Goal: Task Accomplishment & Management: Manage account settings

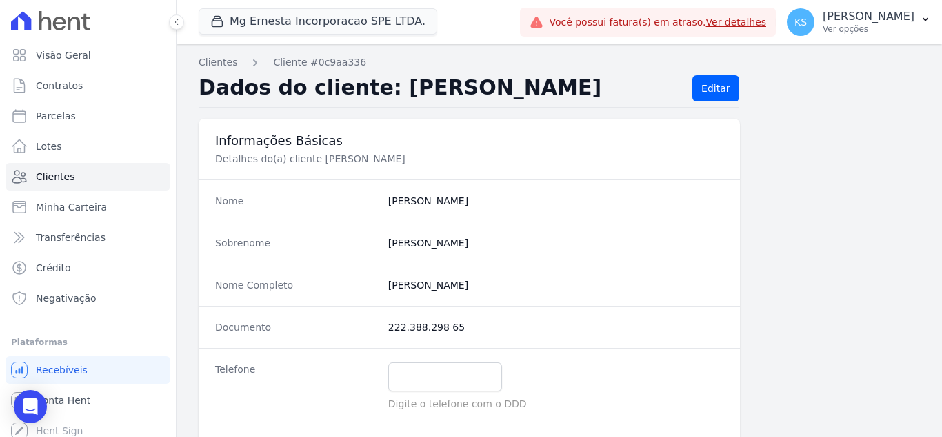
scroll to position [164, 0]
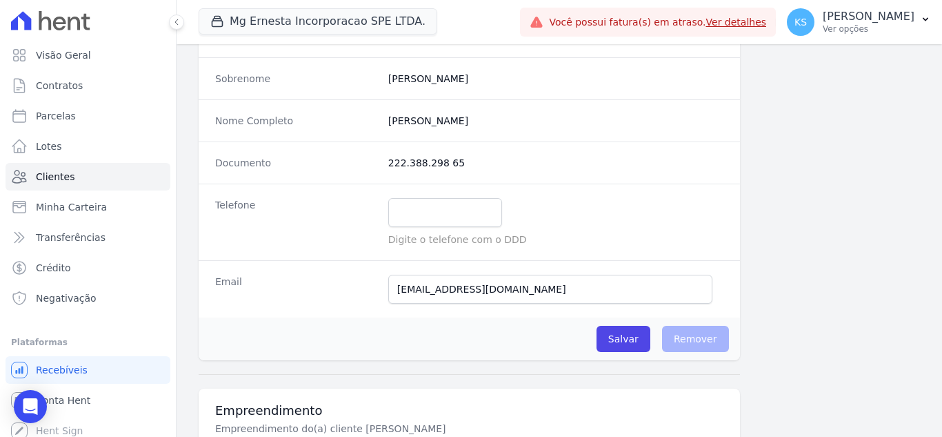
click at [427, 214] on input "text" at bounding box center [445, 212] width 114 height 29
type input "[EMAIL_ADDRESS]"
drag, startPoint x: 475, startPoint y: 212, endPoint x: 349, endPoint y: 200, distance: 126.8
click at [349, 200] on div "Telefone [EMAIL_ADDRESS] Digite o telefone com o DDD" at bounding box center [470, 222] width 542 height 77
paste input "969715411"
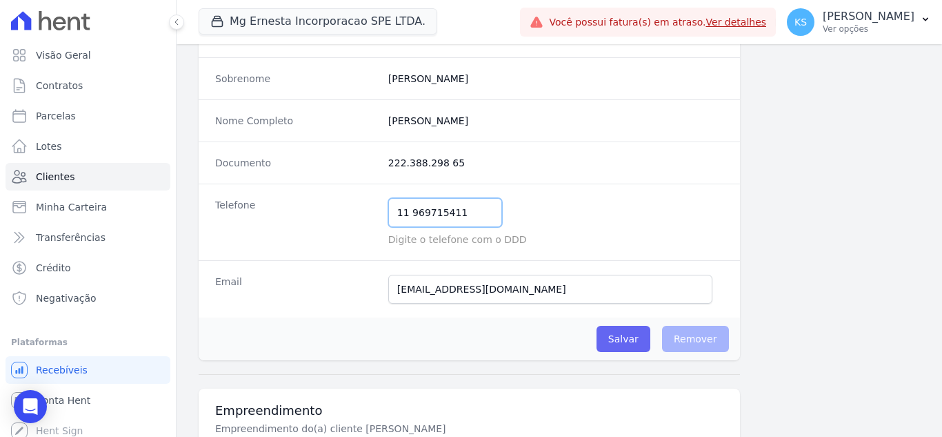
type input "11 969715411"
click at [620, 337] on input "Salvar" at bounding box center [624, 339] width 54 height 26
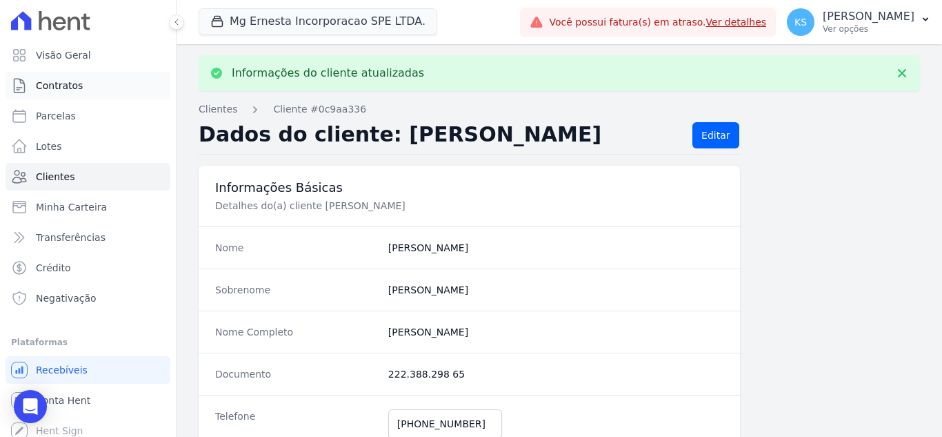
click at [60, 92] on span "Contratos" at bounding box center [59, 86] width 47 height 14
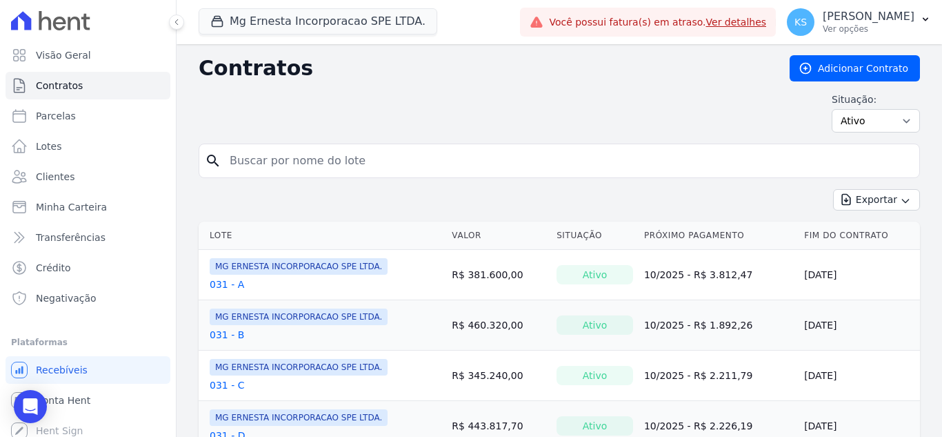
click at [313, 156] on input "search" at bounding box center [567, 161] width 693 height 28
type input "121"
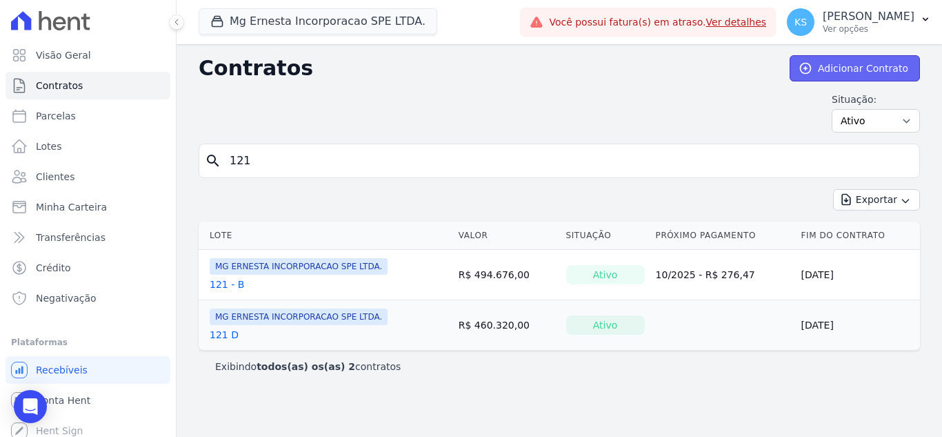
click at [855, 63] on link "Adicionar Contrato" at bounding box center [855, 68] width 130 height 26
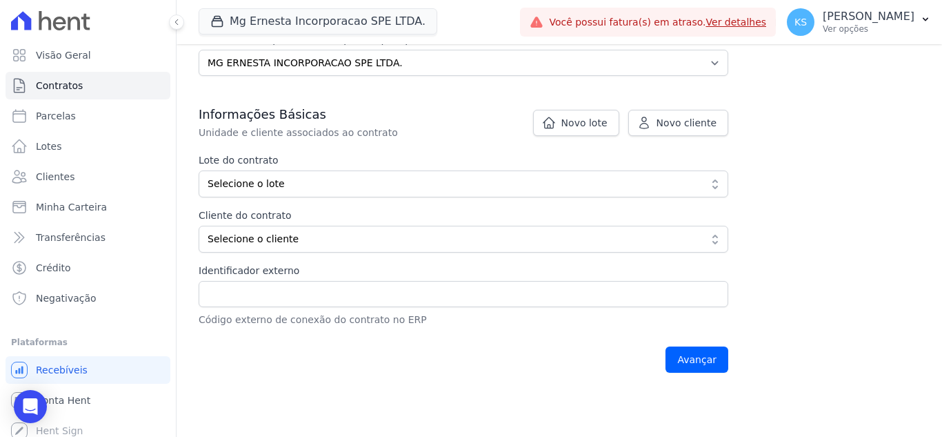
scroll to position [138, 0]
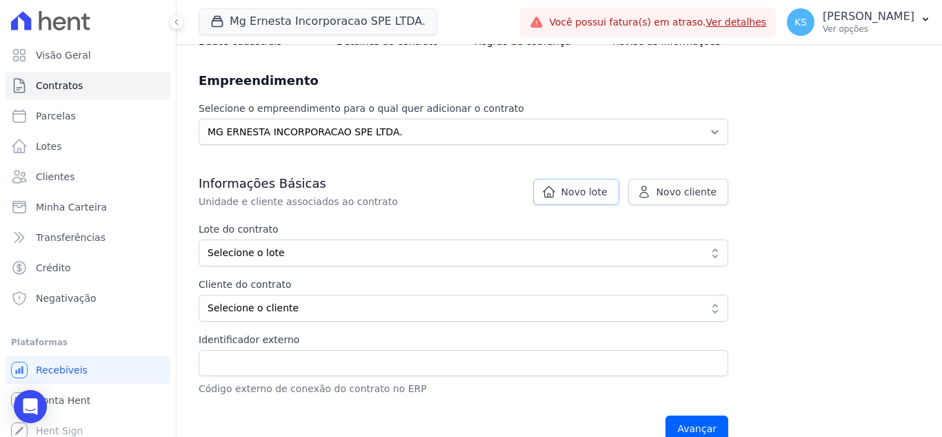
click at [573, 193] on span "Novo lote" at bounding box center [585, 192] width 46 height 14
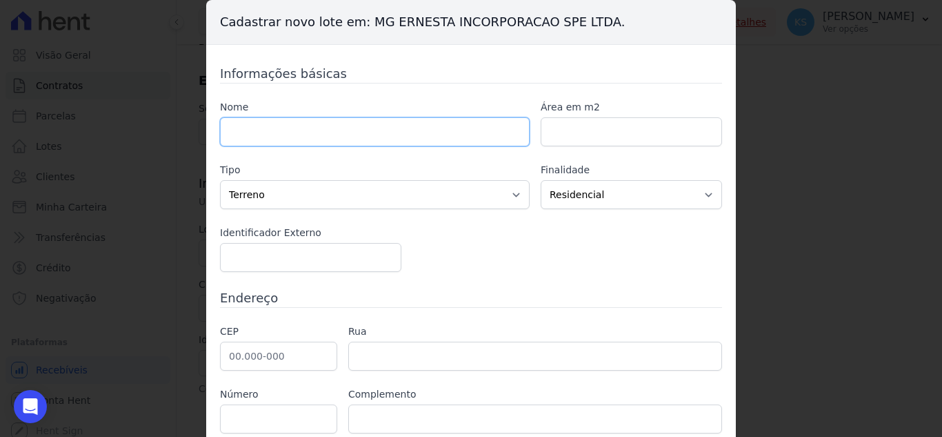
click at [243, 128] on input "text" at bounding box center [375, 131] width 310 height 29
click at [265, 139] on input "text" at bounding box center [375, 131] width 310 height 29
paste input "[PERSON_NAME] [PERSON_NAME]"
type input "[PERSON_NAME] [PERSON_NAME]"
click at [554, 128] on input "number" at bounding box center [631, 131] width 181 height 29
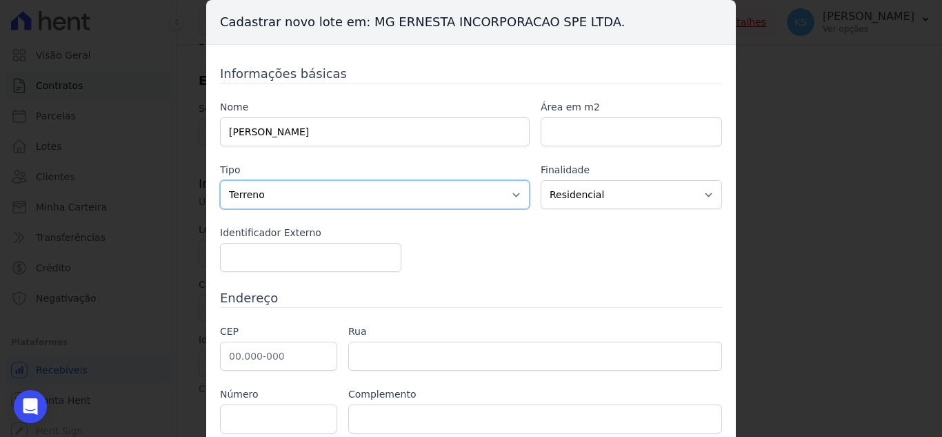
click at [317, 200] on select "Casa Apartamento Escritório Flat Loja Espaço Comercial Terreno Outros" at bounding box center [375, 194] width 310 height 29
select select "apartment"
click at [220, 180] on select "Casa Apartamento Escritório Flat Loja Espaço Comercial Terreno Outros" at bounding box center [375, 194] width 310 height 29
click at [273, 260] on input "number" at bounding box center [310, 257] width 181 height 29
drag, startPoint x: 233, startPoint y: 270, endPoint x: 239, endPoint y: 266, distance: 7.3
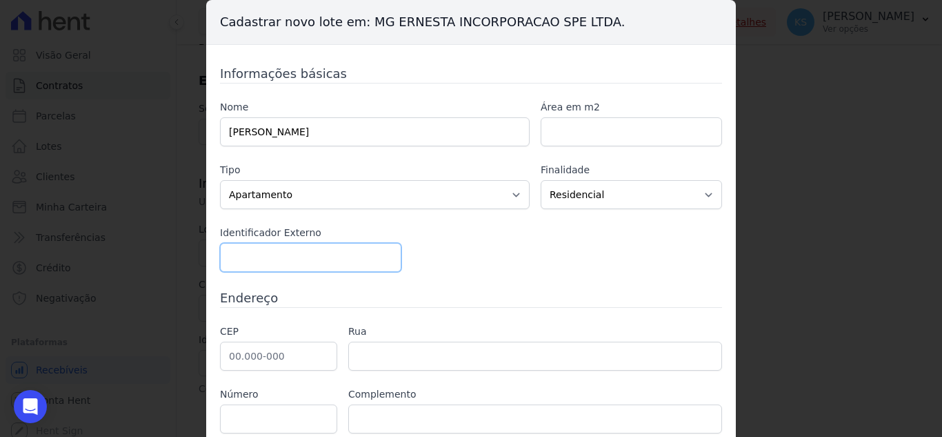
click at [239, 266] on input "number" at bounding box center [310, 257] width 181 height 29
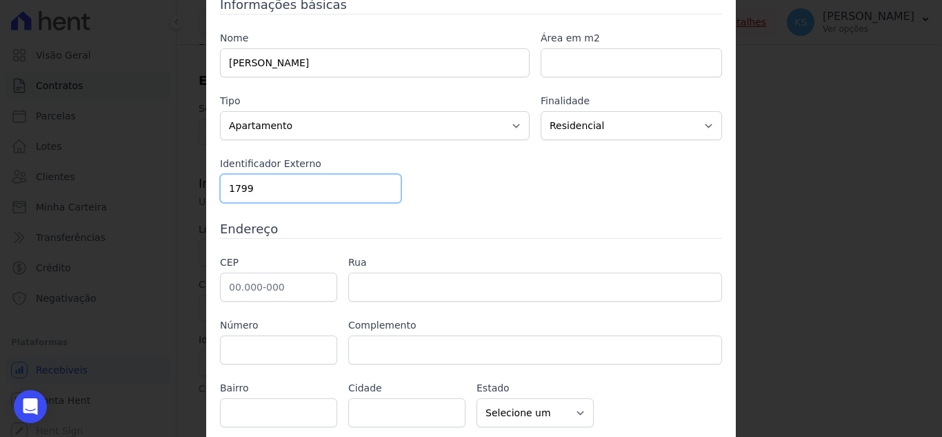
type input "1799"
click at [221, 288] on input "text" at bounding box center [278, 287] width 117 height 29
click at [239, 300] on input "text" at bounding box center [278, 287] width 117 height 29
paste input "03.188-000"
type input "03.188-000"
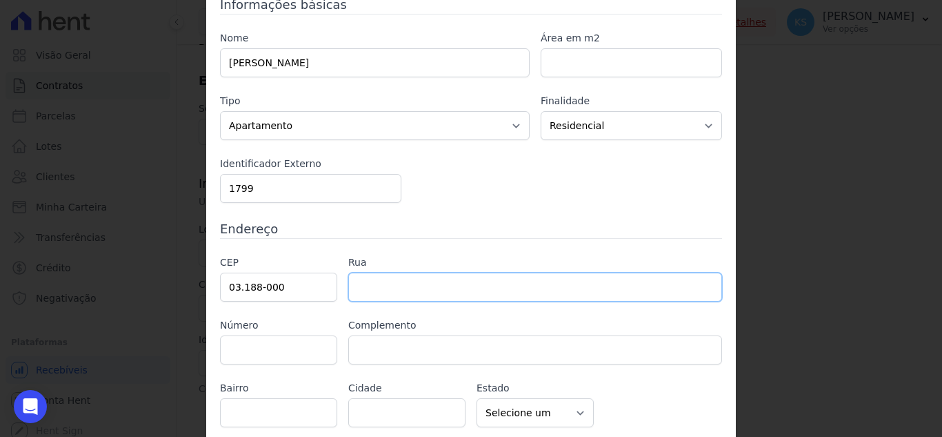
drag, startPoint x: 350, startPoint y: 286, endPoint x: 413, endPoint y: 243, distance: 75.4
click at [351, 286] on input "text" at bounding box center [535, 287] width 374 height 29
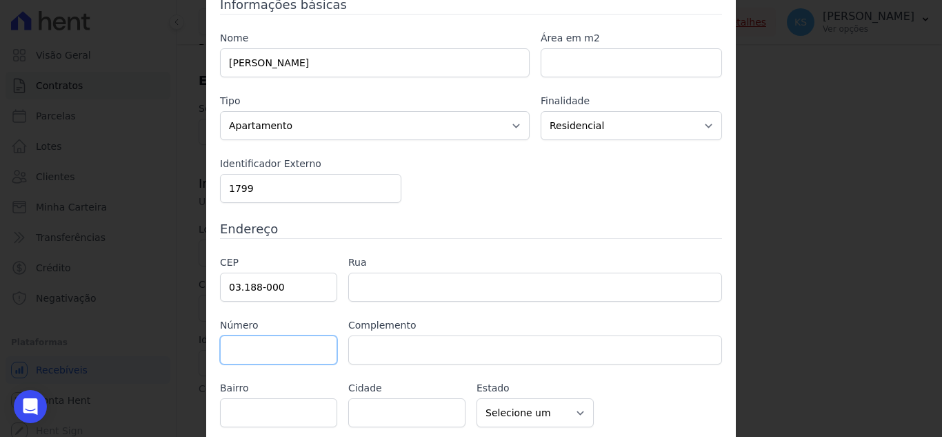
type input "Rua Jaboticabal"
type input "Vila Bertioga"
type input "[GEOGRAPHIC_DATA]"
select select "SP"
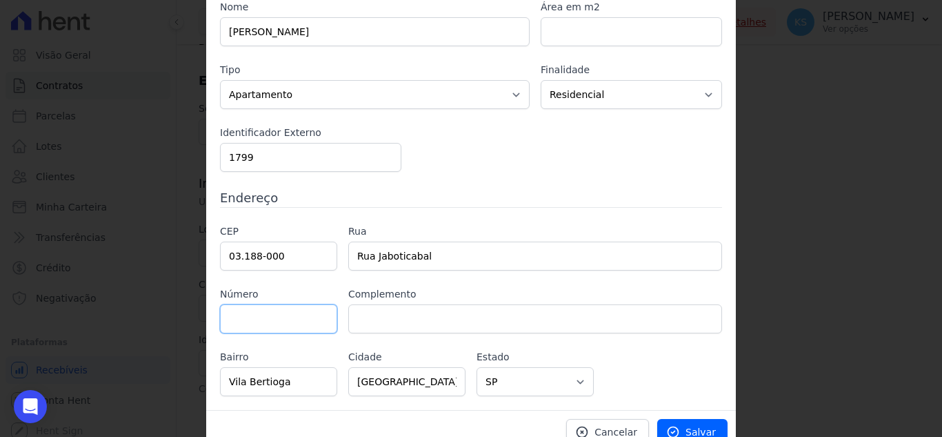
scroll to position [117, 0]
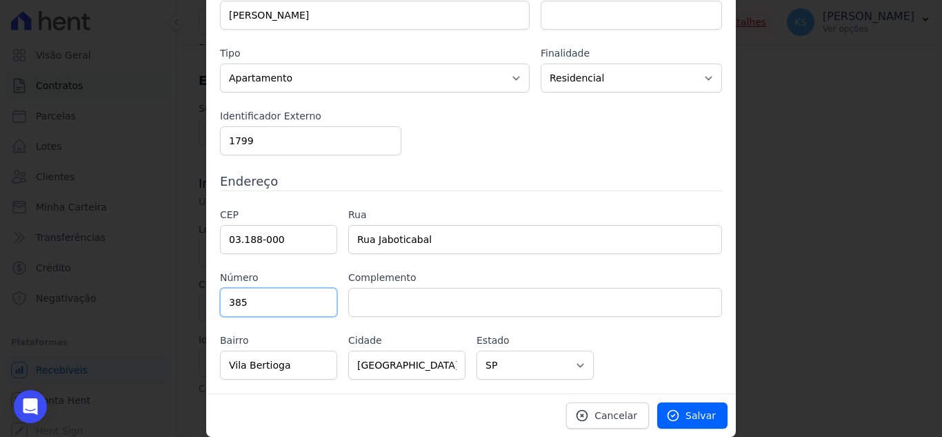
type input "385"
drag, startPoint x: 365, startPoint y: 308, endPoint x: 370, endPoint y: 297, distance: 12.3
click at [364, 305] on input "text" at bounding box center [535, 302] width 374 height 29
paste input "AP 44"
type input "AP 44"
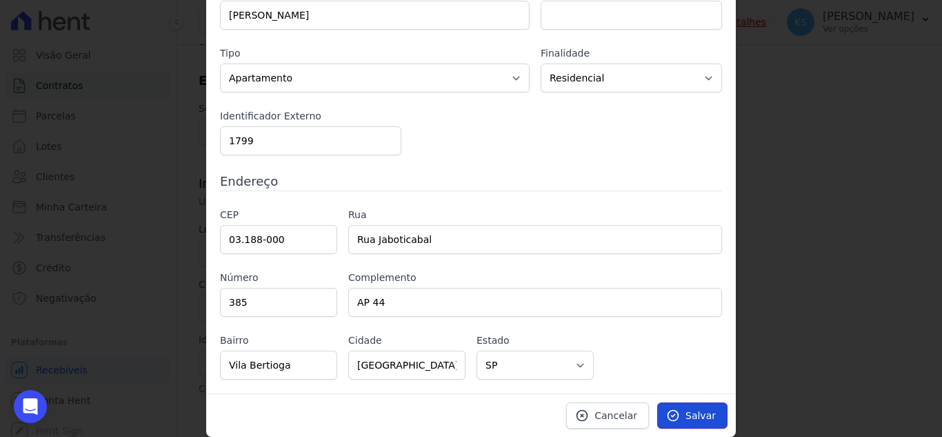
click at [674, 411] on icon at bounding box center [673, 415] width 14 height 14
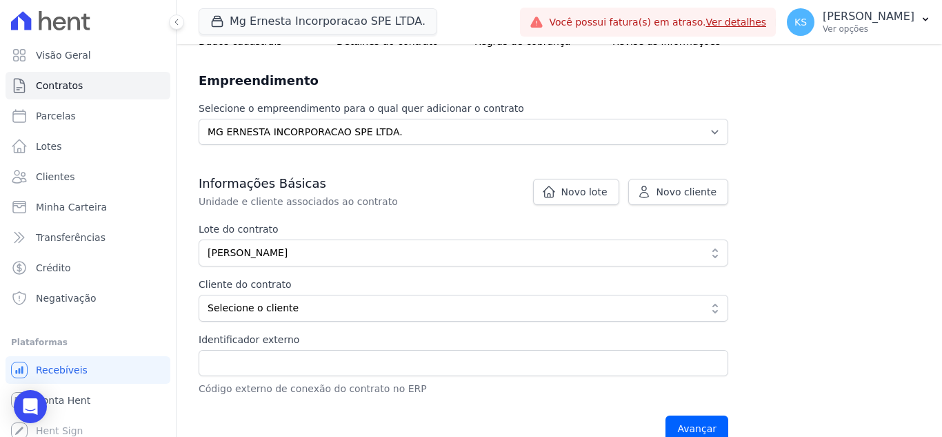
scroll to position [207, 0]
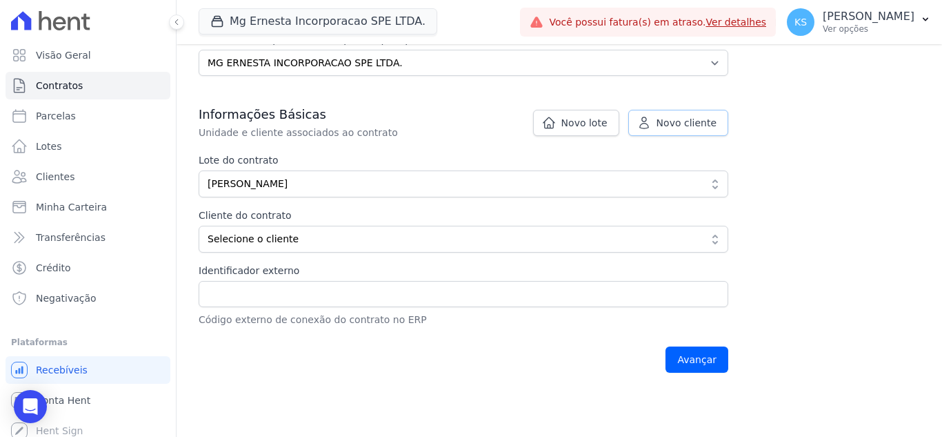
click at [668, 124] on span "Novo cliente" at bounding box center [687, 123] width 60 height 14
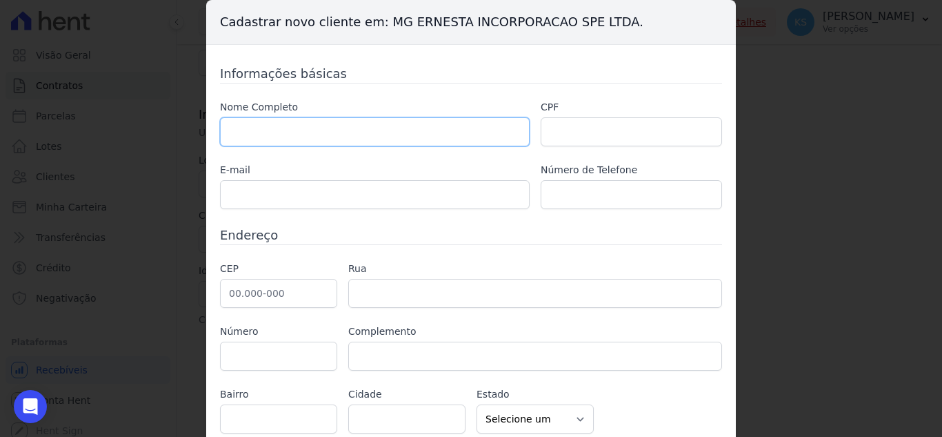
click at [258, 128] on input "text" at bounding box center [375, 131] width 310 height 29
click at [265, 138] on input "text" at bounding box center [375, 131] width 310 height 29
paste input "[PERSON_NAME]"
type input "[PERSON_NAME]"
click at [566, 125] on input "text" at bounding box center [631, 131] width 181 height 29
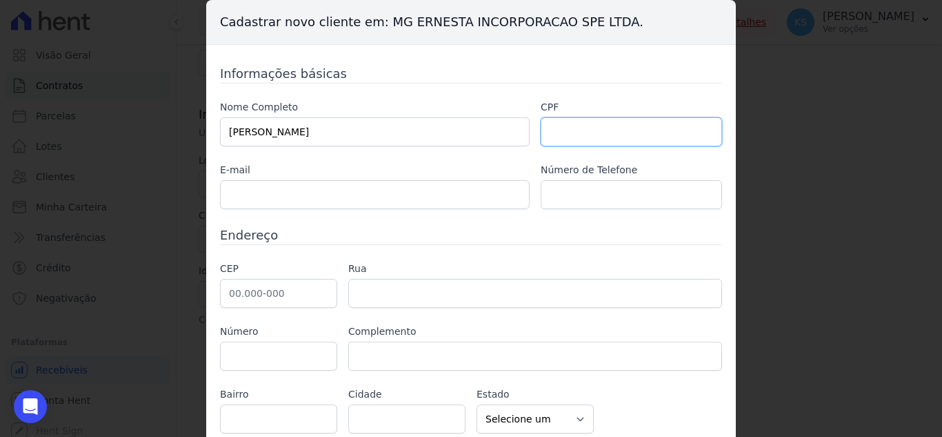
paste input "091.352.878-10"
type input "091.352.878-10"
click at [260, 204] on input "text" at bounding box center [375, 194] width 310 height 29
paste input "oliveiradelimasandra@gmail.com"
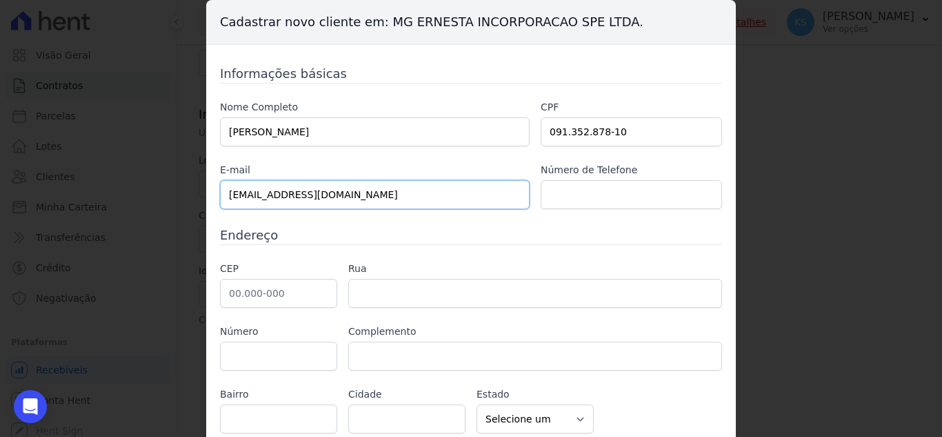
type input "oliveiradelimasandra@gmail.com"
drag, startPoint x: 557, startPoint y: 195, endPoint x: 570, endPoint y: 189, distance: 14.5
click at [557, 195] on input "text" at bounding box center [631, 194] width 181 height 29
paste input "975465394"
type input "975465394"
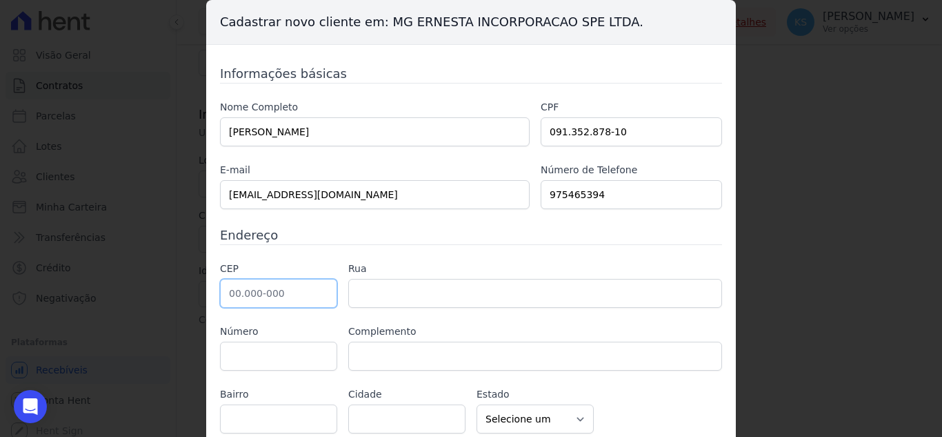
click at [224, 295] on input "text" at bounding box center [278, 293] width 117 height 29
drag, startPoint x: 229, startPoint y: 290, endPoint x: 241, endPoint y: 285, distance: 13.0
click at [229, 290] on input "text" at bounding box center [278, 293] width 117 height 29
paste input "03.188-000"
type input "03.188-000"
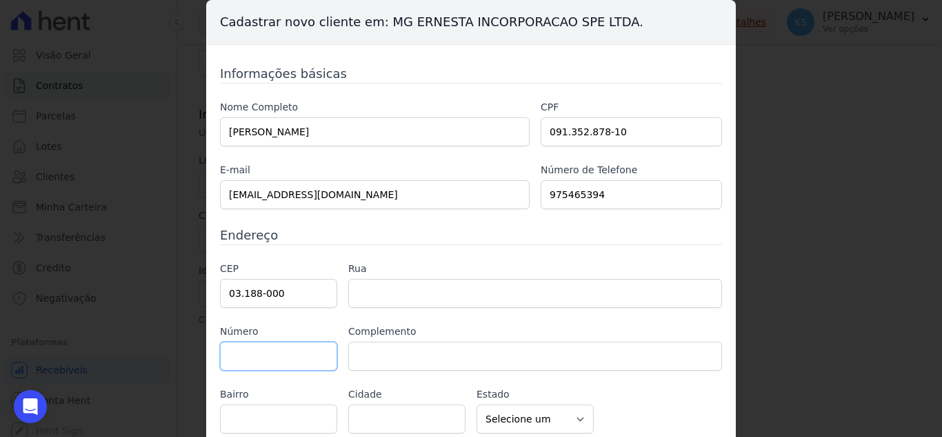
type input "Rua Jaboticabal"
type input "Vila Bertioga"
type input "[GEOGRAPHIC_DATA]"
select select "SP"
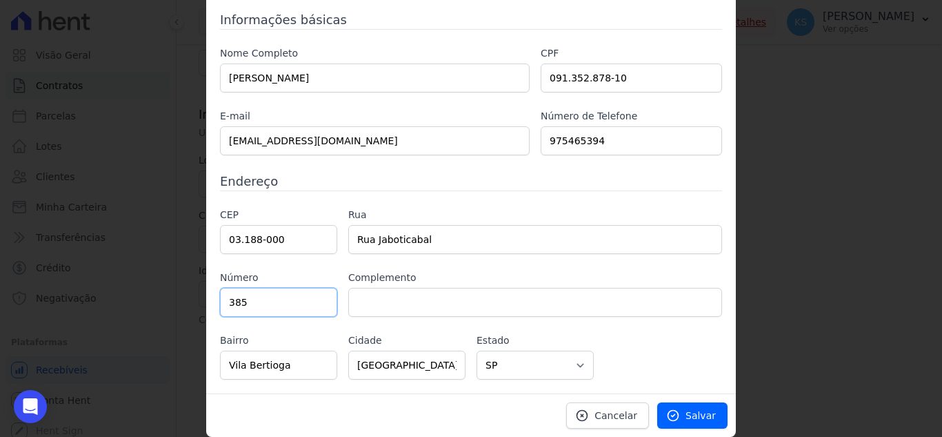
type input "385"
click at [387, 295] on input "text" at bounding box center [535, 302] width 374 height 29
paste input "AP 44"
type input "AP 44"
click at [697, 410] on span "Salvar" at bounding box center [701, 415] width 30 height 14
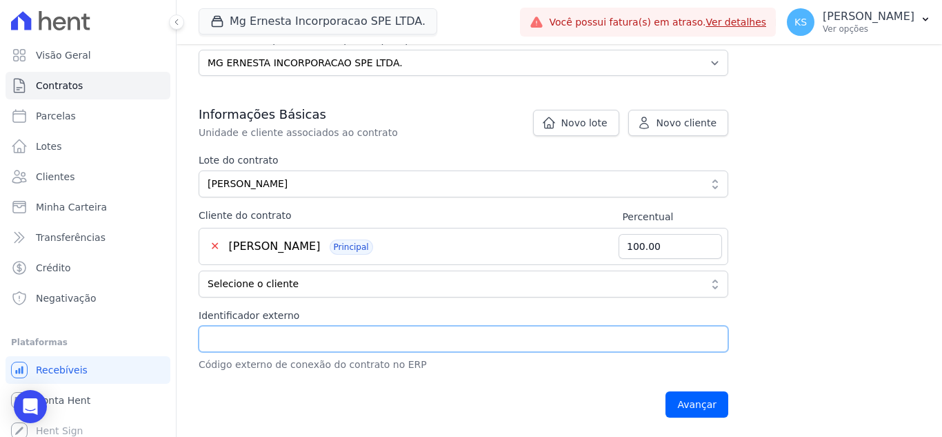
click at [306, 329] on input "Identificador externo" at bounding box center [464, 339] width 530 height 26
click at [282, 337] on input "Identificador externo" at bounding box center [464, 339] width 530 height 26
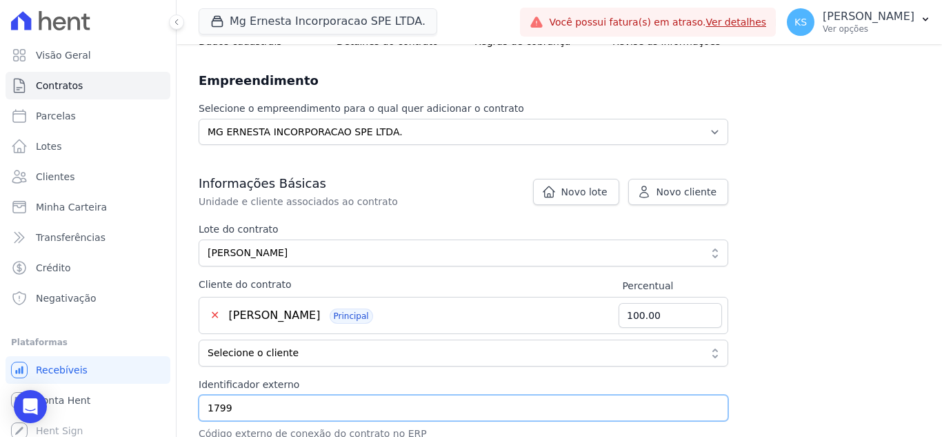
scroll to position [207, 0]
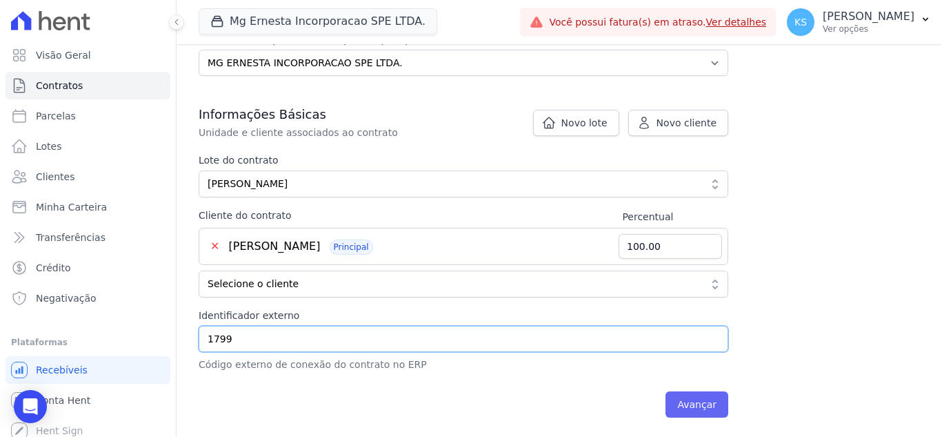
type input "1799"
click at [697, 404] on input "Avançar" at bounding box center [697, 404] width 63 height 26
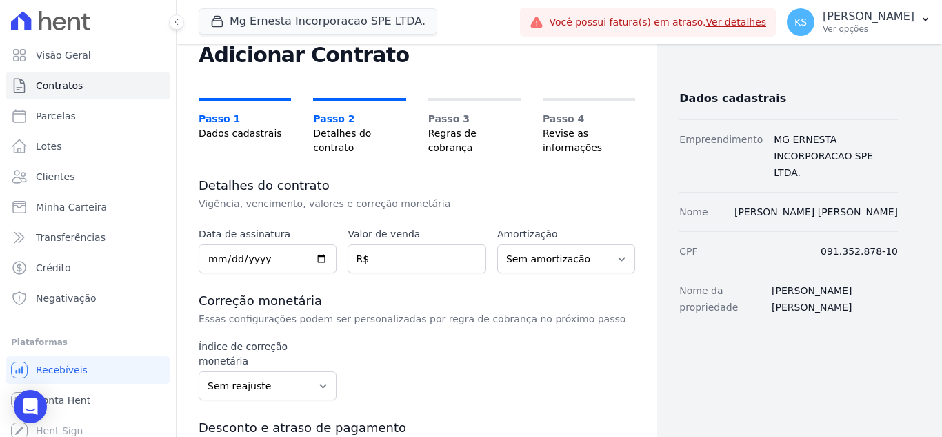
scroll to position [69, 0]
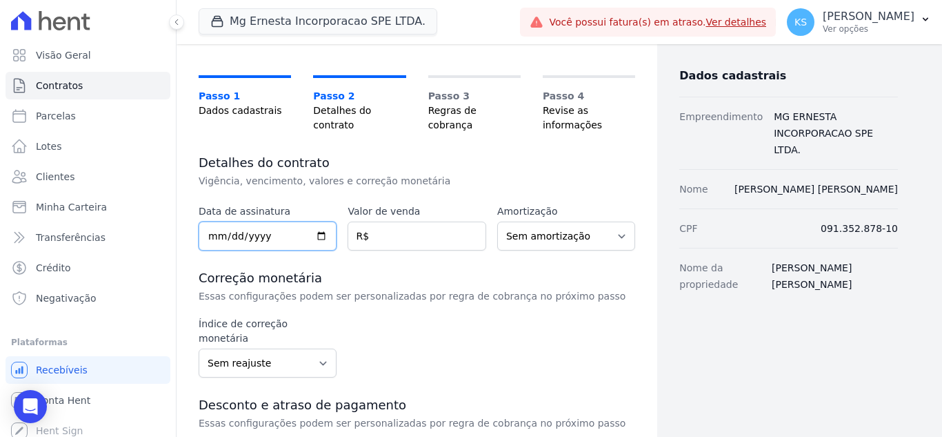
click at [210, 237] on input "date" at bounding box center [268, 235] width 138 height 29
type input "2025-09-20"
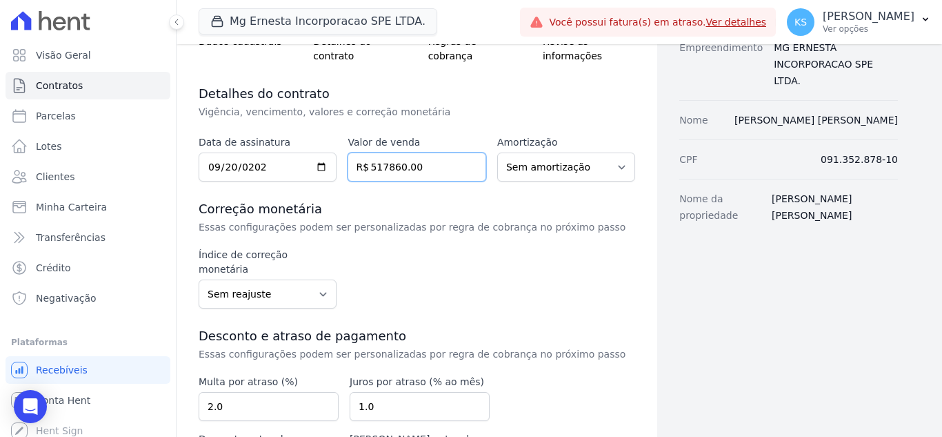
type input "517860.00"
click at [282, 284] on select "Sem reajuste Média dos últimos 12 meses acumulado de INCCM Média dos últimos 12…" at bounding box center [268, 293] width 138 height 29
select select "inccm"
click at [199, 279] on select "Sem reajuste Média dos últimos 12 meses acumulado de INCCM Média dos últimos 12…" at bounding box center [268, 293] width 138 height 29
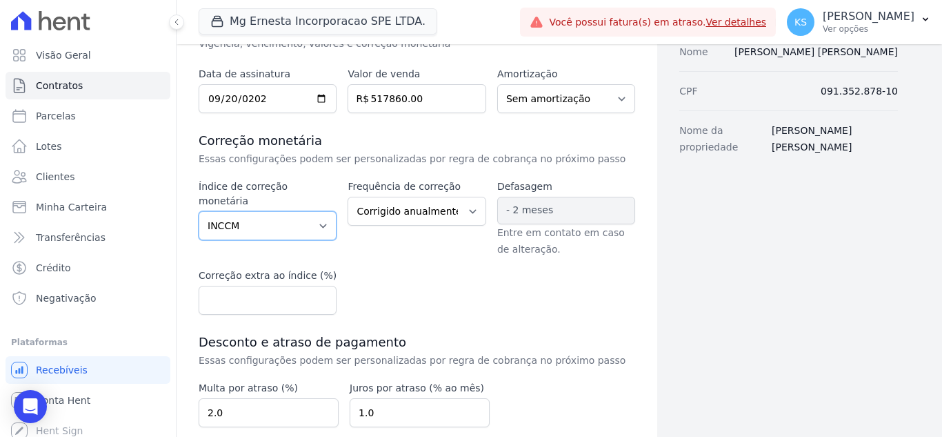
scroll to position [207, 0]
click at [413, 208] on select "Corrigido semestralmente Corrigido mensalmente Corrigido anualmente" at bounding box center [417, 210] width 138 height 29
select select "monthly"
click at [348, 196] on select "Corrigido semestralmente Corrigido mensalmente Corrigido anualmente" at bounding box center [417, 210] width 138 height 29
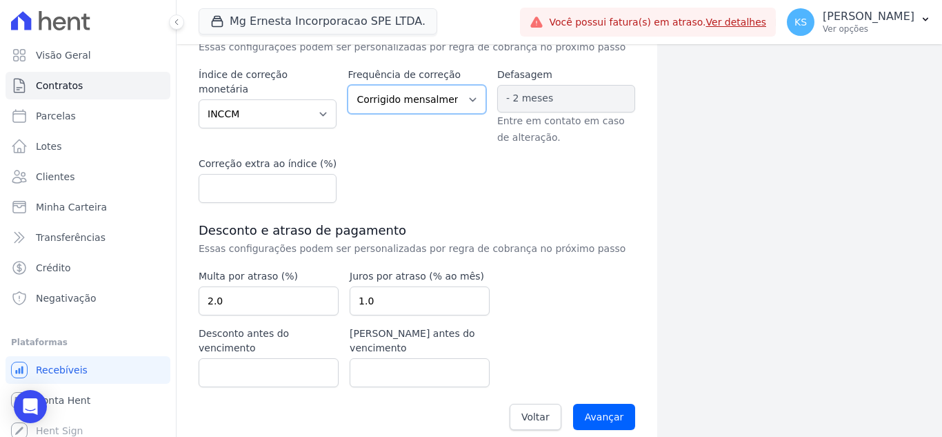
scroll to position [319, 0]
click at [222, 189] on input "number" at bounding box center [268, 187] width 138 height 29
click at [592, 403] on input "Avançar" at bounding box center [604, 416] width 63 height 26
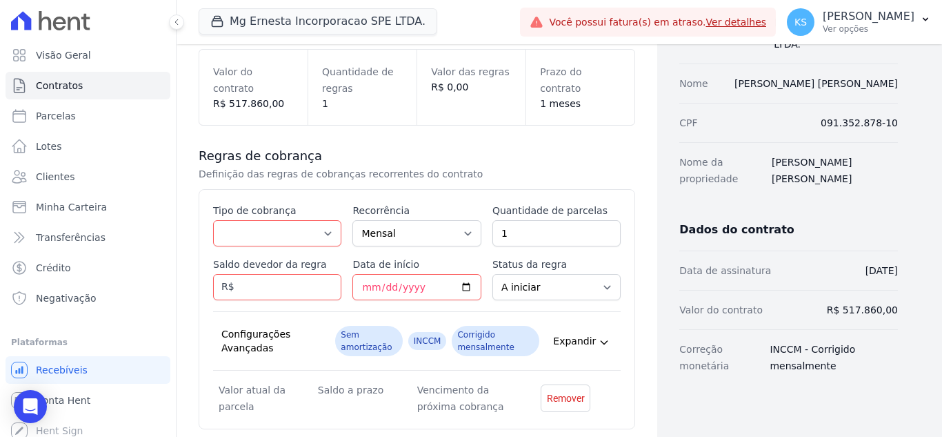
scroll to position [207, 0]
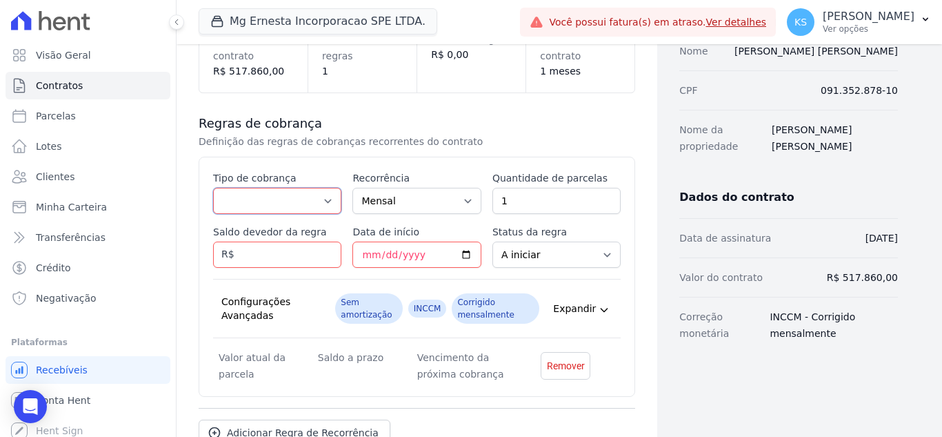
click at [319, 202] on select "Parcela Normal Entrada Sinal Intercalada Chaves Pré-chaves Pós-chaves Impostos …" at bounding box center [277, 201] width 128 height 26
select select "deposit"
click at [213, 188] on select "Parcela Normal Entrada Sinal Intercalada Chaves Pré-chaves Pós-chaves Impostos …" at bounding box center [277, 201] width 128 height 26
click at [597, 198] on input "2" at bounding box center [557, 201] width 128 height 26
type input "3"
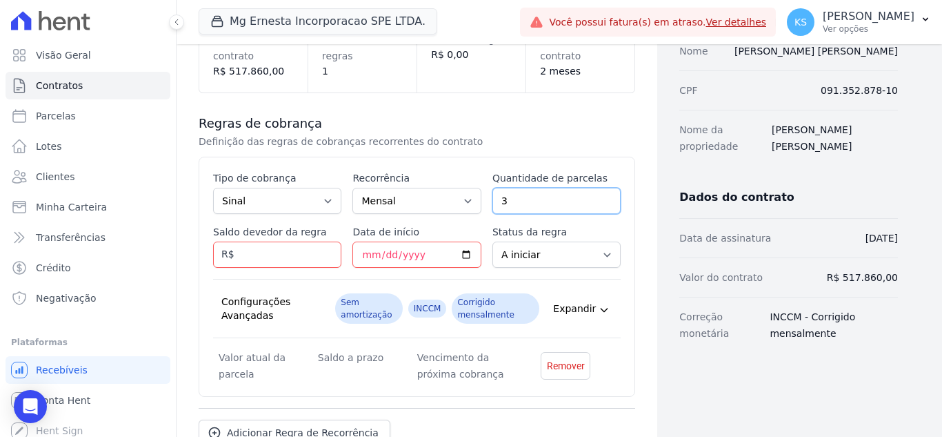
click at [598, 197] on input "3" at bounding box center [557, 201] width 128 height 26
click at [288, 254] on input "Saldo devedor da regra" at bounding box center [277, 254] width 128 height 26
type input "9000.00"
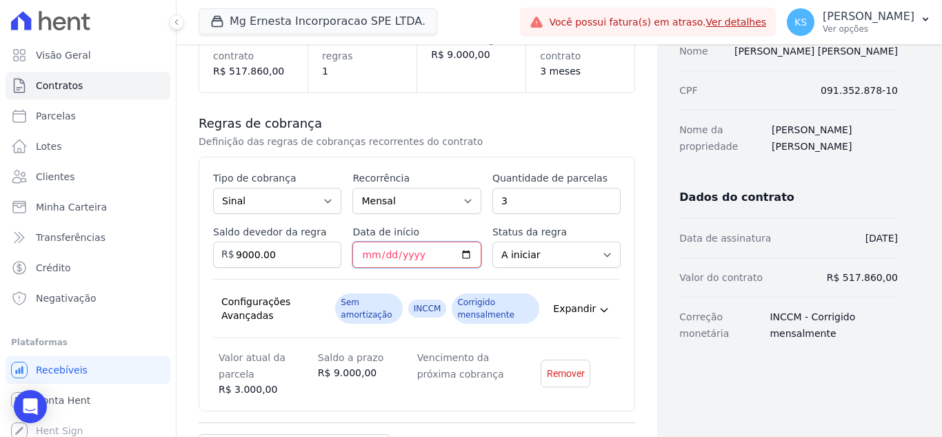
click at [363, 259] on input "Data de início" at bounding box center [417, 254] width 128 height 26
type input "[DATE]"
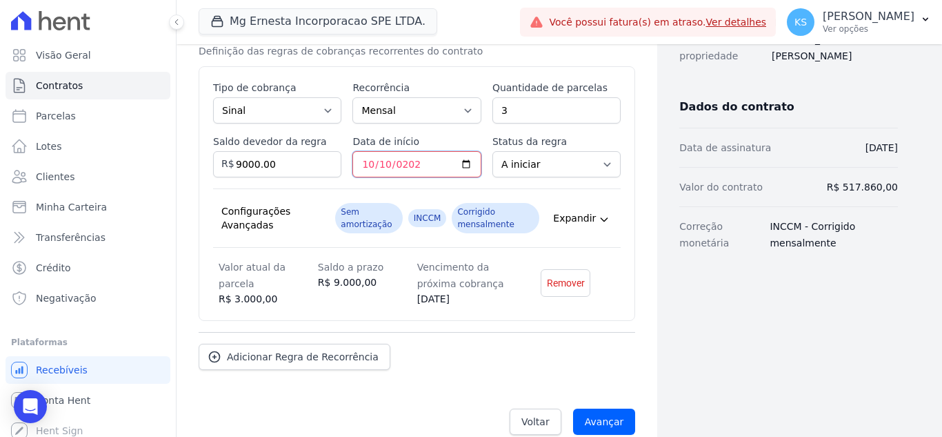
scroll to position [317, 0]
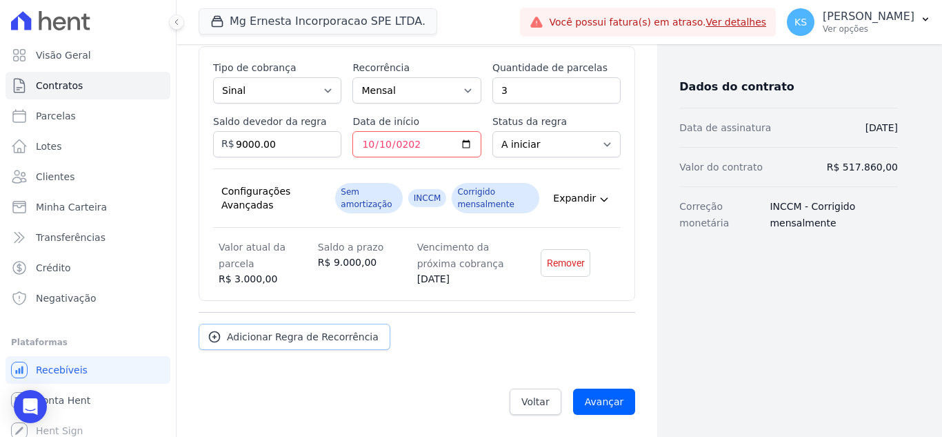
click at [243, 337] on span "Adicionar Regra de Recorrência" at bounding box center [303, 337] width 152 height 14
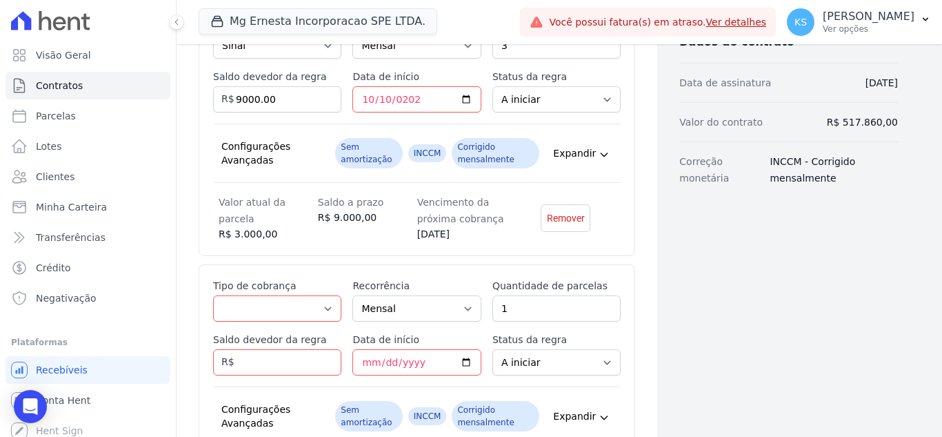
scroll to position [386, 0]
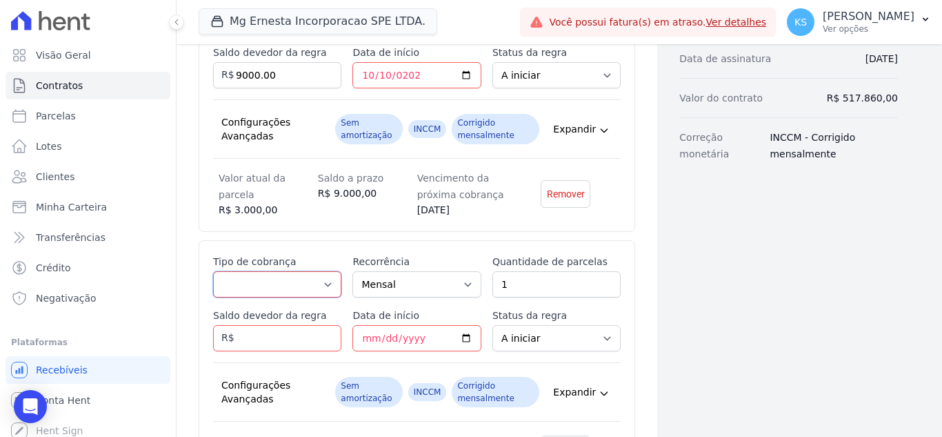
click at [313, 284] on select "Parcela Normal Entrada Sinal Intercalada Chaves Pré-chaves Pós-chaves Impostos …" at bounding box center [277, 284] width 128 height 26
select select "standard"
click at [213, 271] on select "Parcela Normal Entrada Sinal Intercalada Chaves Pré-chaves Pós-chaves Impostos …" at bounding box center [277, 284] width 128 height 26
click at [539, 295] on input "1" at bounding box center [557, 284] width 128 height 26
type input "19"
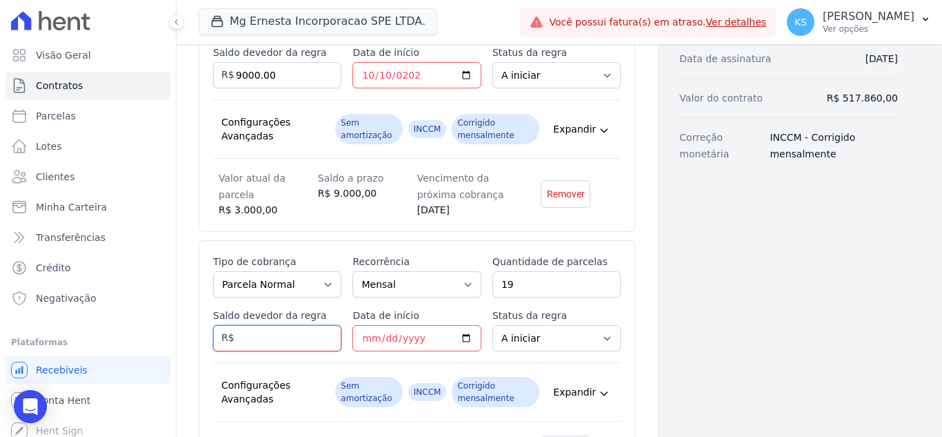
click at [269, 341] on input "Saldo devedor da regra" at bounding box center [277, 338] width 128 height 26
type input "57000.00"
click at [359, 344] on input "Data de início" at bounding box center [417, 338] width 128 height 26
type input "2026-01-10"
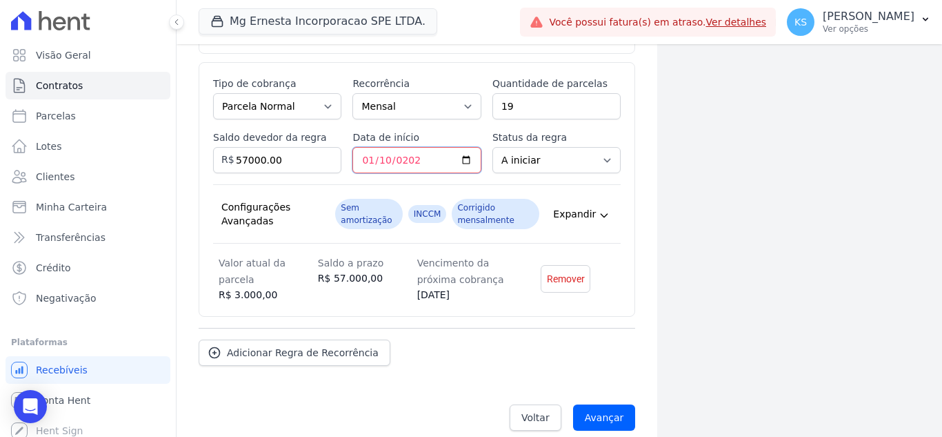
scroll to position [580, 0]
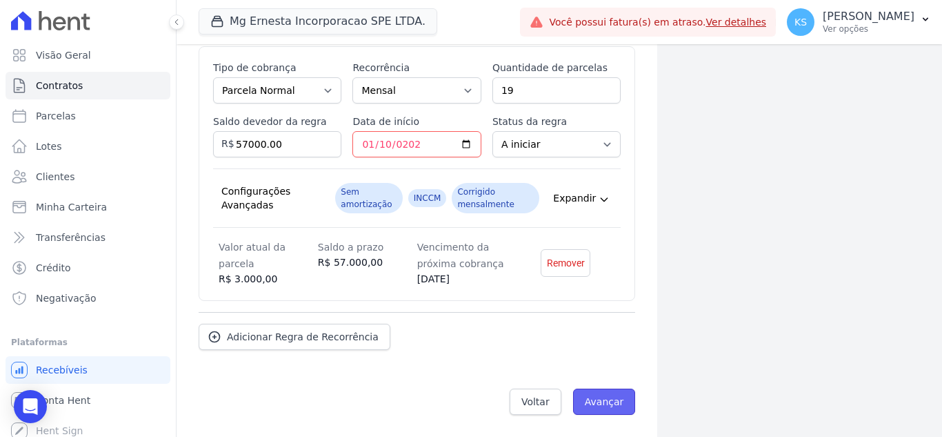
drag, startPoint x: 598, startPoint y: 408, endPoint x: 709, endPoint y: 298, distance: 156.1
click at [597, 408] on input "Avançar" at bounding box center [604, 401] width 63 height 26
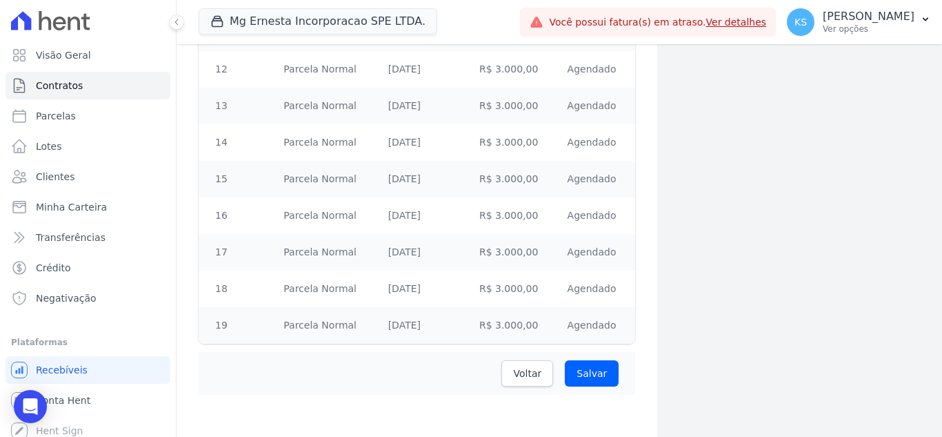
scroll to position [784, 0]
click at [531, 375] on span "Voltar" at bounding box center [527, 371] width 28 height 14
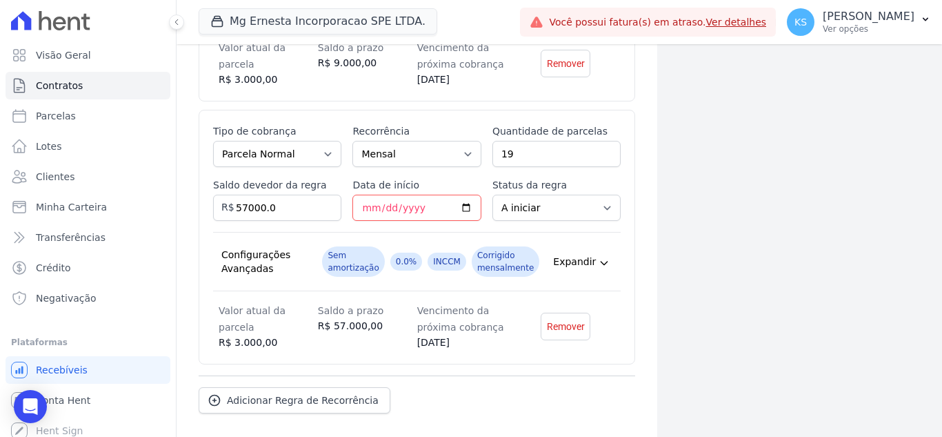
scroll to position [580, 0]
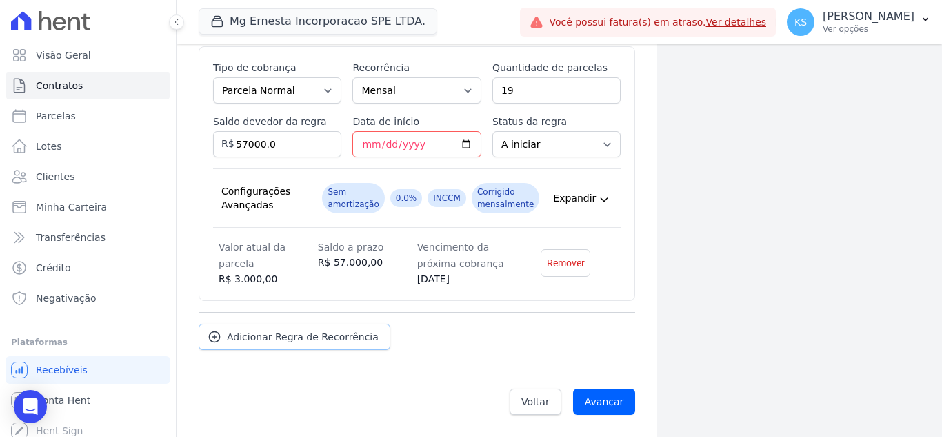
click at [288, 340] on span "Adicionar Regra de Recorrência" at bounding box center [303, 337] width 152 height 14
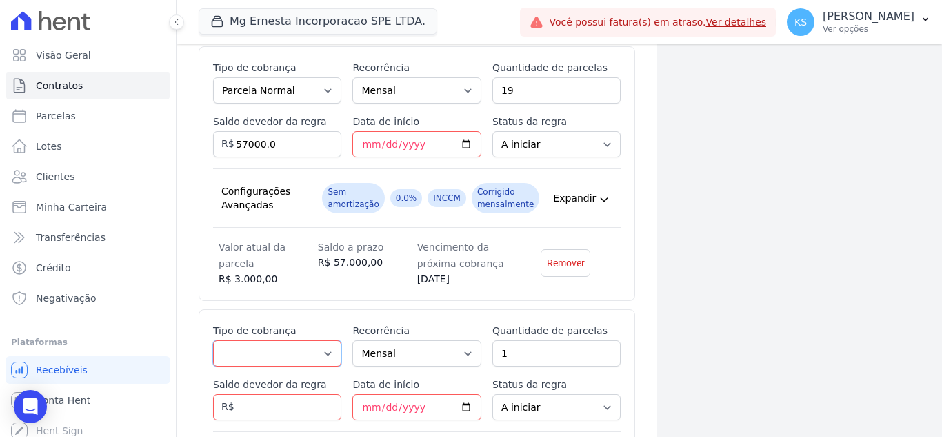
click at [290, 354] on select "Parcela Normal Entrada Sinal Intercalada Chaves Pré-chaves Pós-chaves Impostos …" at bounding box center [277, 353] width 128 height 26
select select "interleaved"
click at [213, 340] on select "Parcela Normal Entrada Sinal Intercalada Chaves Pré-chaves Pós-chaves Impostos …" at bounding box center [277, 353] width 128 height 26
click at [406, 355] on select "Mensal Bimestral Trimestral Semestral Anual" at bounding box center [417, 353] width 128 height 26
select select "12"
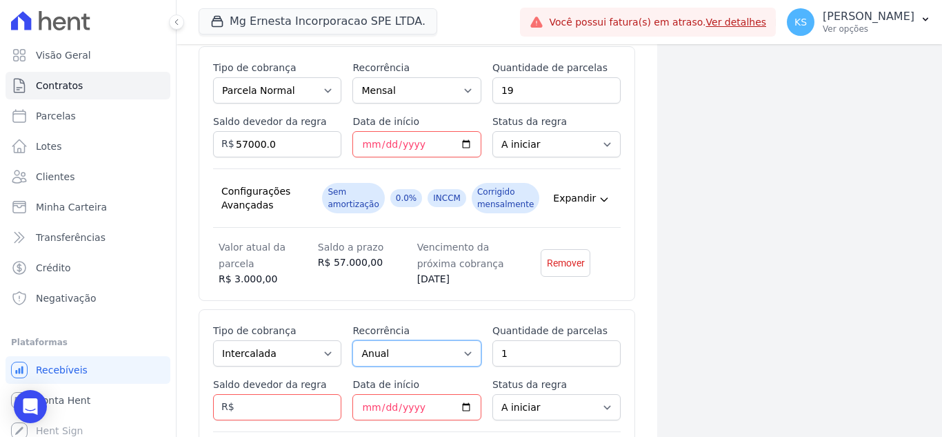
click at [353, 340] on select "Mensal Bimestral Trimestral Semestral Anual" at bounding box center [417, 353] width 128 height 26
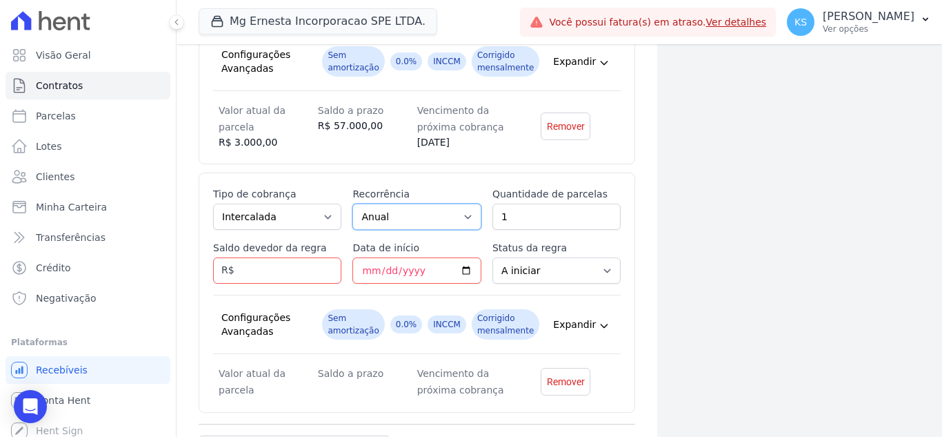
scroll to position [718, 0]
click at [272, 264] on input "Saldo devedor da regra" at bounding box center [277, 269] width 128 height 26
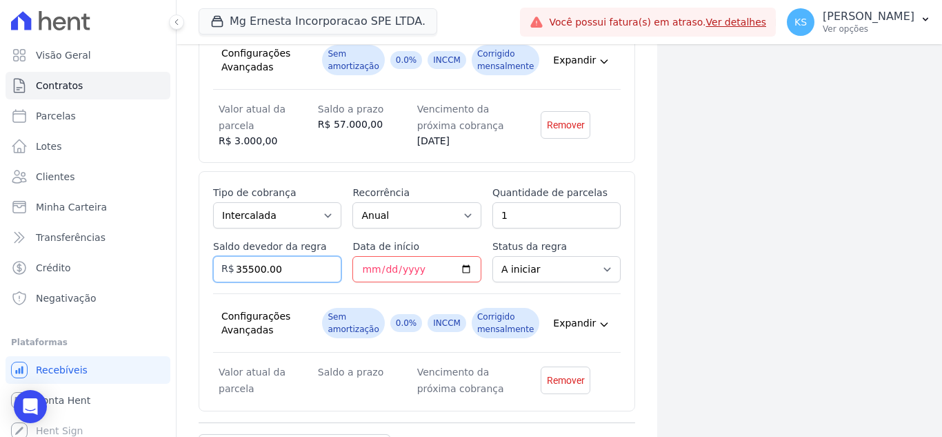
type input "35500.00"
click at [365, 270] on input "Data de início" at bounding box center [417, 269] width 128 height 26
type input "0002-11-10"
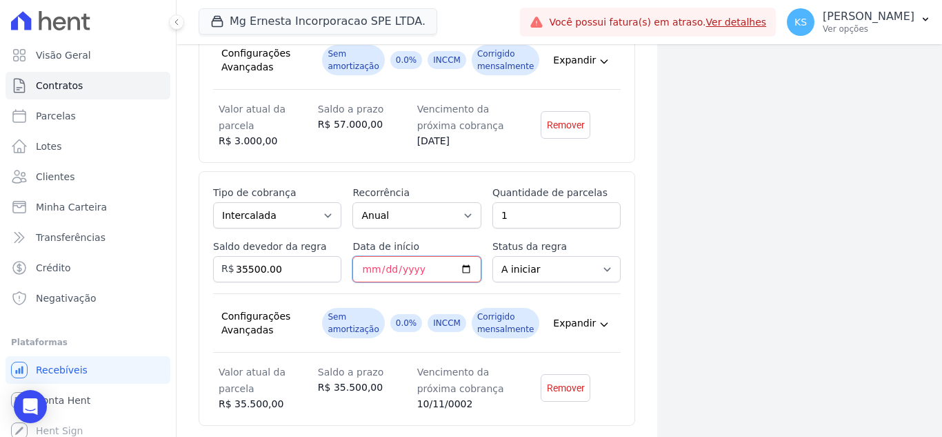
click at [381, 271] on input "Data de início" at bounding box center [417, 269] width 128 height 26
type input "2026-12-10"
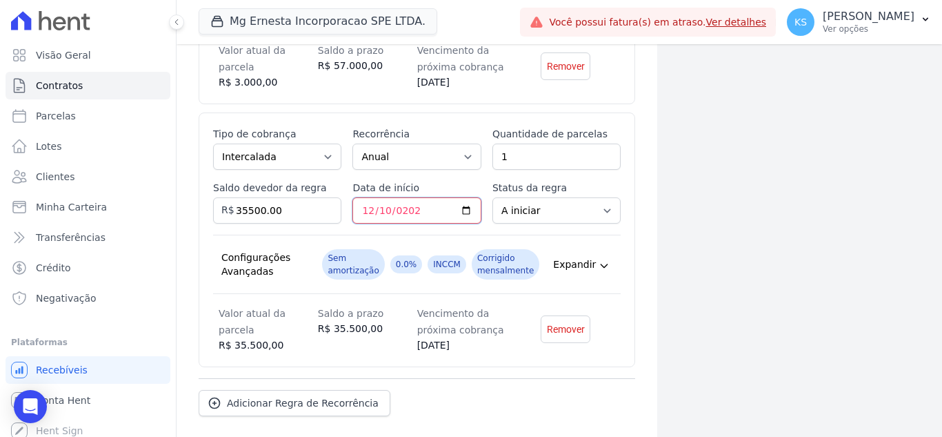
scroll to position [843, 0]
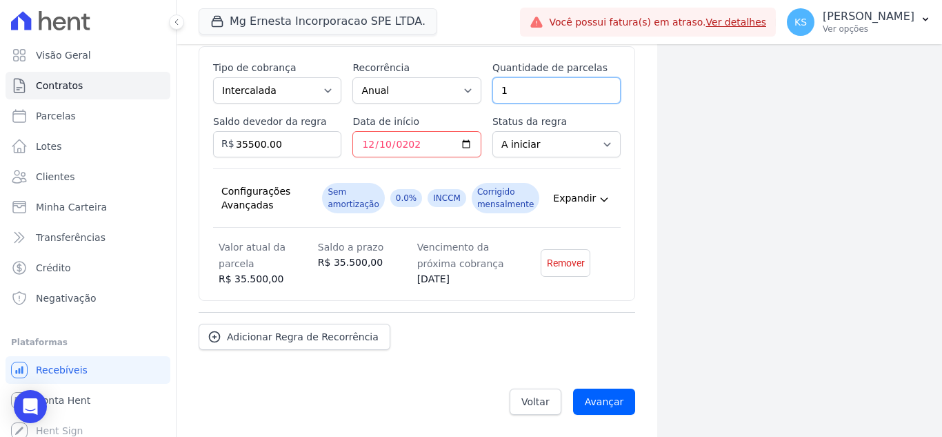
click at [532, 90] on input "1" at bounding box center [557, 90] width 128 height 26
click at [590, 400] on input "Avançar" at bounding box center [604, 401] width 63 height 26
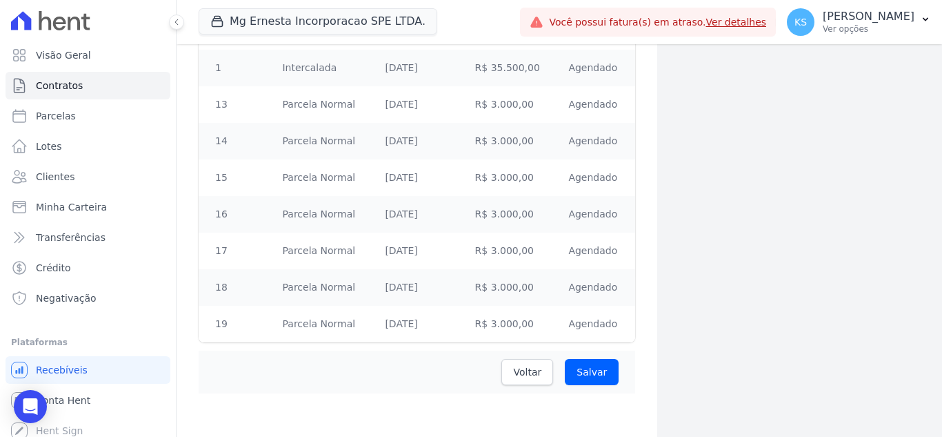
scroll to position [820, 0]
click at [586, 377] on input "Salvar" at bounding box center [592, 371] width 54 height 26
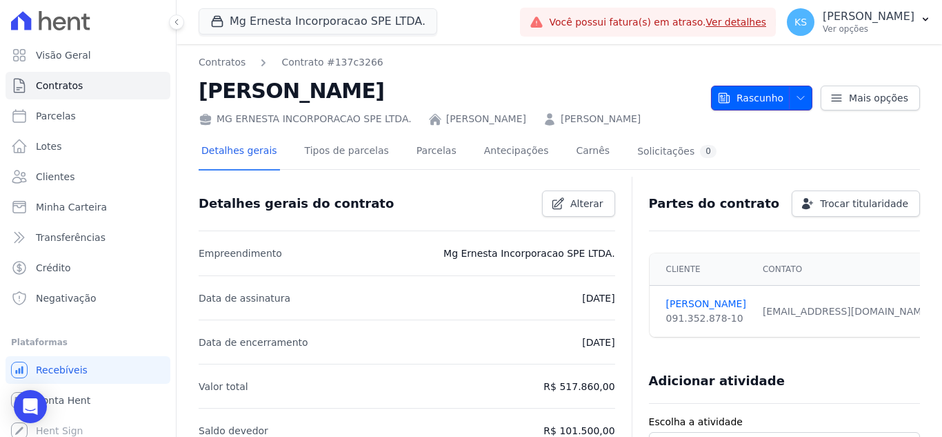
click at [795, 103] on icon "button" at bounding box center [800, 97] width 11 height 11
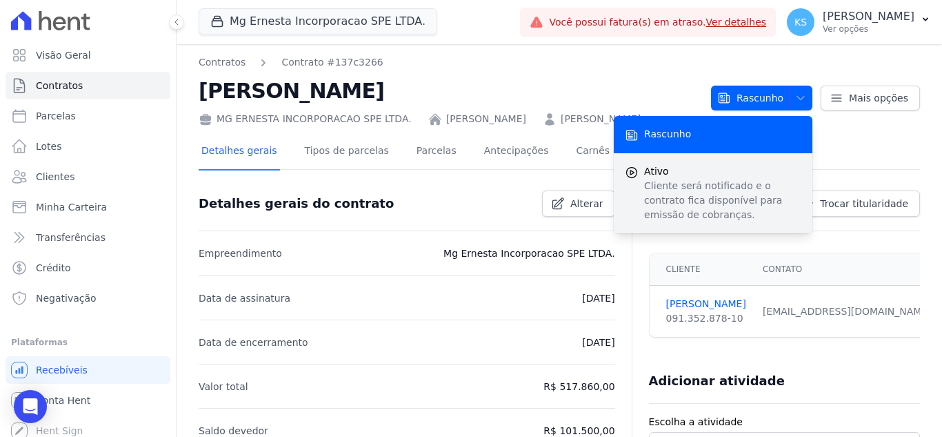
click at [682, 198] on p "Cliente será notificado e o contrato fica disponível para emissão de cobranças." at bounding box center [722, 200] width 157 height 43
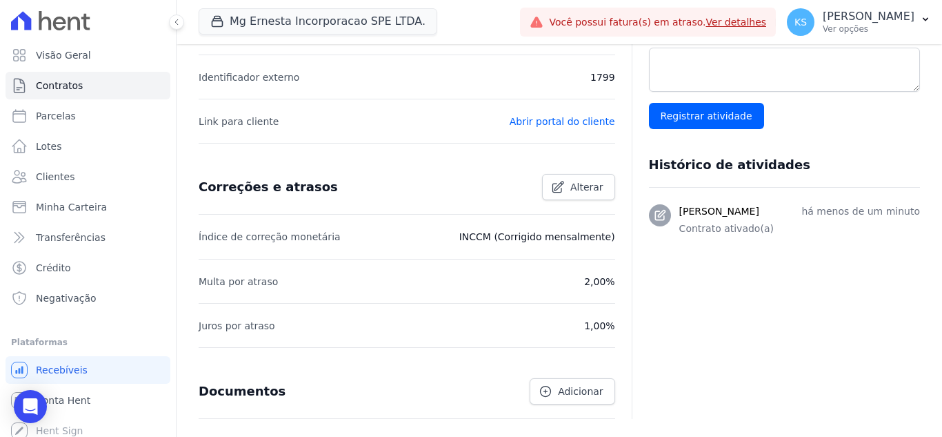
scroll to position [363, 0]
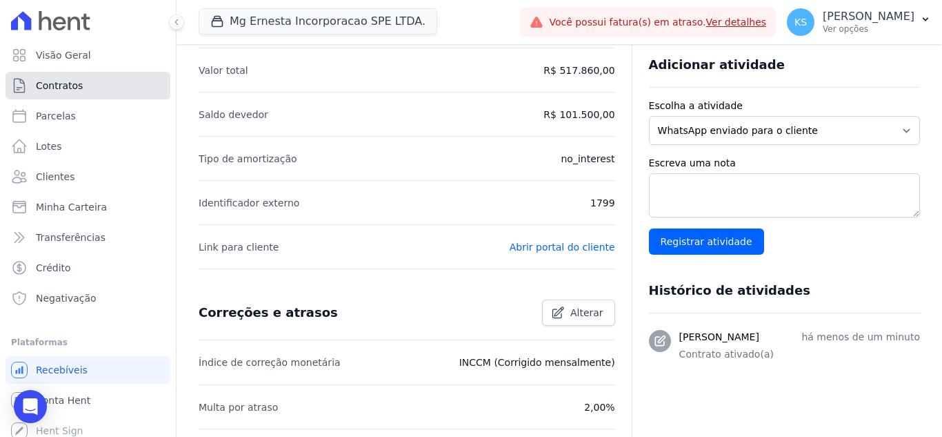
click at [66, 90] on span "Contratos" at bounding box center [59, 86] width 47 height 14
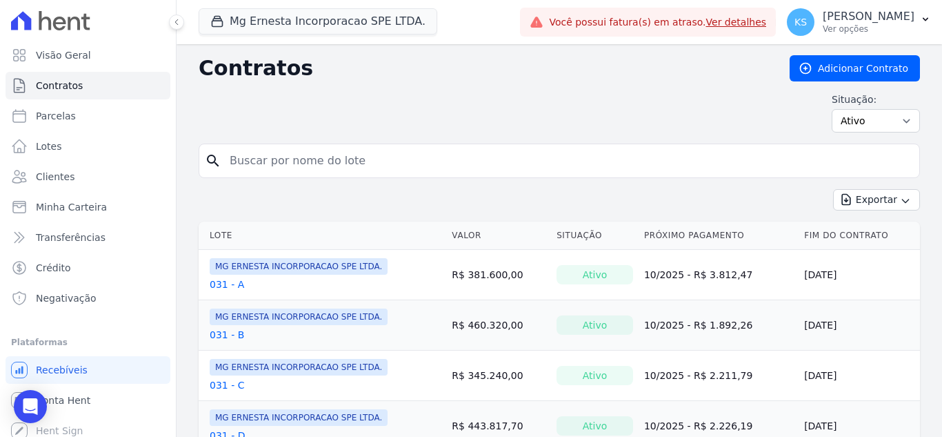
click at [310, 157] on input "search" at bounding box center [567, 161] width 693 height 28
type input "192"
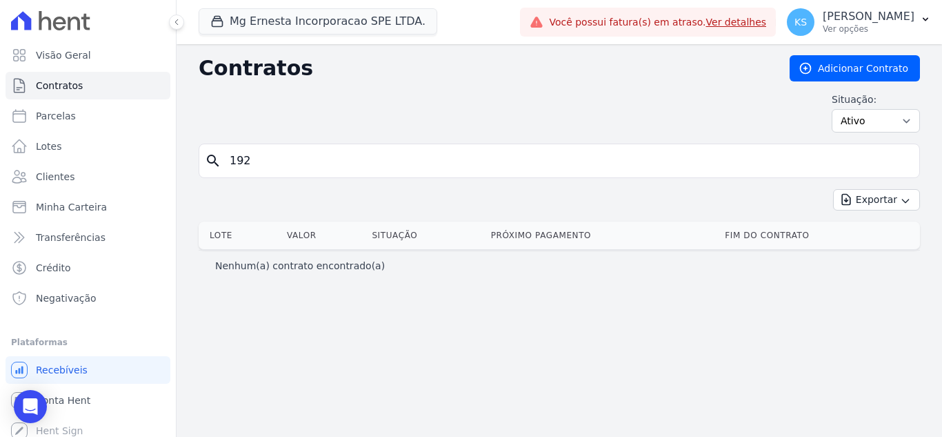
click at [286, 163] on input "192" at bounding box center [567, 161] width 693 height 28
drag, startPoint x: 286, startPoint y: 163, endPoint x: 242, endPoint y: 183, distance: 48.5
click at [242, 159] on input "192" at bounding box center [567, 161] width 693 height 28
click at [255, 171] on input "192" at bounding box center [567, 161] width 693 height 28
click at [81, 119] on link "Parcelas" at bounding box center [88, 116] width 165 height 28
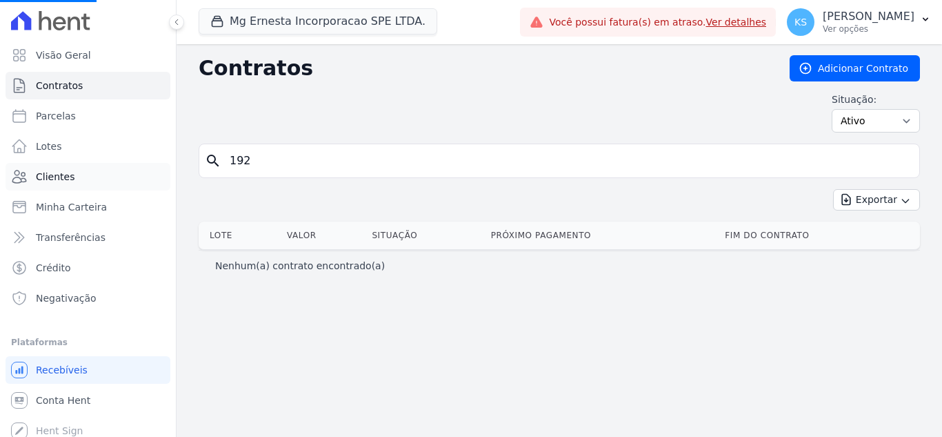
select select
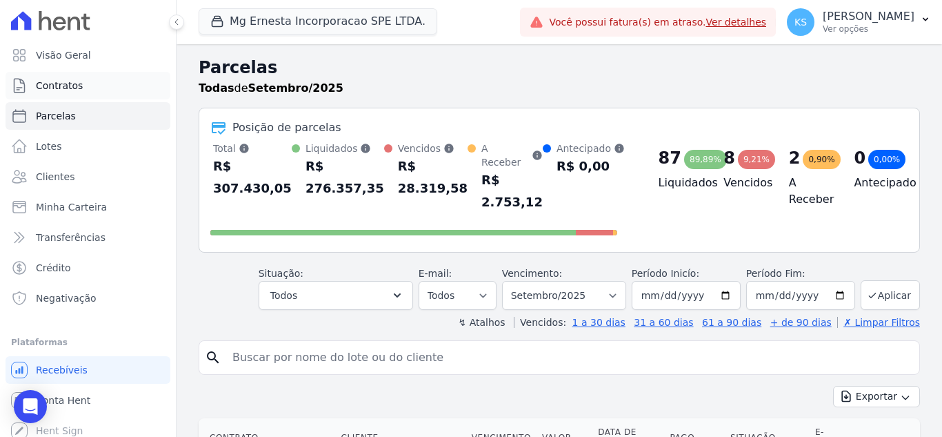
click at [67, 83] on span "Contratos" at bounding box center [59, 86] width 47 height 14
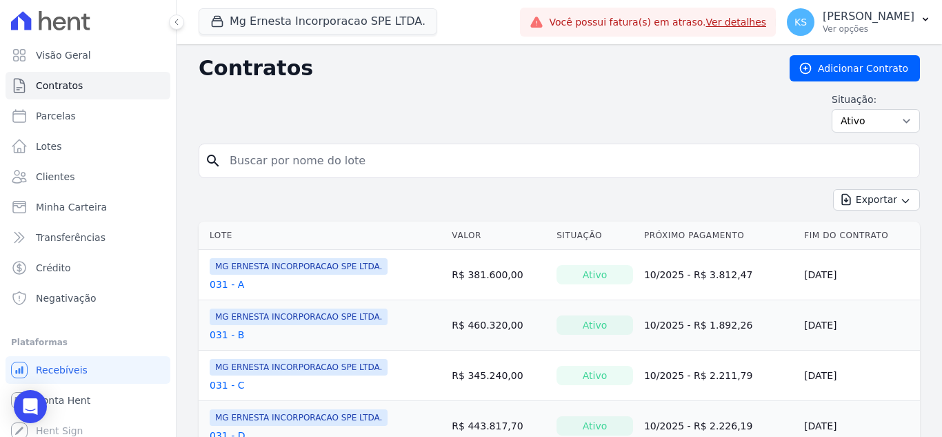
click at [281, 162] on input "search" at bounding box center [567, 161] width 693 height 28
type input "192"
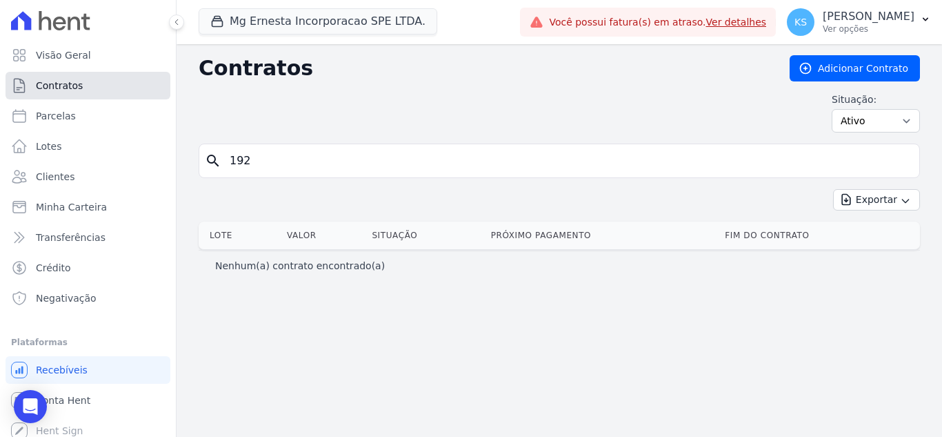
click at [63, 91] on span "Contratos" at bounding box center [59, 86] width 47 height 14
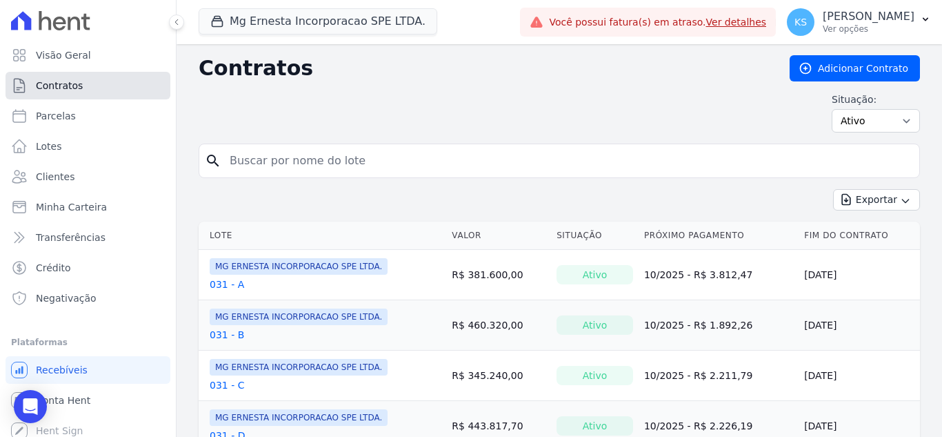
click at [71, 83] on span "Contratos" at bounding box center [59, 86] width 47 height 14
click at [888, 114] on select "Ativo Todos Pausado Distratado Rascunho Expirado Encerrado" at bounding box center [876, 120] width 88 height 23
select select "all"
click at [832, 109] on select "Ativo Todos Pausado Distratado Rascunho Expirado Encerrado" at bounding box center [876, 120] width 88 height 23
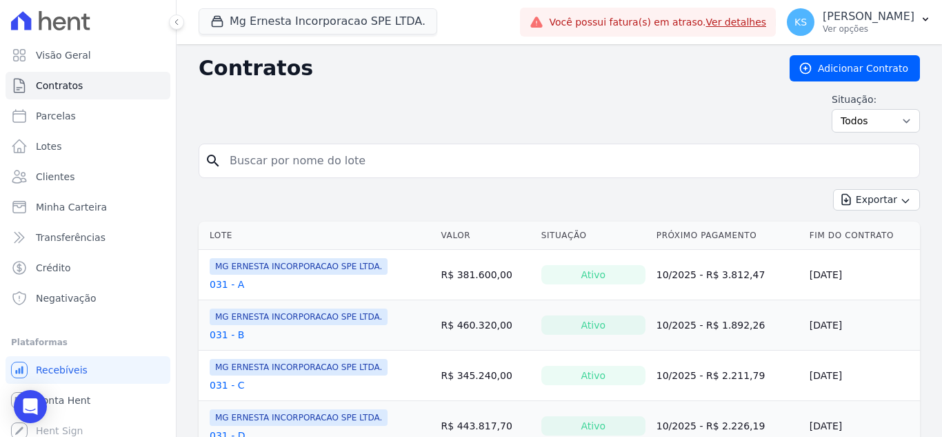
scroll to position [69, 0]
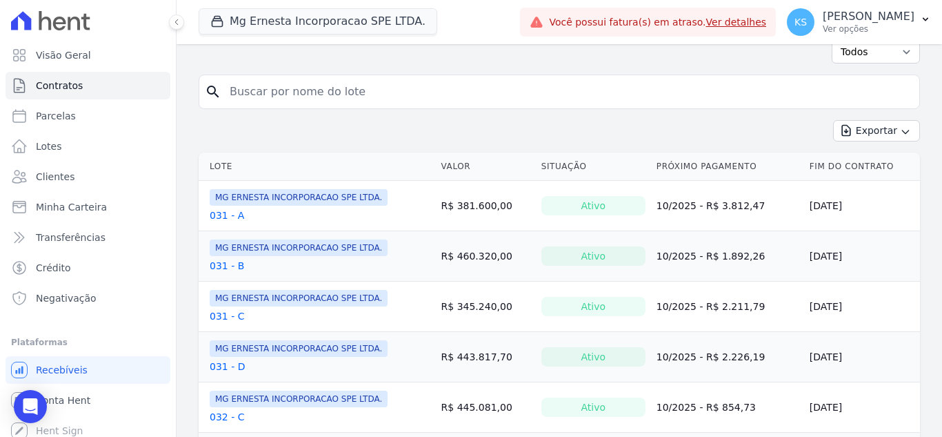
click at [252, 94] on input "search" at bounding box center [567, 92] width 693 height 28
type input "192"
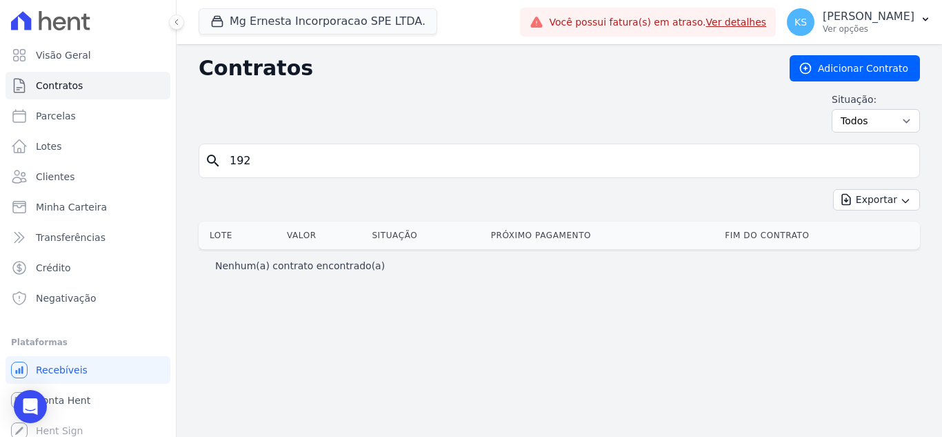
drag, startPoint x: 255, startPoint y: 164, endPoint x: 303, endPoint y: 165, distance: 48.3
click at [224, 155] on input "192" at bounding box center [567, 161] width 693 height 28
click at [70, 146] on link "Lotes" at bounding box center [88, 146] width 165 height 28
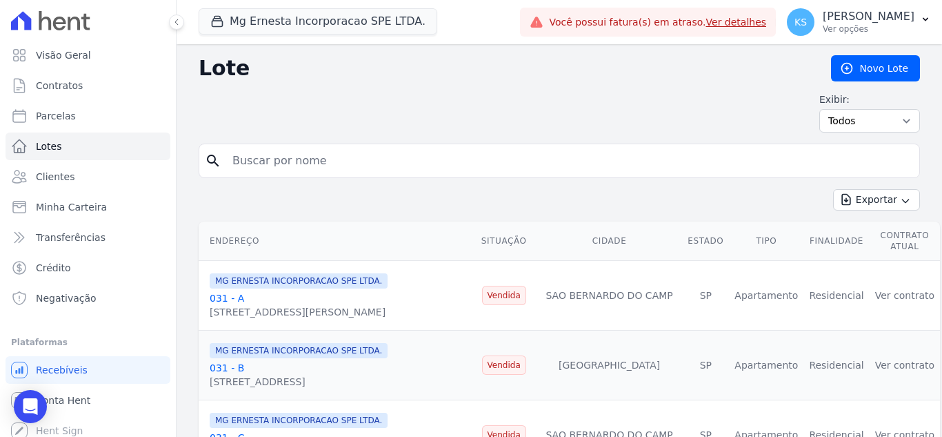
click at [265, 164] on input "search" at bounding box center [569, 161] width 690 height 28
type input "192"
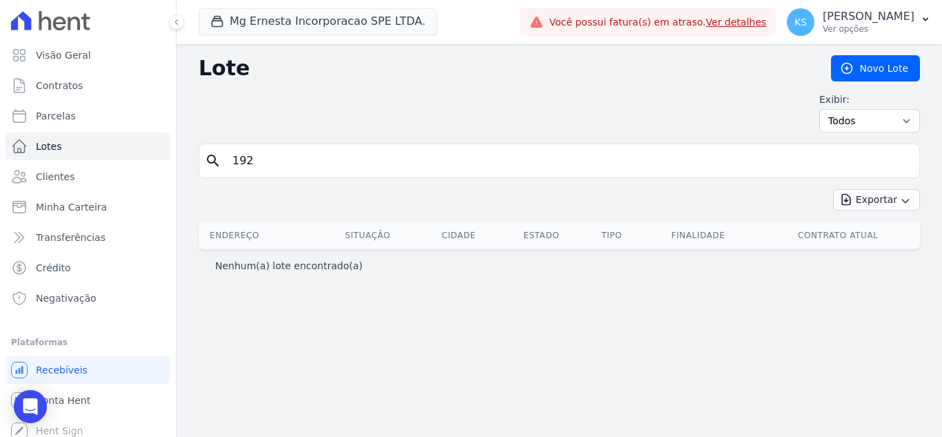
drag, startPoint x: 266, startPoint y: 167, endPoint x: 238, endPoint y: 159, distance: 29.5
click at [236, 159] on input "192" at bounding box center [569, 161] width 690 height 28
click at [259, 160] on input "192" at bounding box center [569, 161] width 690 height 28
drag, startPoint x: 250, startPoint y: 162, endPoint x: 233, endPoint y: 172, distance: 19.5
click at [248, 164] on input "192" at bounding box center [569, 161] width 690 height 28
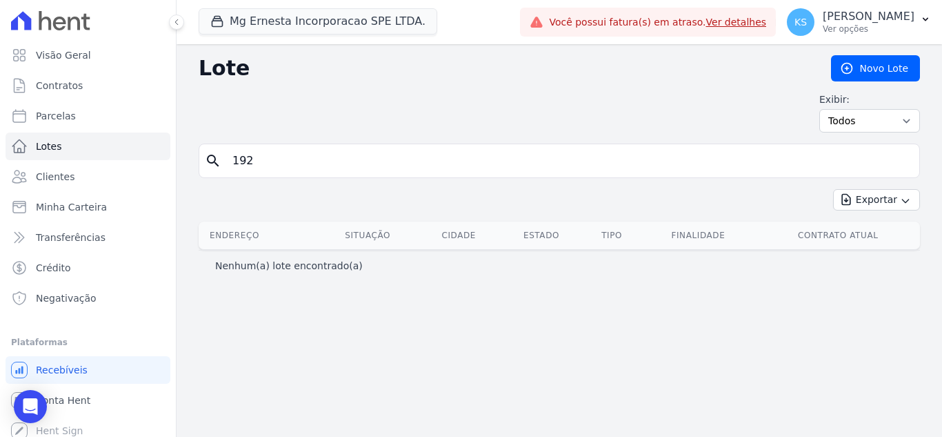
drag, startPoint x: 229, startPoint y: 160, endPoint x: 238, endPoint y: 164, distance: 9.6
click at [230, 160] on input "192" at bounding box center [569, 161] width 690 height 28
drag, startPoint x: 256, startPoint y: 165, endPoint x: 219, endPoint y: 158, distance: 37.2
click at [216, 158] on div "search 192" at bounding box center [560, 160] width 722 height 34
type input "[PERSON_NAME]"
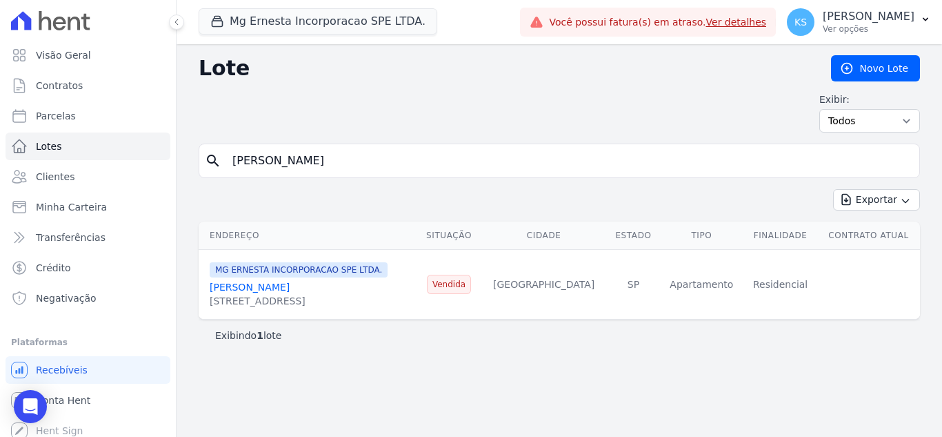
click at [266, 285] on link "[PERSON_NAME]" at bounding box center [250, 286] width 80 height 11
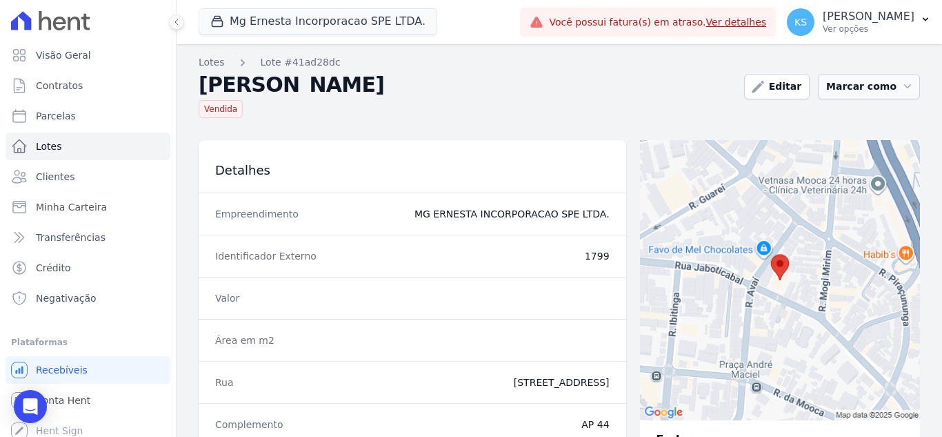
click at [844, 92] on button "Marcar como" at bounding box center [869, 87] width 102 height 26
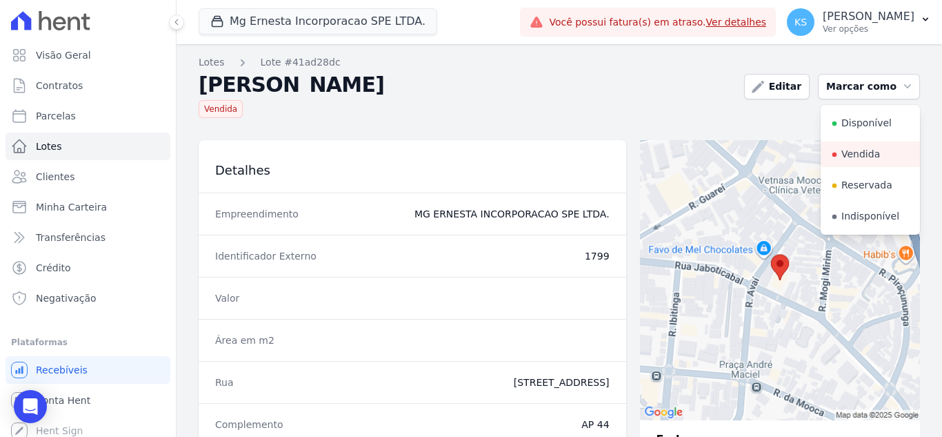
click at [566, 88] on h2 "[PERSON_NAME]" at bounding box center [466, 84] width 535 height 19
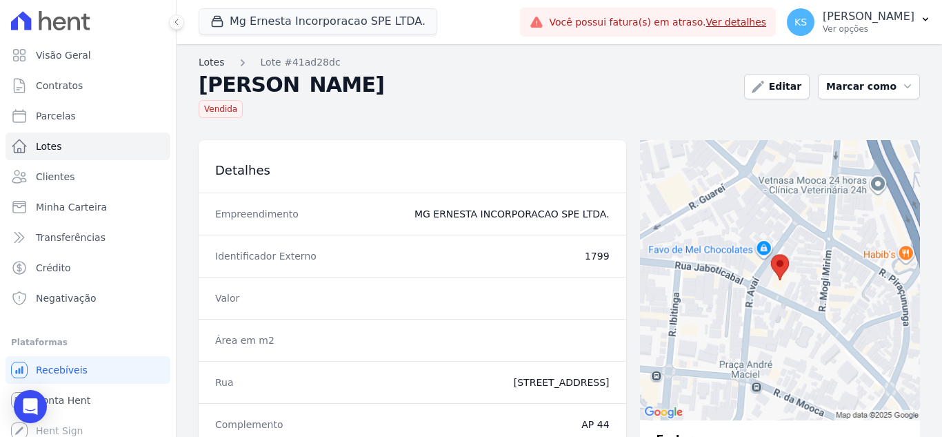
click at [210, 61] on link "Lotes" at bounding box center [212, 62] width 26 height 14
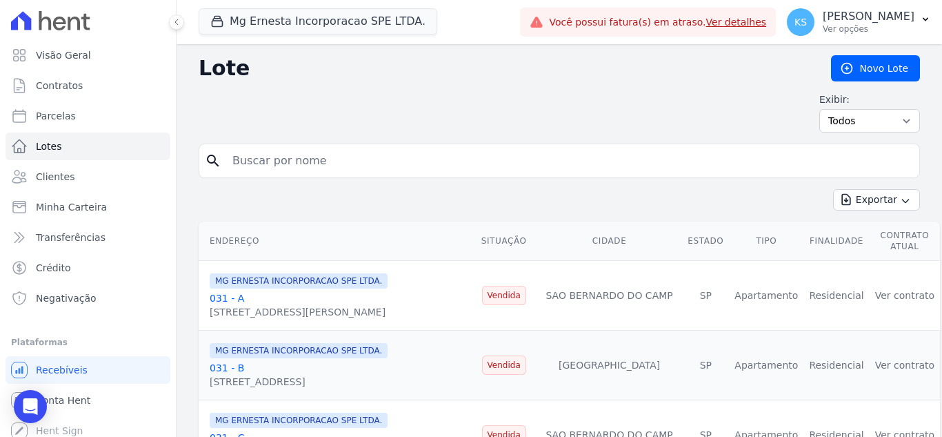
click at [261, 162] on input "search" at bounding box center [569, 161] width 690 height 28
type input "[PERSON_NAME]"
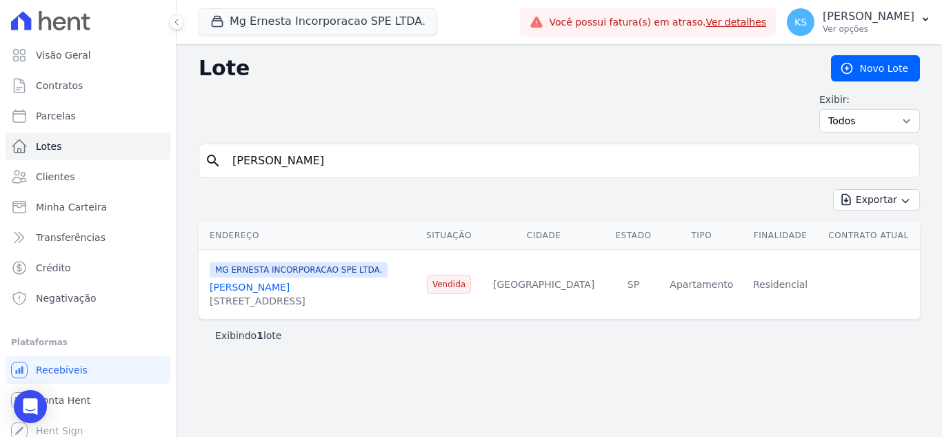
click at [254, 285] on link "[PERSON_NAME] [PERSON_NAME]" at bounding box center [250, 286] width 80 height 11
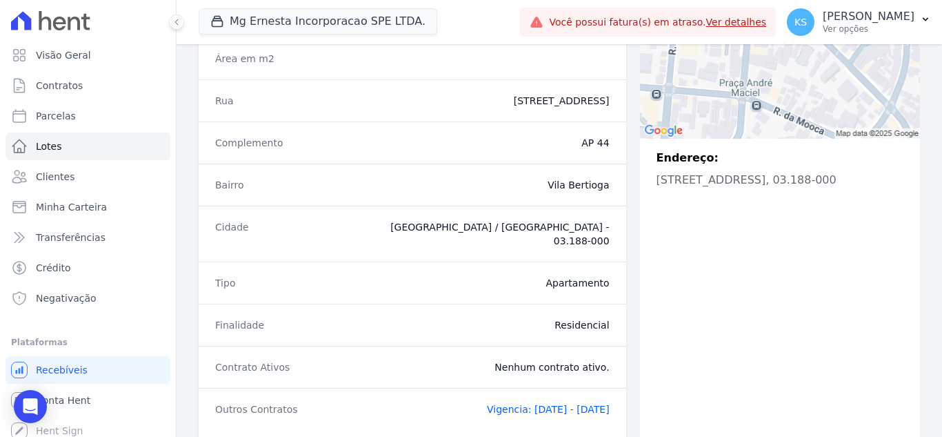
scroll to position [350, 0]
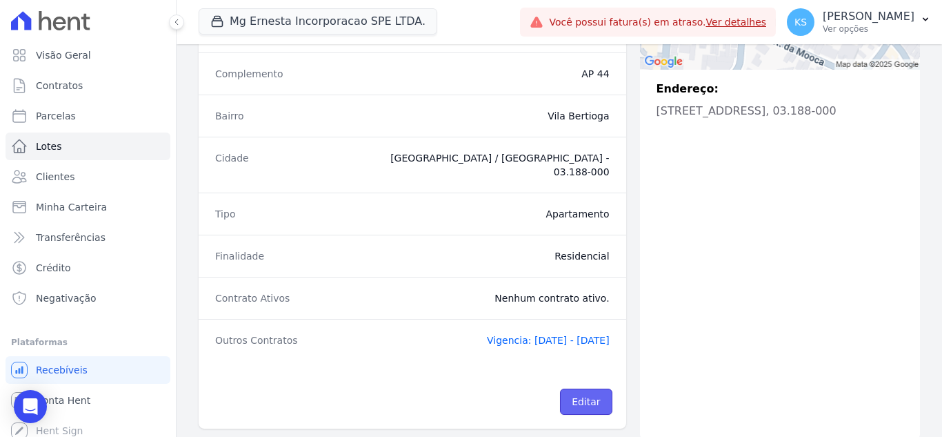
click at [577, 388] on link "Editar" at bounding box center [586, 401] width 52 height 26
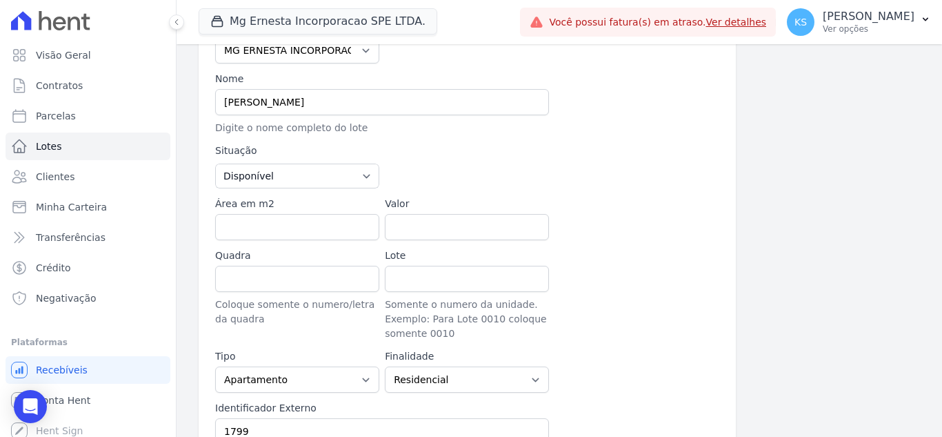
scroll to position [139, 0]
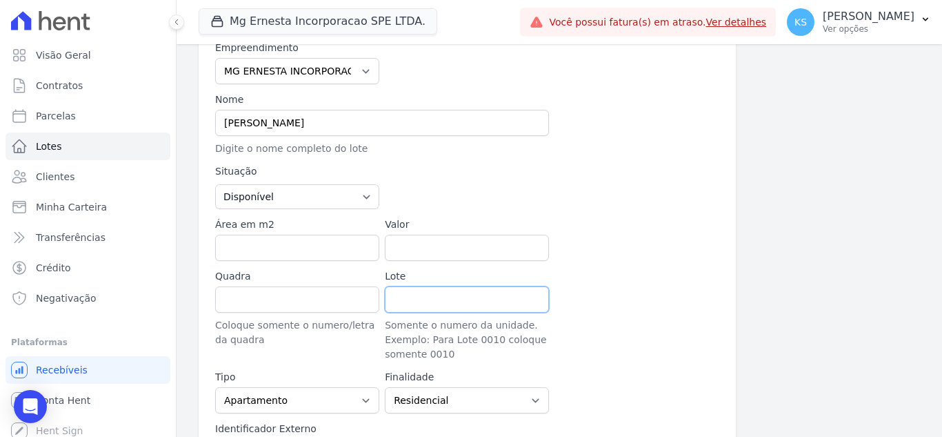
click at [414, 301] on input "Lote" at bounding box center [467, 299] width 164 height 26
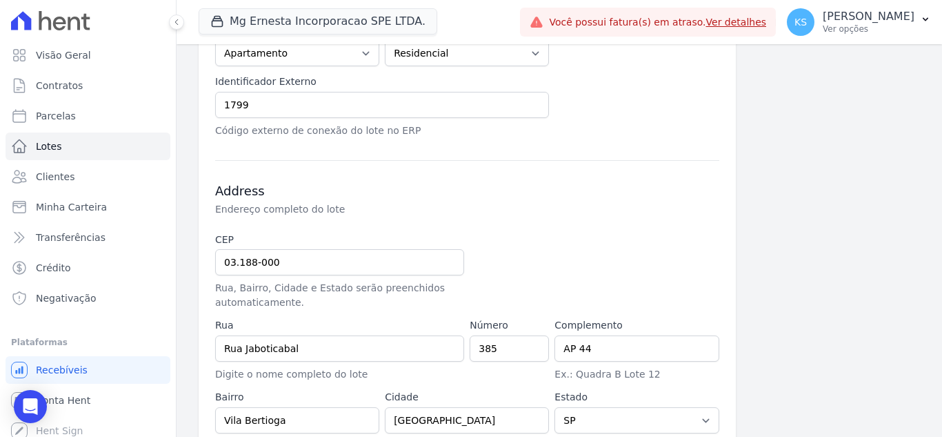
scroll to position [553, 0]
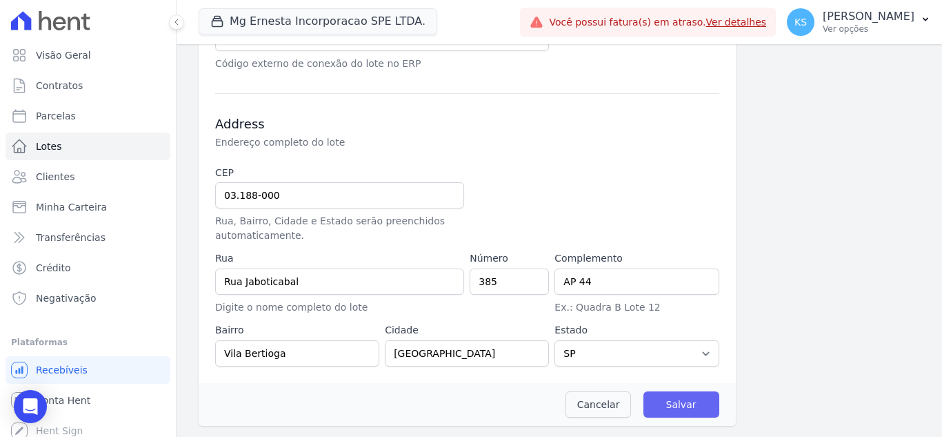
type input "192 D"
click at [684, 404] on input "Salvar" at bounding box center [682, 404] width 76 height 26
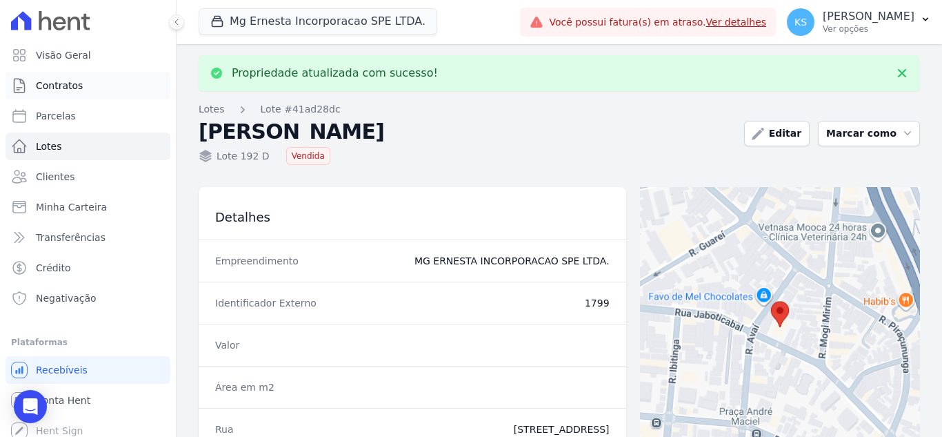
click at [58, 86] on span "Contratos" at bounding box center [59, 86] width 47 height 14
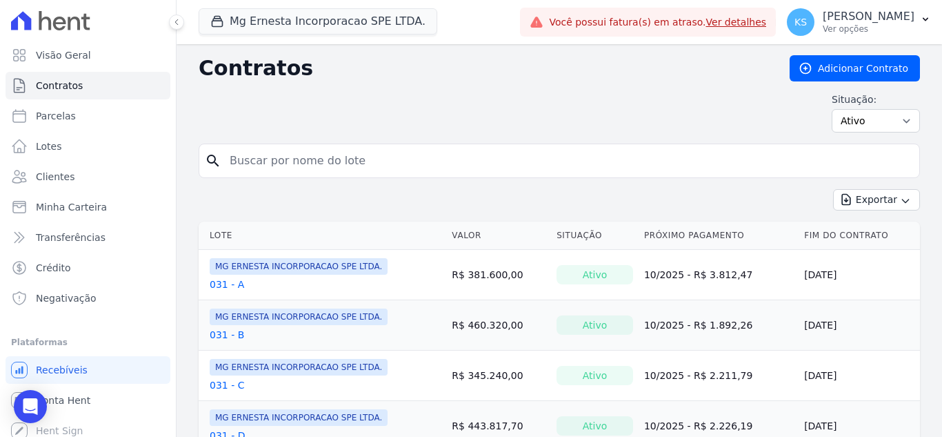
click at [269, 161] on input "search" at bounding box center [567, 161] width 693 height 28
type input "162"
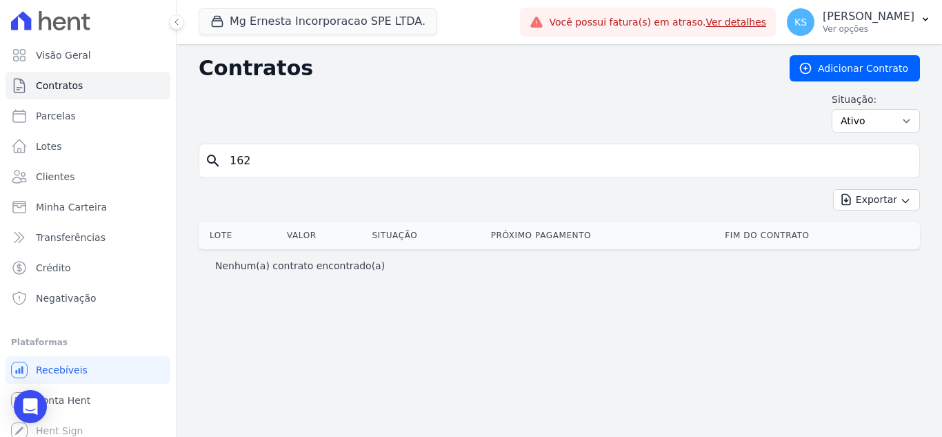
drag, startPoint x: 259, startPoint y: 161, endPoint x: 198, endPoint y: 153, distance: 61.2
click at [198, 153] on div "Contratos Adicionar Contrato Situação: Ativo Todos Pausado Distratado Rascunho …" at bounding box center [560, 240] width 766 height 393
type input "192"
click at [890, 123] on select "Ativo Todos Pausado Distratado Rascunho Expirado Encerrado" at bounding box center [876, 120] width 88 height 23
select select "all"
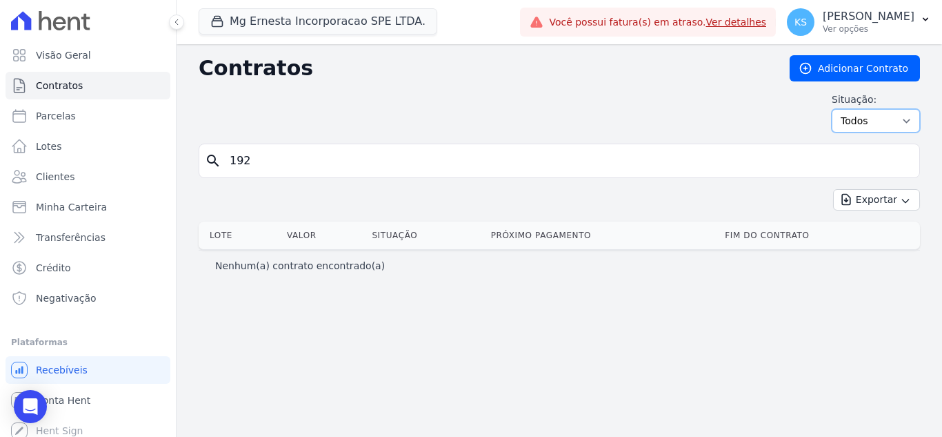
click at [838, 109] on select "Ativo Todos Pausado Distratado Rascunho Expirado Encerrado" at bounding box center [876, 120] width 88 height 23
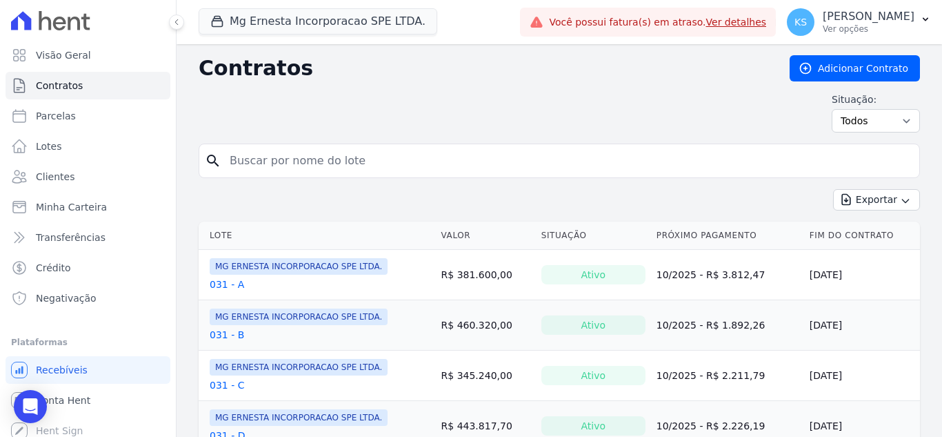
click at [308, 156] on input "search" at bounding box center [567, 161] width 693 height 28
type input "192"
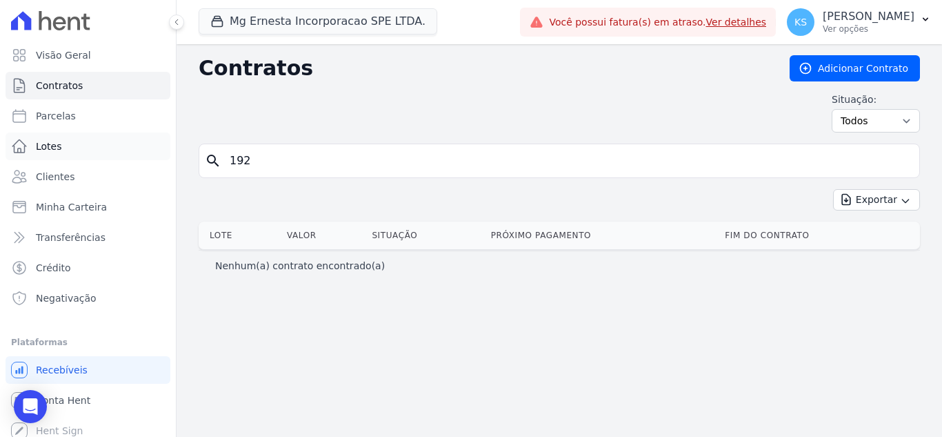
click at [58, 148] on span "Lotes" at bounding box center [49, 146] width 26 height 14
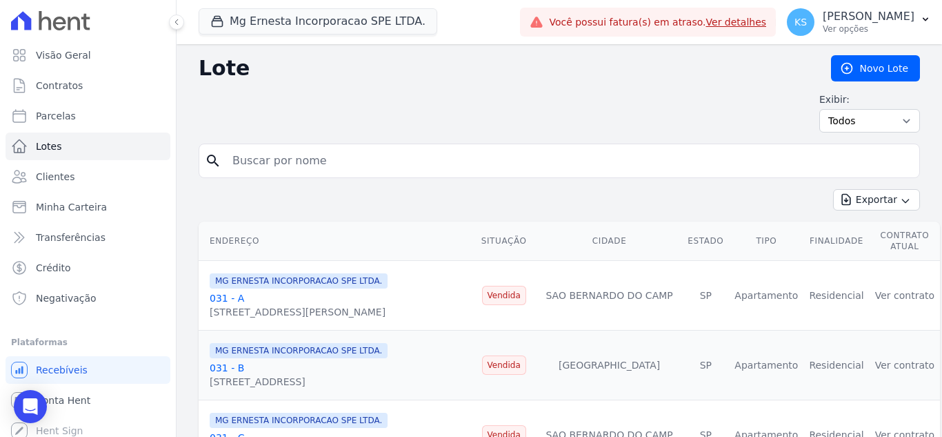
click at [291, 161] on input "search" at bounding box center [569, 161] width 690 height 28
type input "192"
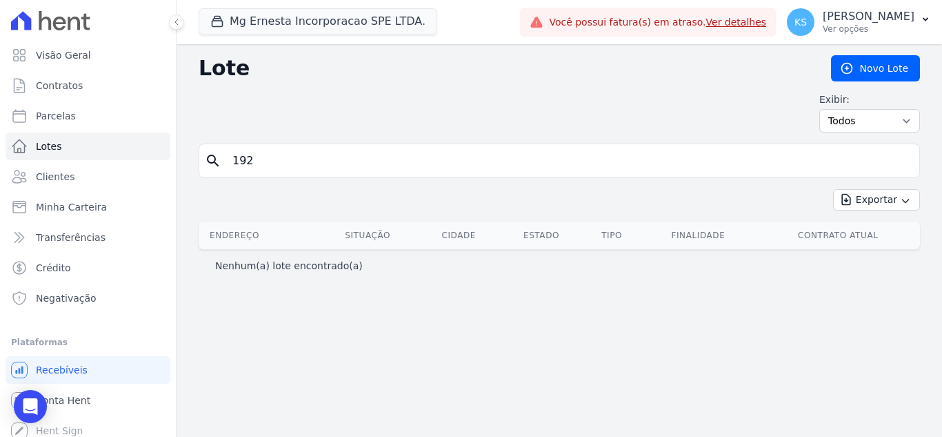
click at [326, 171] on input "192" at bounding box center [569, 161] width 690 height 28
type input "1"
type input "[PERSON_NAME]"
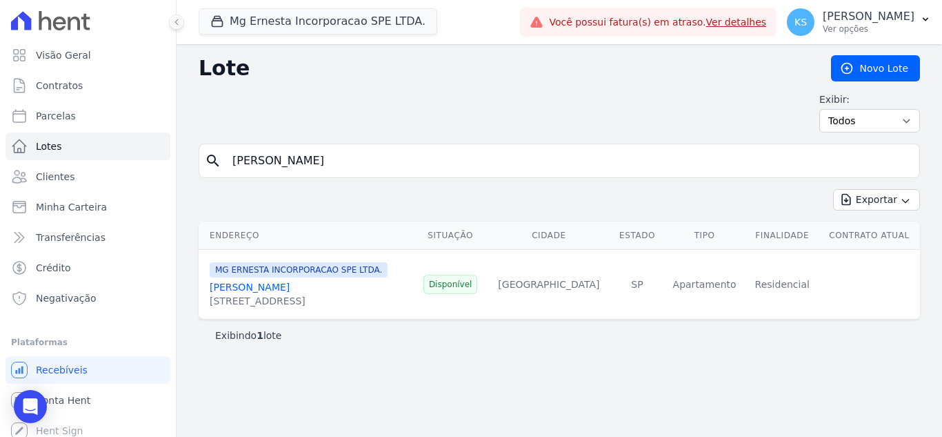
click at [226, 285] on link "[PERSON_NAME]" at bounding box center [250, 286] width 80 height 11
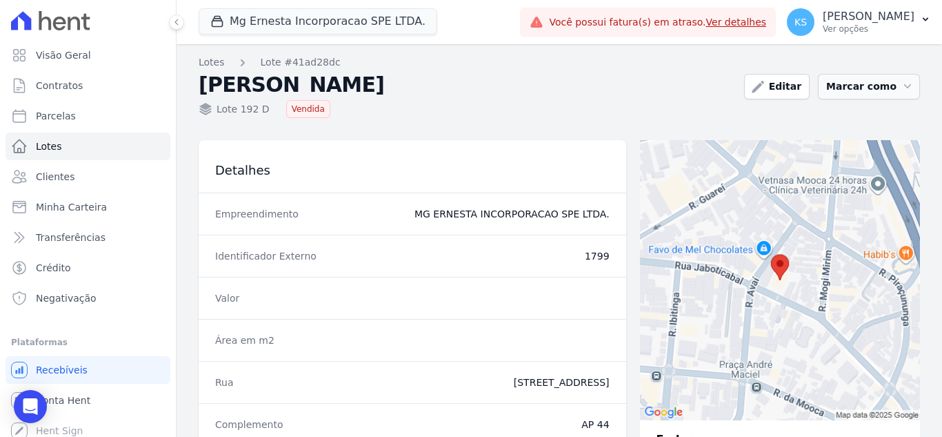
click at [848, 88] on button "Marcar como" at bounding box center [869, 87] width 102 height 26
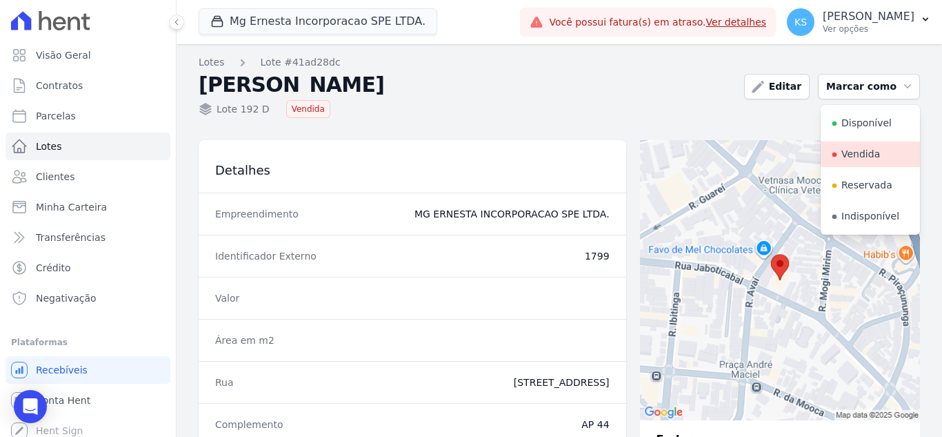
click at [851, 151] on link "Vendida" at bounding box center [870, 154] width 99 height 26
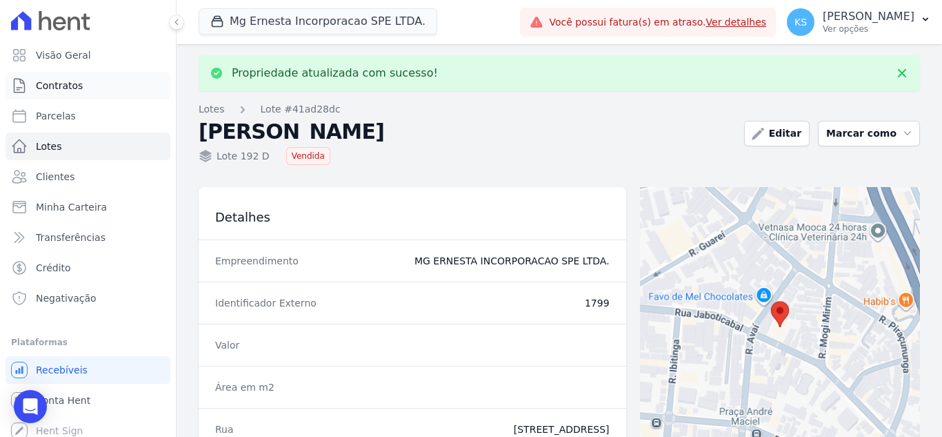
click at [61, 83] on span "Contratos" at bounding box center [59, 86] width 47 height 14
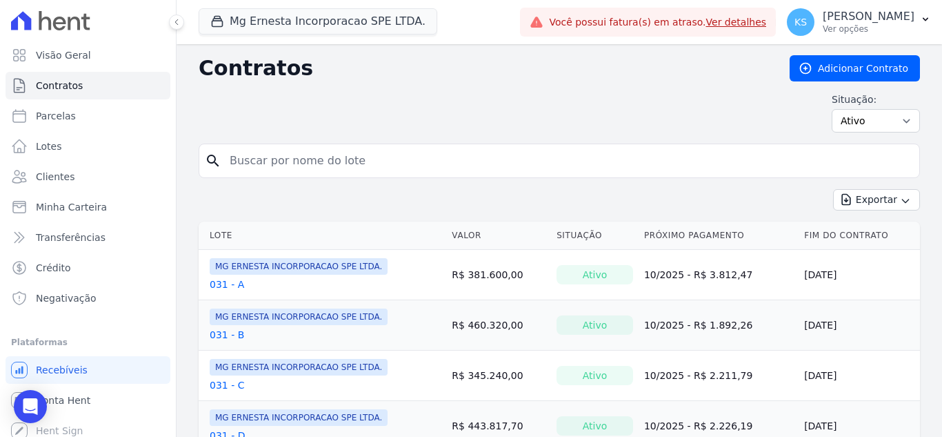
click at [319, 159] on input "search" at bounding box center [567, 161] width 693 height 28
type input "192"
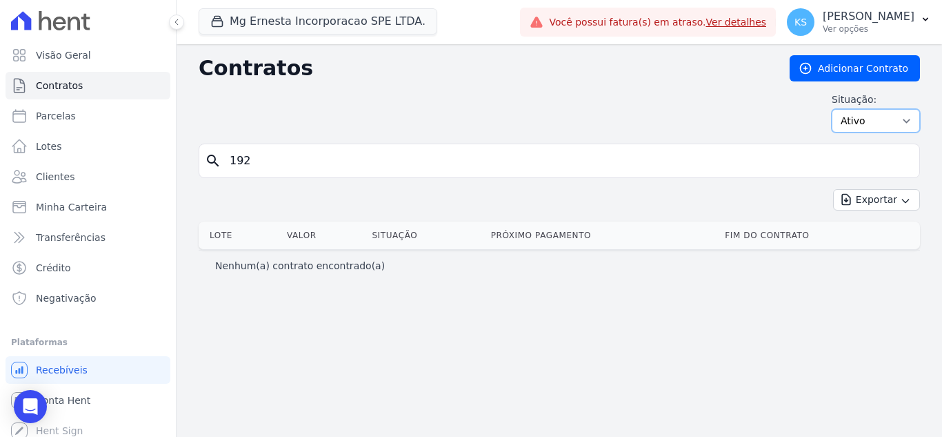
click at [877, 123] on select "Ativo Todos Pausado Distratado Rascunho Expirado Encerrado" at bounding box center [876, 120] width 88 height 23
select select "all"
click at [838, 109] on select "Ativo Todos Pausado Distratado Rascunho Expirado Encerrado" at bounding box center [876, 120] width 88 height 23
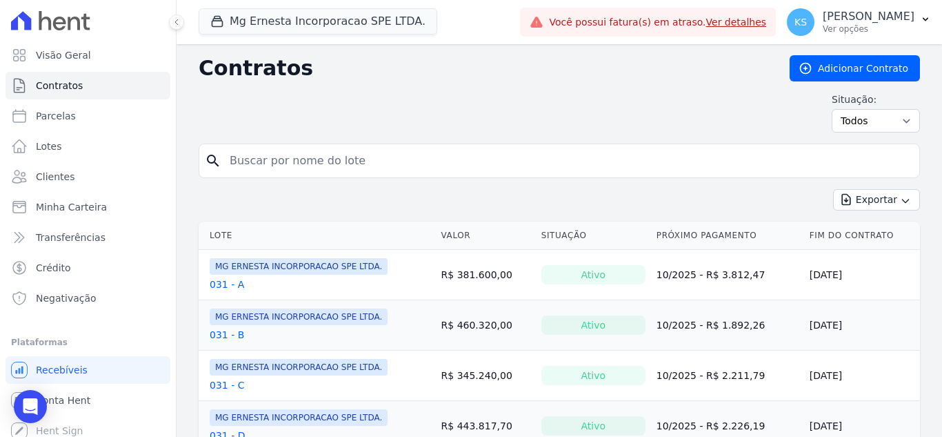
click at [257, 157] on input "search" at bounding box center [567, 161] width 693 height 28
type input "192"
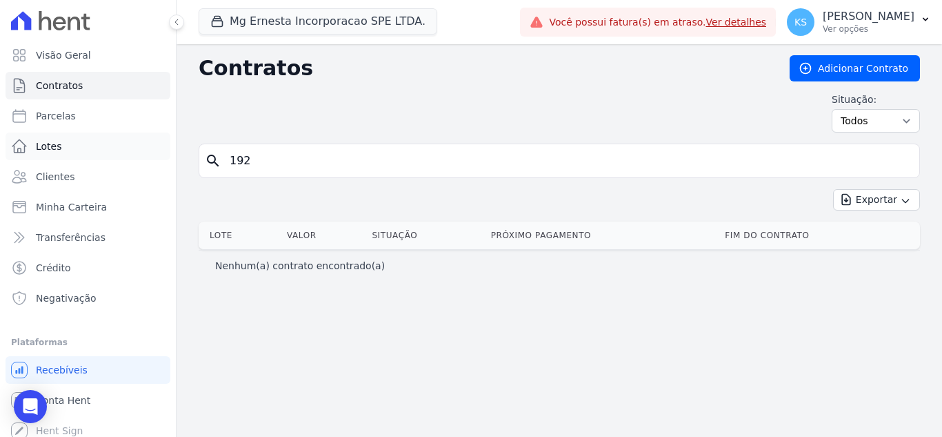
click at [63, 148] on link "Lotes" at bounding box center [88, 146] width 165 height 28
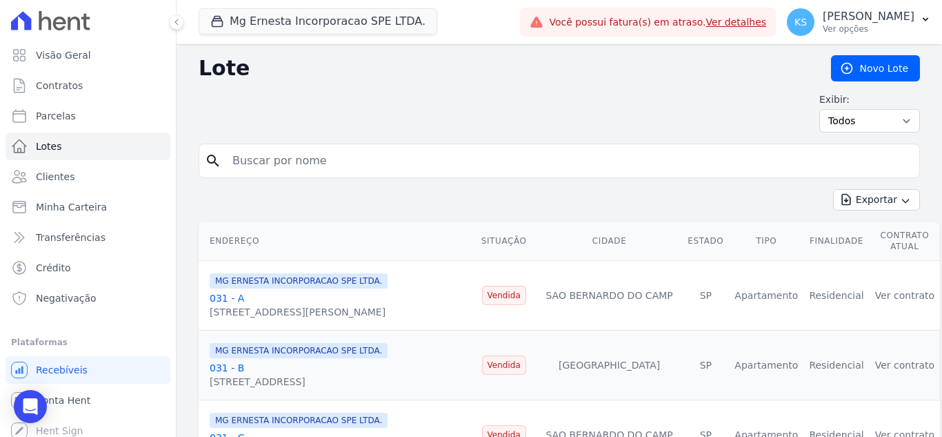
click at [277, 162] on input "search" at bounding box center [569, 161] width 690 height 28
type input "192"
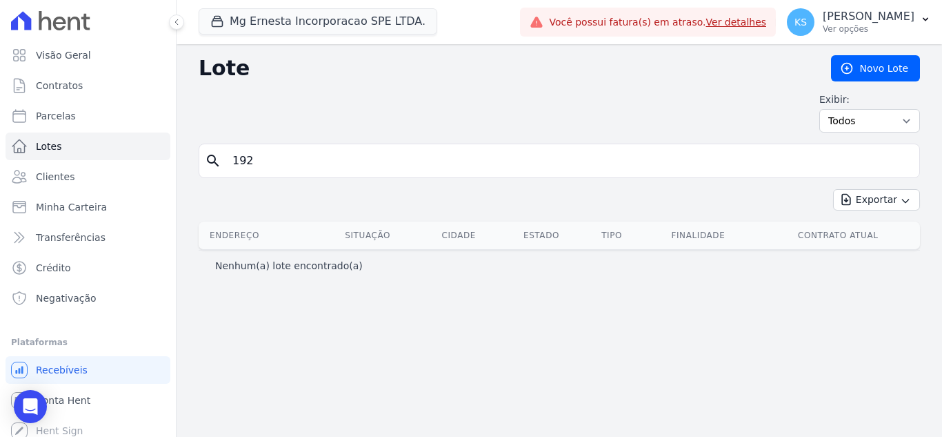
click at [367, 119] on div "Exibir: Todos Disponíveis Vendidas Reservadas Indisponíveis" at bounding box center [560, 112] width 722 height 40
drag, startPoint x: 280, startPoint y: 159, endPoint x: 230, endPoint y: 159, distance: 49.7
click at [230, 159] on input "192" at bounding box center [569, 161] width 690 height 28
type input "121"
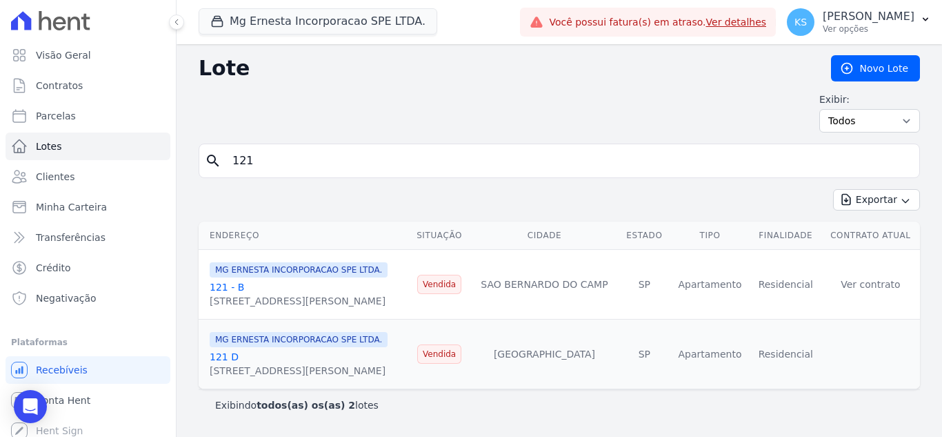
scroll to position [6, 0]
drag, startPoint x: 271, startPoint y: 152, endPoint x: 215, endPoint y: 144, distance: 57.1
click at [215, 144] on div "search 121" at bounding box center [560, 160] width 722 height 34
type input "[PERSON_NAME]"
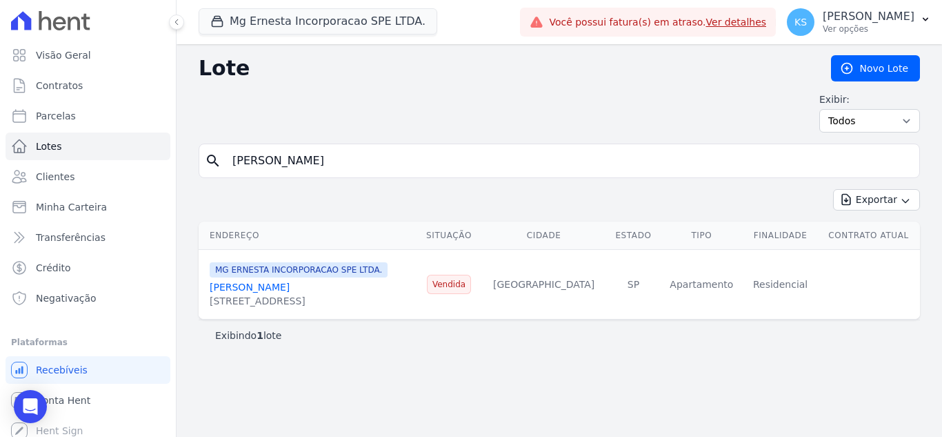
click at [250, 287] on link "[PERSON_NAME]" at bounding box center [250, 286] width 80 height 11
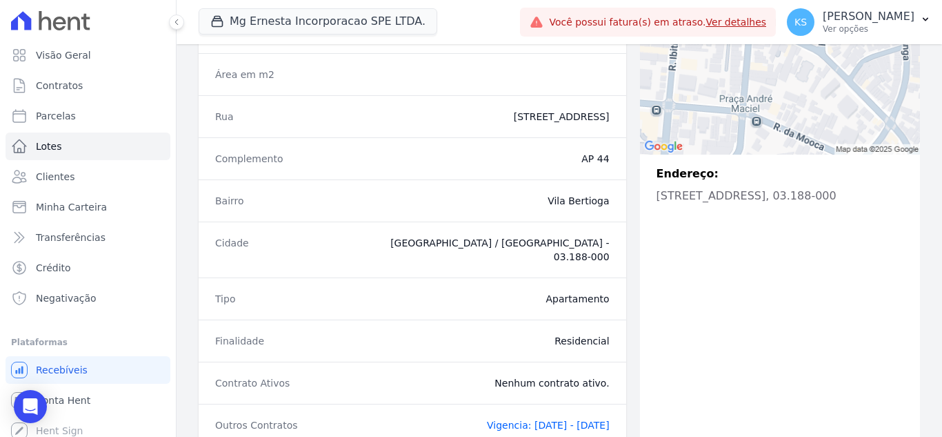
scroll to position [350, 0]
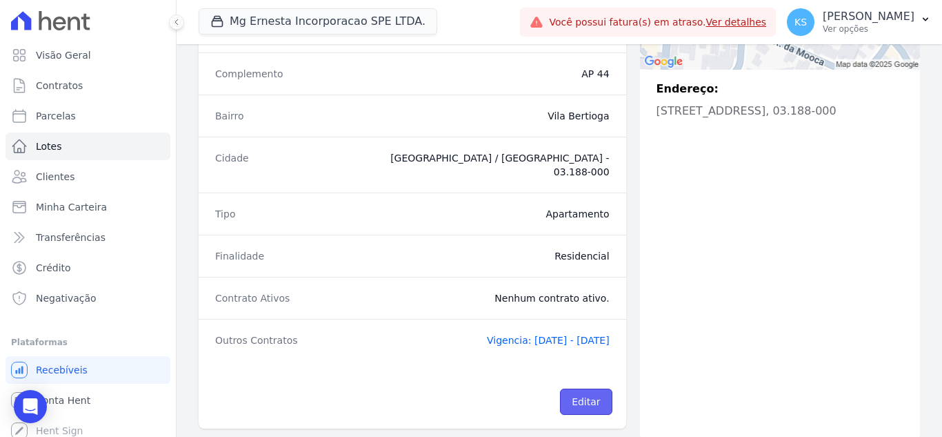
click at [584, 390] on link "Editar" at bounding box center [586, 401] width 52 height 26
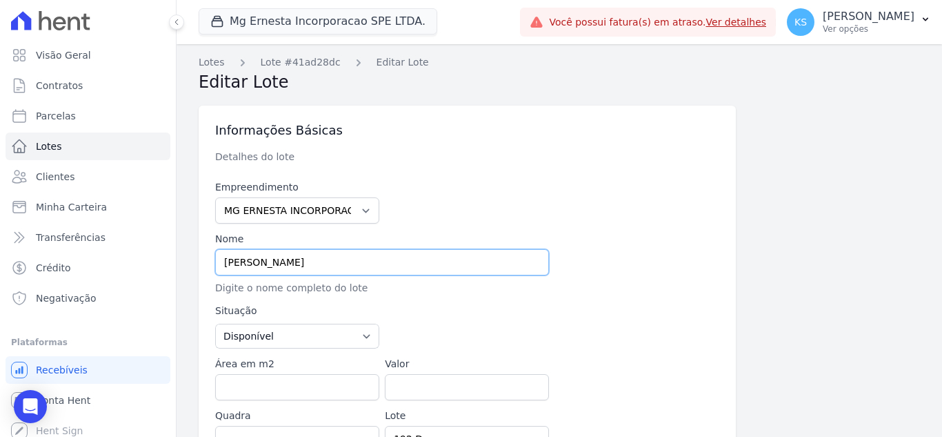
drag, startPoint x: 369, startPoint y: 261, endPoint x: 190, endPoint y: 257, distance: 178.7
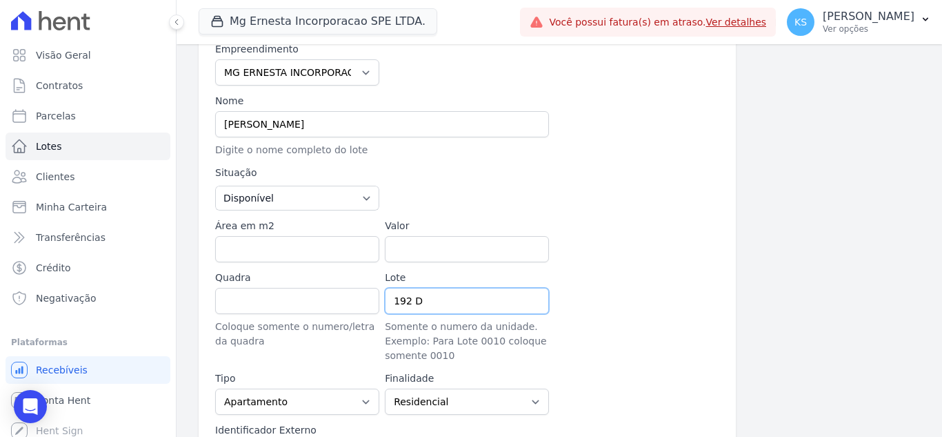
drag, startPoint x: 435, startPoint y: 302, endPoint x: 379, endPoint y: 297, distance: 56.2
click at [379, 297] on div "Empreendimento MG ERNESTA INCORPORACAO SPE LTDA. Nome [PERSON_NAME] Digite o no…" at bounding box center [467, 264] width 504 height 444
drag, startPoint x: 362, startPoint y: 119, endPoint x: 187, endPoint y: 112, distance: 175.3
click at [187, 112] on div "Lotes Lote #41ad28dc Editar Lote Editar Lote Informações Básicas Detalhes do lo…" at bounding box center [560, 379] width 766 height 946
paste input "192 D"
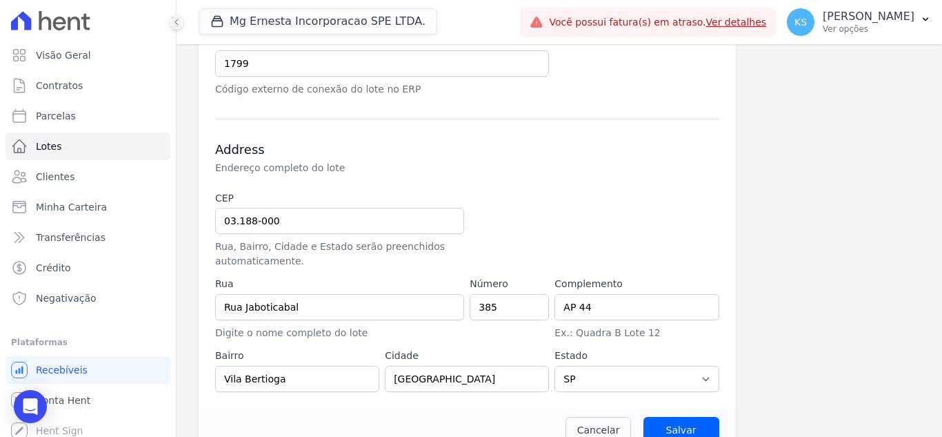
scroll to position [553, 0]
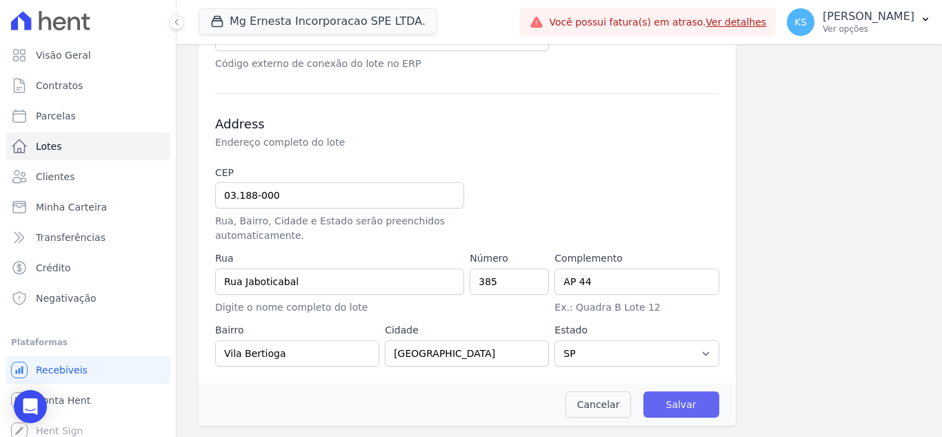
type input "192 D"
click at [685, 404] on input "Salvar" at bounding box center [682, 404] width 76 height 26
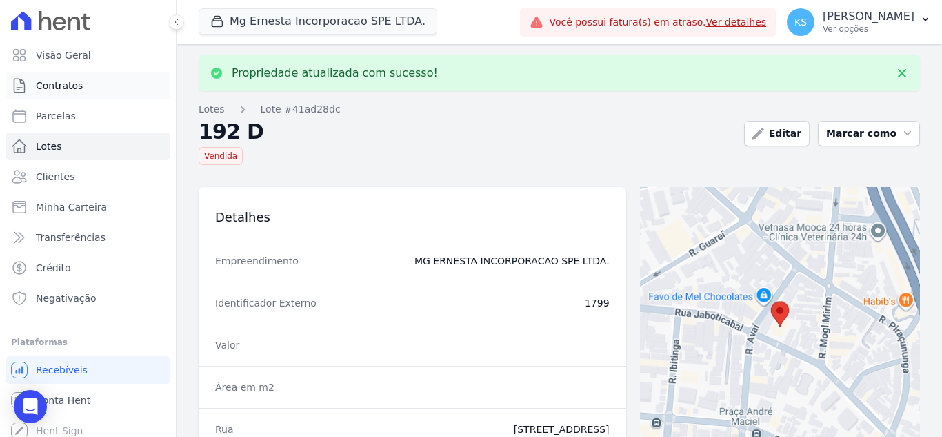
click at [61, 85] on span "Contratos" at bounding box center [59, 86] width 47 height 14
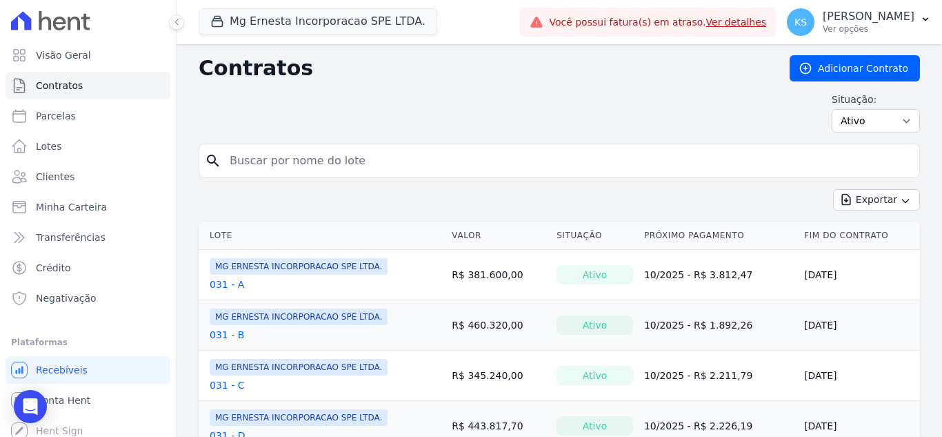
click at [264, 164] on input "search" at bounding box center [567, 161] width 693 height 28
type input "192"
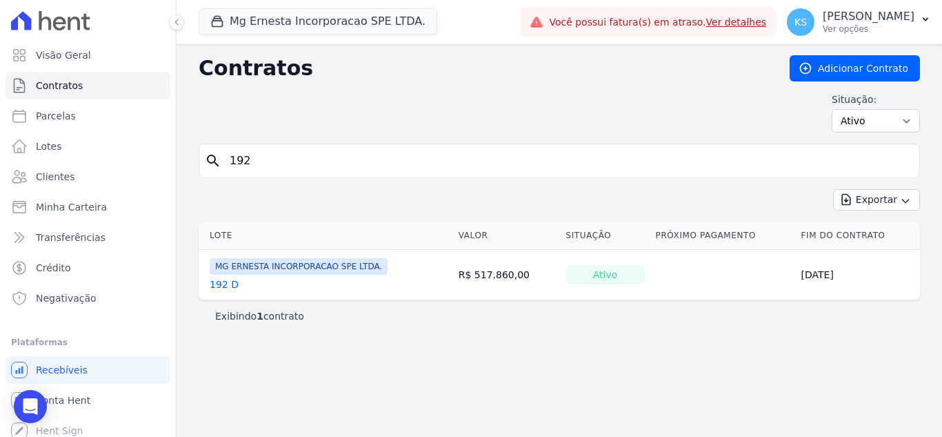
drag, startPoint x: 263, startPoint y: 166, endPoint x: 227, endPoint y: 164, distance: 36.0
click at [227, 164] on input "192" at bounding box center [567, 161] width 693 height 28
type input "121"
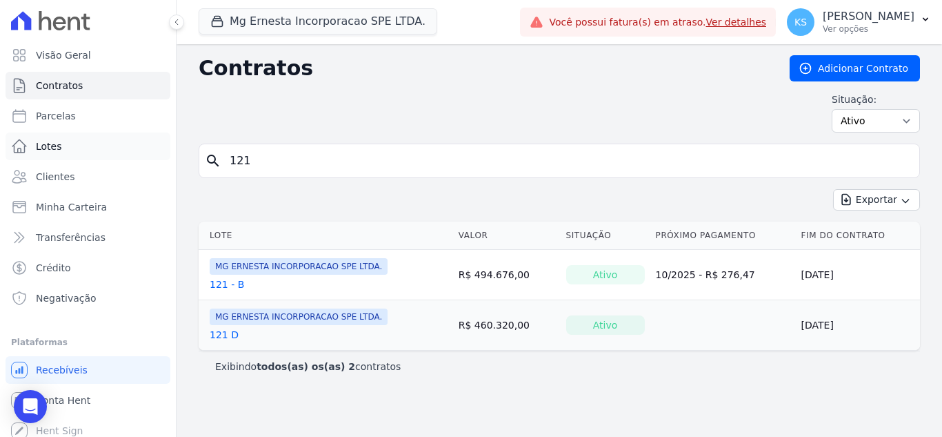
click at [58, 144] on span "Lotes" at bounding box center [49, 146] width 26 height 14
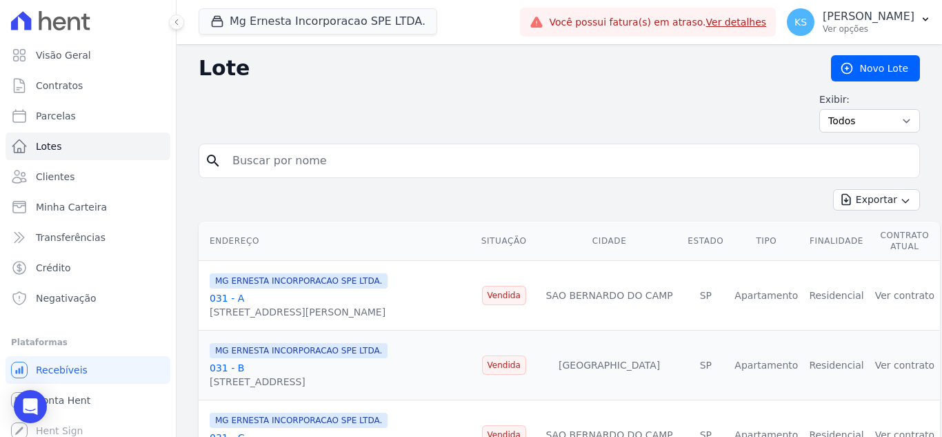
click at [268, 161] on input "search" at bounding box center [569, 161] width 690 height 28
type input "192"
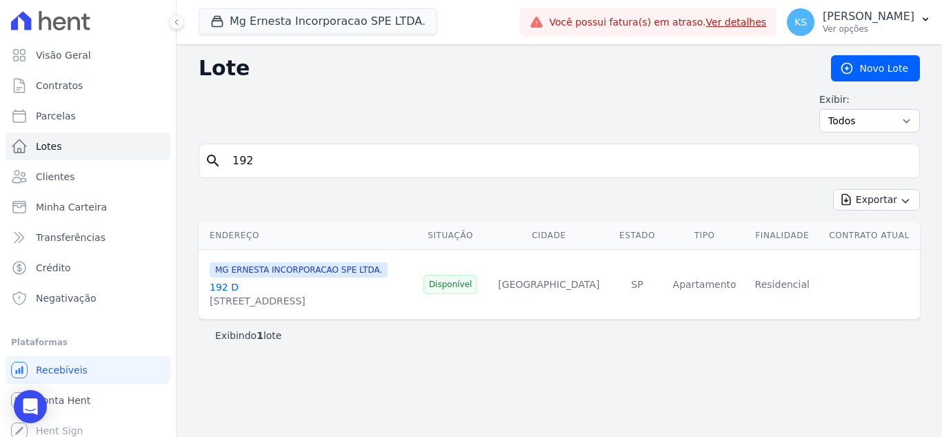
click at [220, 287] on link "192 D" at bounding box center [224, 286] width 29 height 11
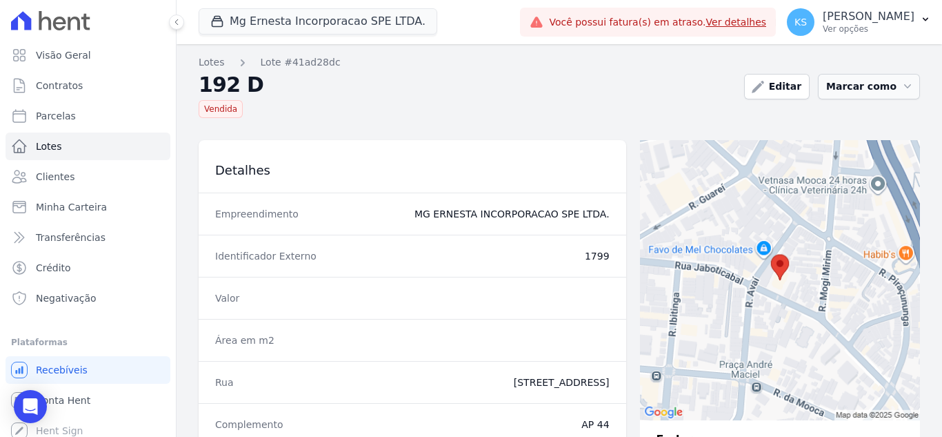
click at [847, 92] on button "Marcar como" at bounding box center [869, 87] width 102 height 26
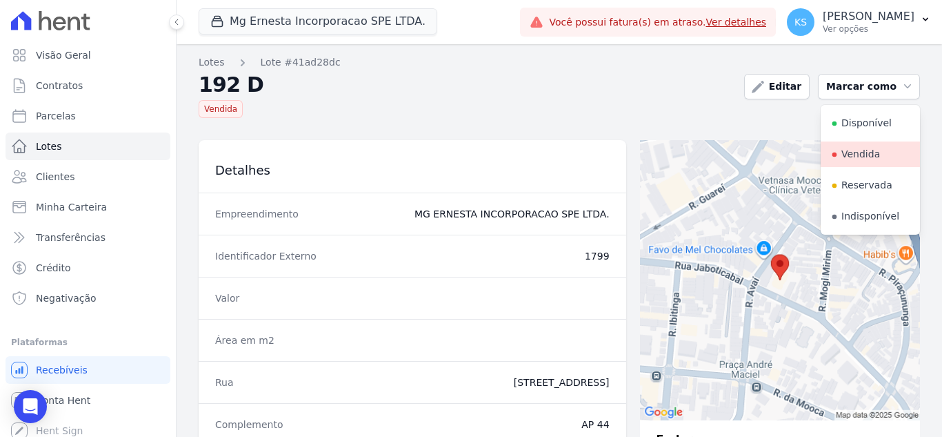
click at [849, 152] on link "Vendida" at bounding box center [870, 154] width 99 height 26
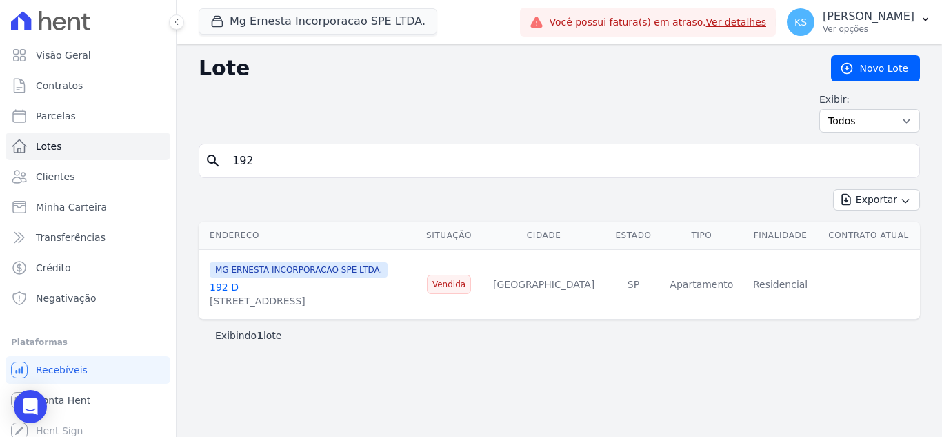
click at [275, 164] on input "192" at bounding box center [569, 161] width 690 height 28
type input "161"
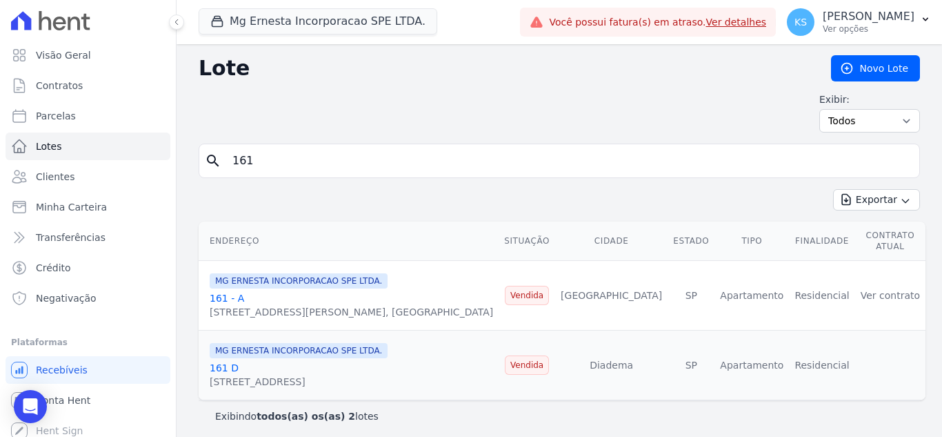
drag, startPoint x: 256, startPoint y: 157, endPoint x: 223, endPoint y: 151, distance: 33.6
click at [223, 151] on div "search 161" at bounding box center [560, 160] width 722 height 34
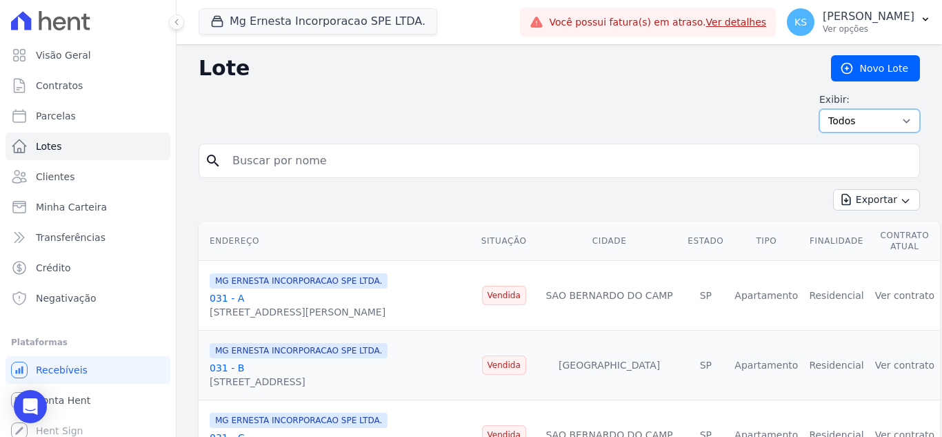
click at [858, 123] on select "Todos Disponíveis Vendidas Reservadas Indisponíveis" at bounding box center [870, 120] width 101 height 23
click at [455, 114] on div "Exibir: Todos Disponíveis Vendidas Reservadas Indisponíveis" at bounding box center [560, 112] width 722 height 40
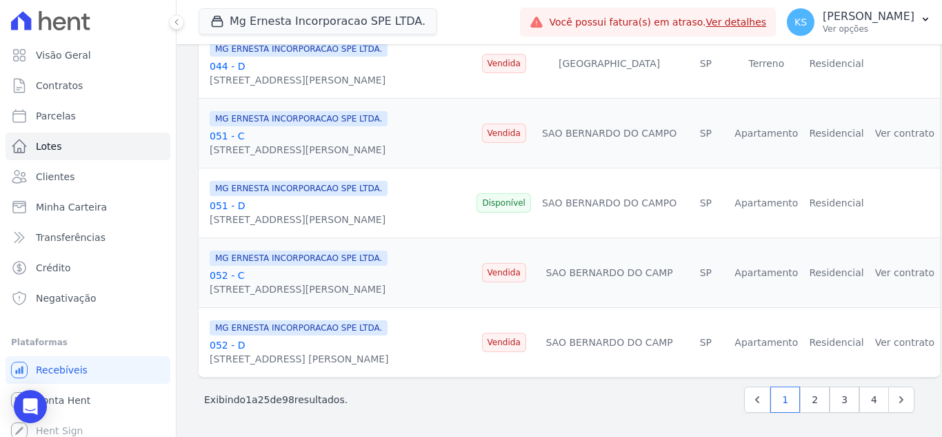
scroll to position [1636, 0]
click at [228, 200] on link "051 - D" at bounding box center [227, 204] width 35 height 11
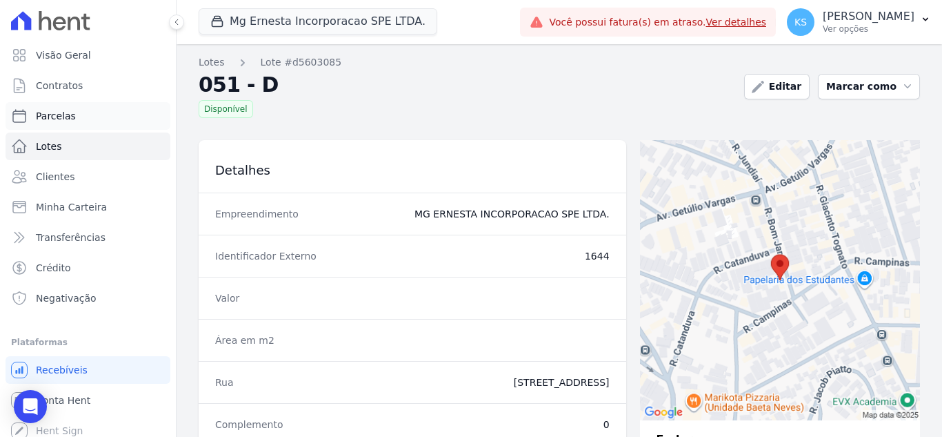
click at [62, 114] on span "Parcelas" at bounding box center [56, 116] width 40 height 14
select select
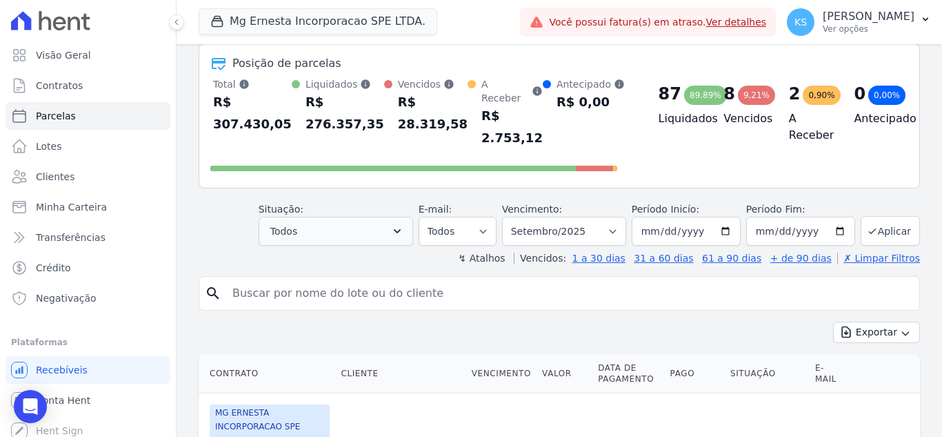
scroll to position [138, 0]
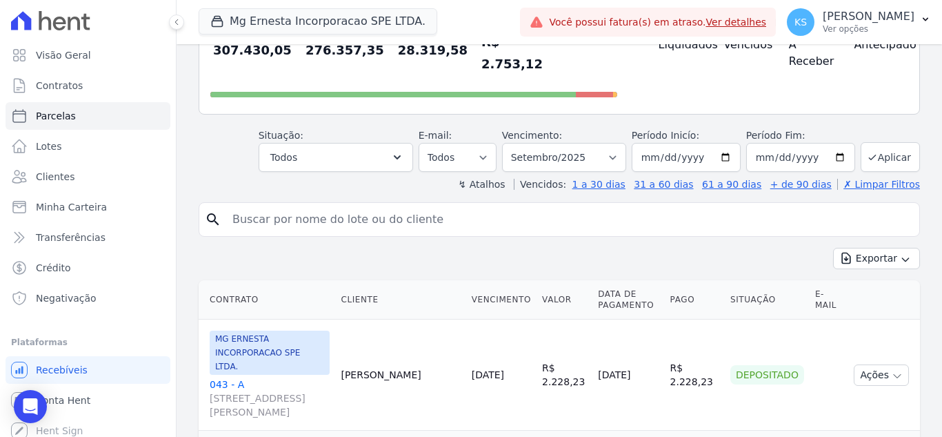
click at [316, 206] on input "search" at bounding box center [569, 220] width 690 height 28
type input "192"
select select
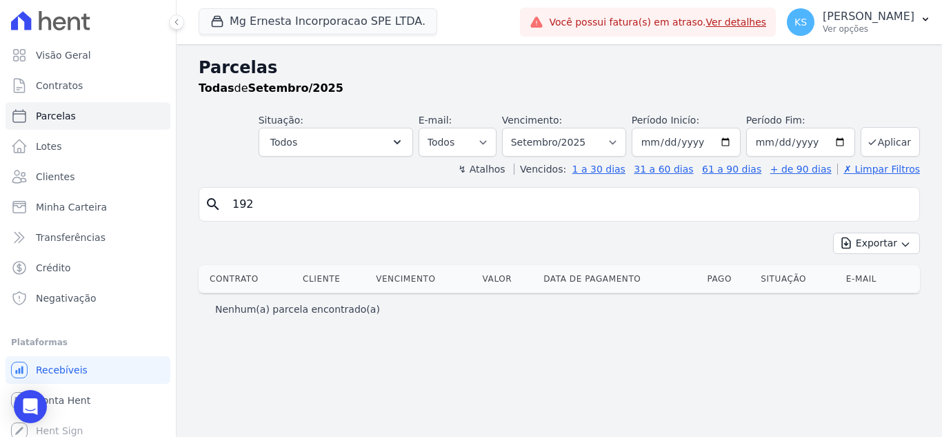
drag, startPoint x: 280, startPoint y: 206, endPoint x: 337, endPoint y: 204, distance: 56.6
click at [201, 205] on div "search 192" at bounding box center [560, 204] width 722 height 34
type input "[PERSON_NAME]"
select select
click at [593, 138] on select "Filtrar por período ──────── Todos os meses Julho/2025 Agosto/2025 Setembro/202…" at bounding box center [564, 142] width 124 height 29
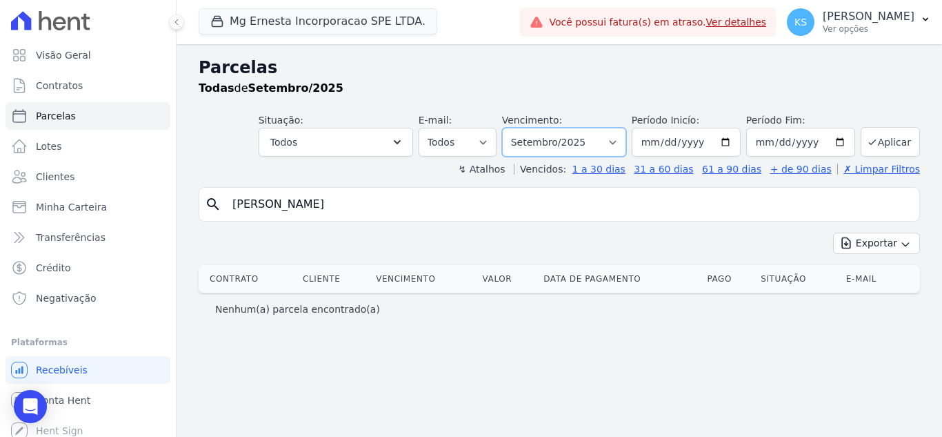
select select "all"
click at [522, 128] on select "Filtrar por período ──────── Todos os meses Julho/2025 Agosto/2025 Setembro/202…" at bounding box center [564, 142] width 124 height 29
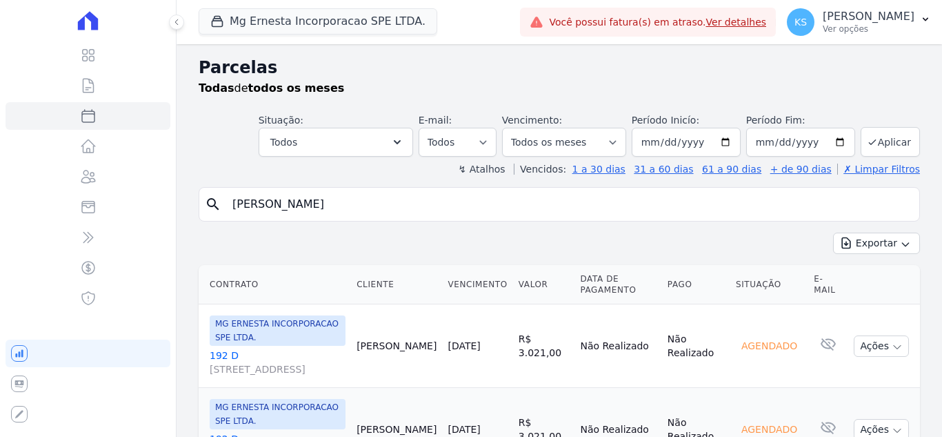
select select
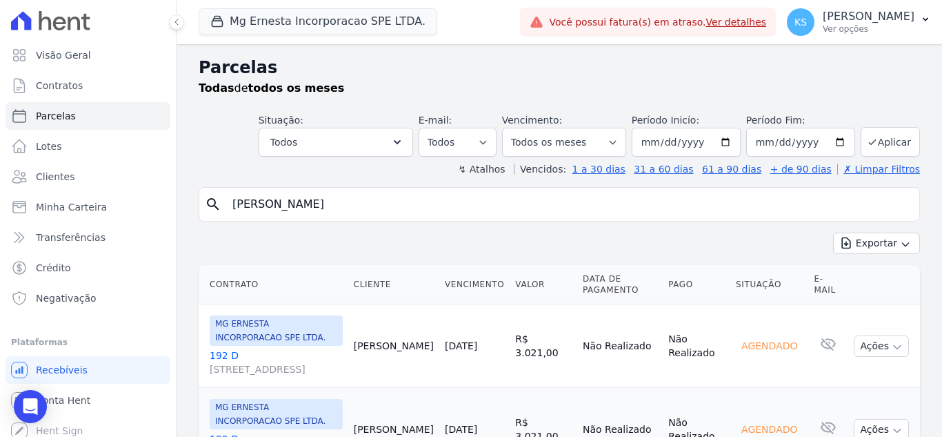
drag, startPoint x: 231, startPoint y: 198, endPoint x: 224, endPoint y: 196, distance: 7.2
click at [224, 196] on input "[PERSON_NAME]" at bounding box center [569, 204] width 690 height 28
type input "192"
select select
click at [76, 83] on span "Contratos" at bounding box center [59, 86] width 47 height 14
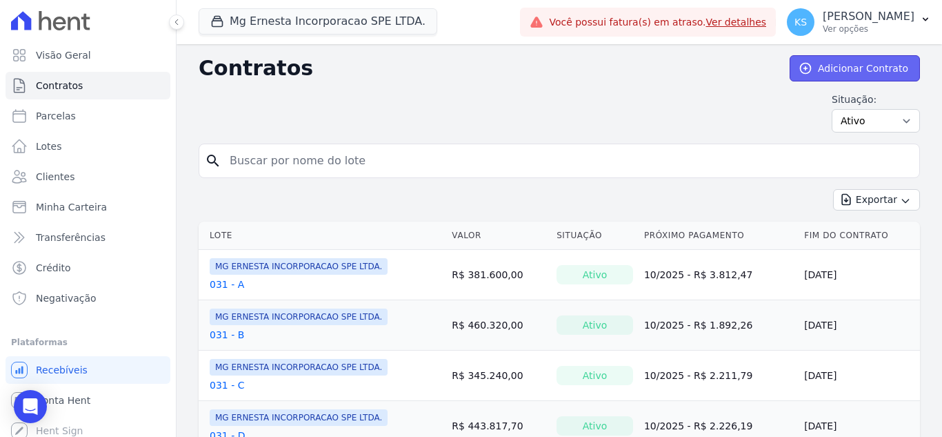
click at [842, 63] on link "Adicionar Contrato" at bounding box center [855, 68] width 130 height 26
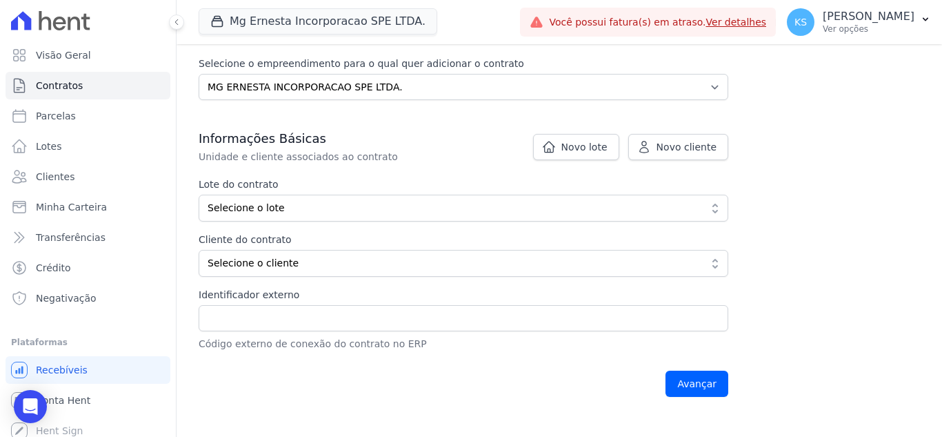
scroll to position [207, 0]
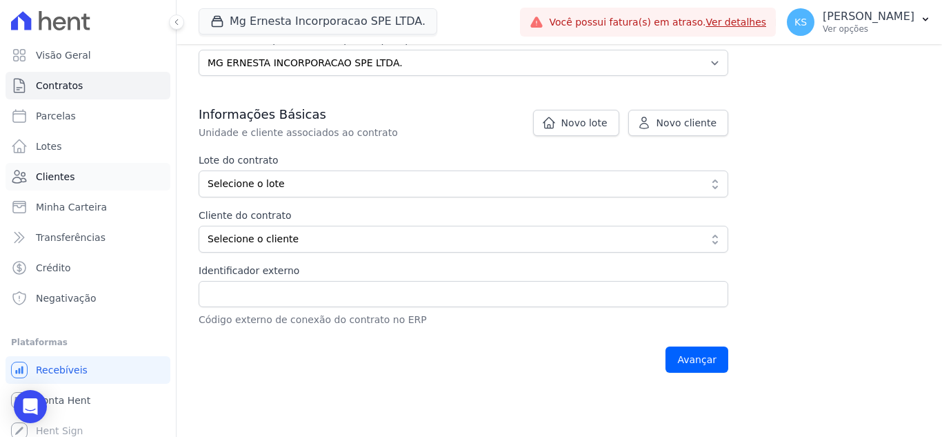
click at [61, 177] on span "Clientes" at bounding box center [55, 177] width 39 height 14
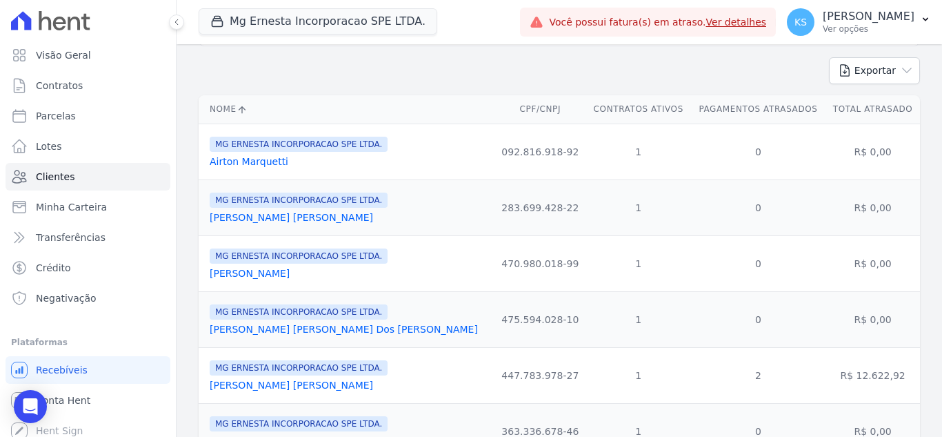
scroll to position [138, 0]
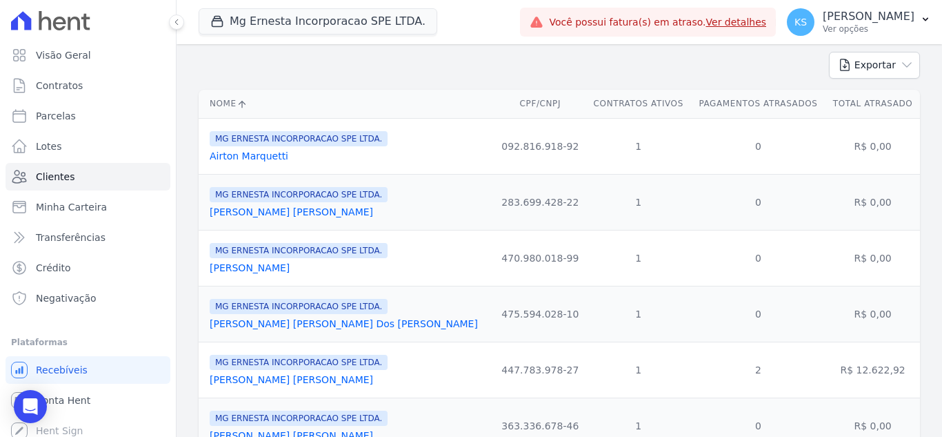
click at [237, 155] on link "Airton Marquetti" at bounding box center [249, 155] width 79 height 11
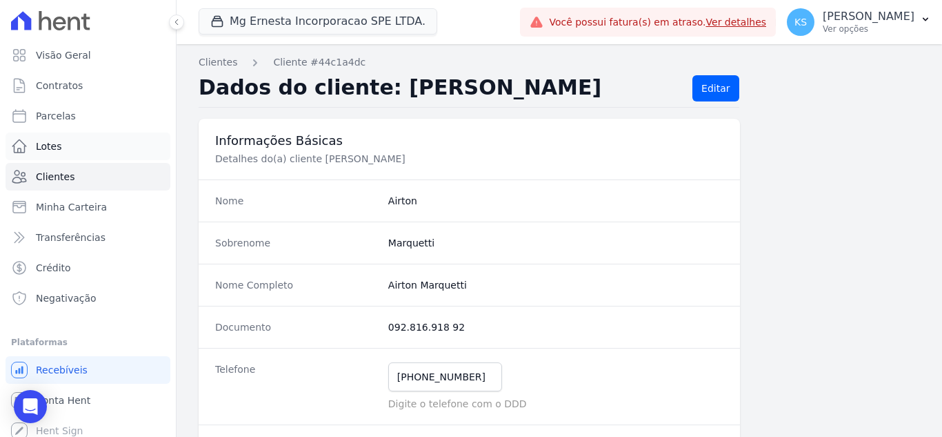
click at [75, 146] on link "Lotes" at bounding box center [88, 146] width 165 height 28
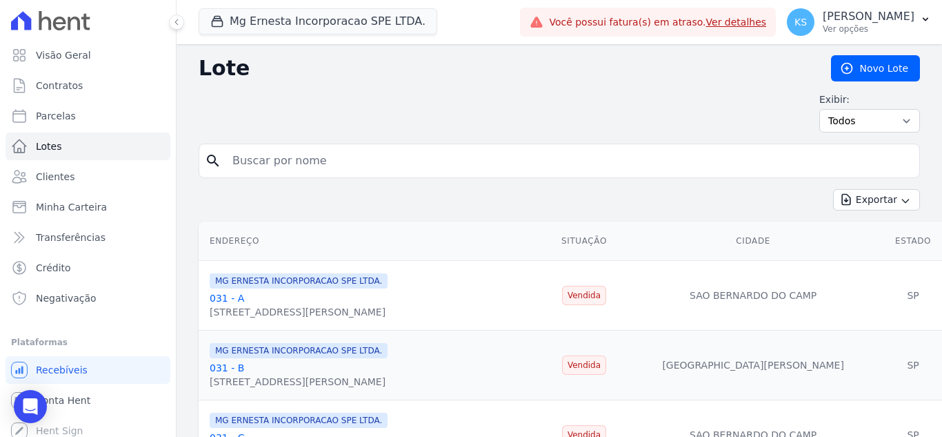
click at [267, 166] on input "search" at bounding box center [569, 161] width 690 height 28
click at [222, 301] on link "031 - A" at bounding box center [227, 298] width 34 height 11
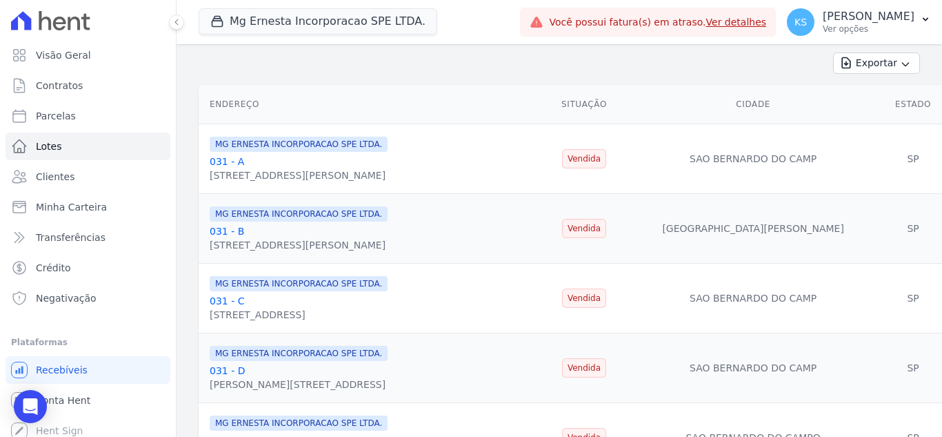
scroll to position [138, 0]
click at [223, 226] on link "031 - B" at bounding box center [227, 229] width 34 height 11
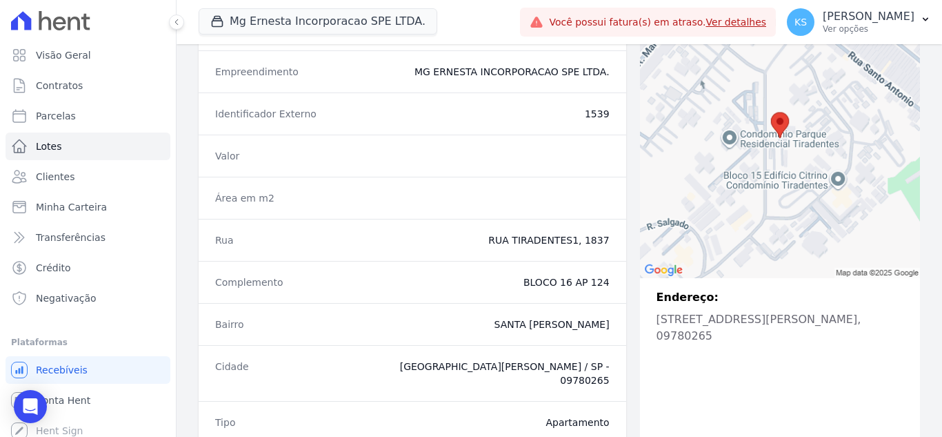
scroll to position [69, 0]
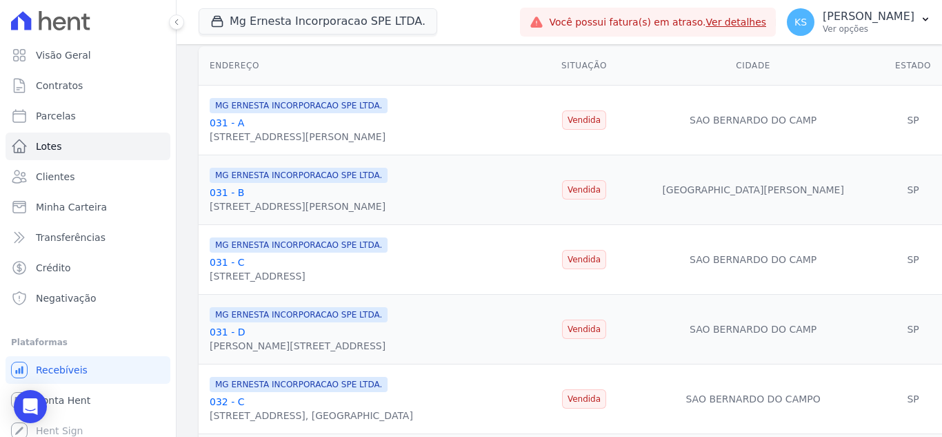
scroll to position [207, 0]
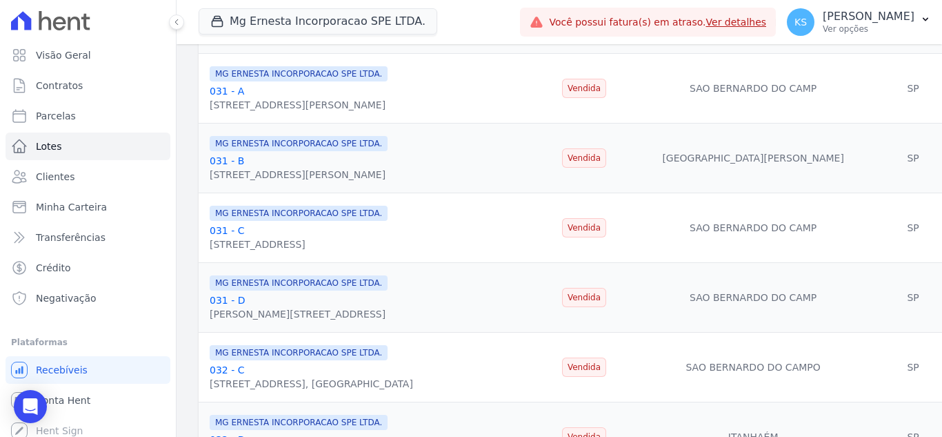
click at [226, 228] on link "031 - C" at bounding box center [227, 230] width 34 height 11
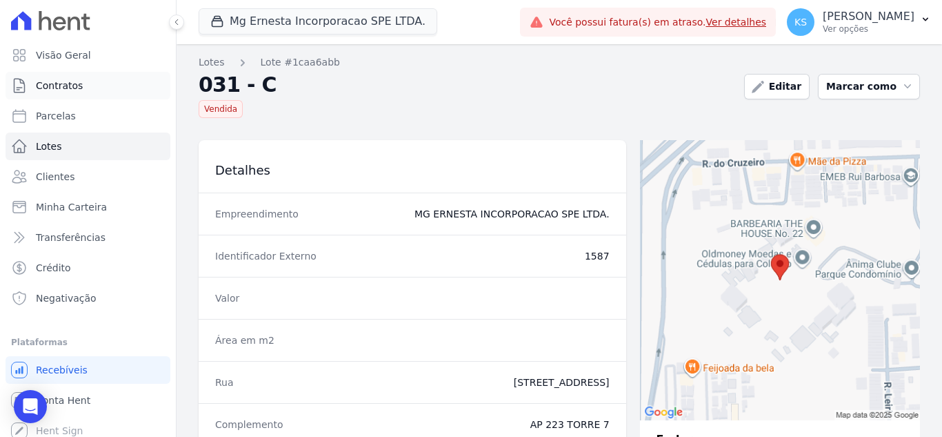
click at [64, 87] on span "Contratos" at bounding box center [59, 86] width 47 height 14
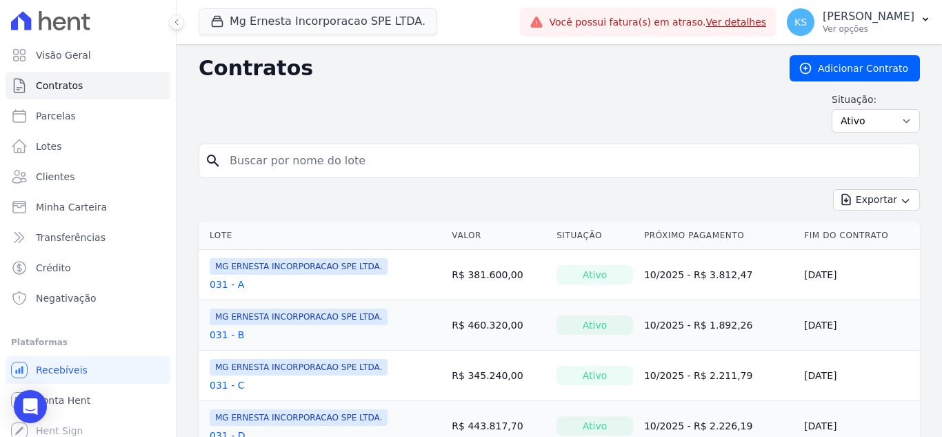
click at [223, 283] on link "031 - A" at bounding box center [227, 284] width 34 height 14
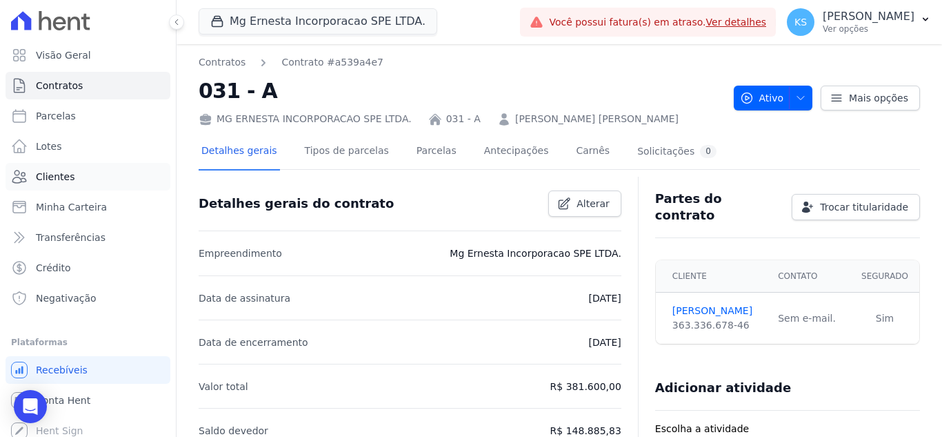
click at [50, 174] on span "Clientes" at bounding box center [55, 177] width 39 height 14
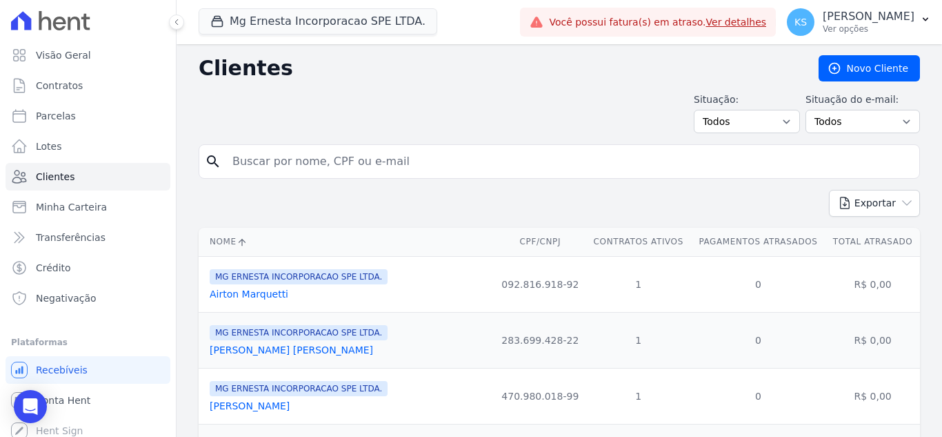
click at [251, 291] on link "Airton Marquetti" at bounding box center [249, 293] width 79 height 11
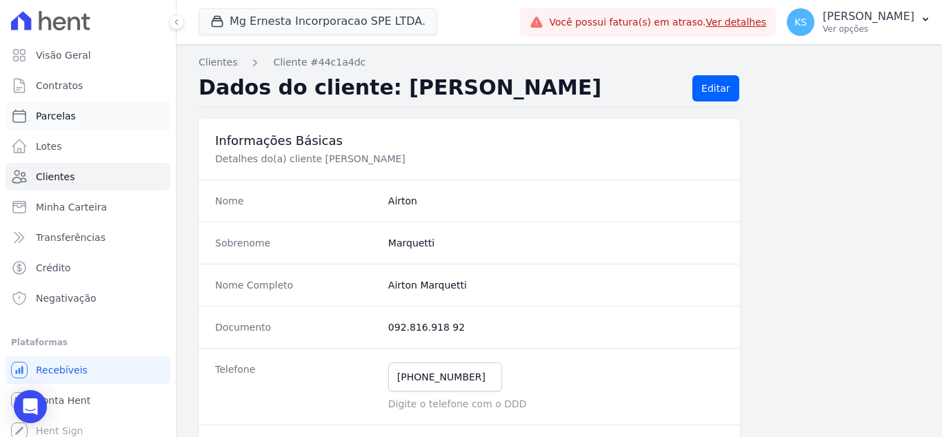
click at [63, 121] on span "Parcelas" at bounding box center [56, 116] width 40 height 14
select select
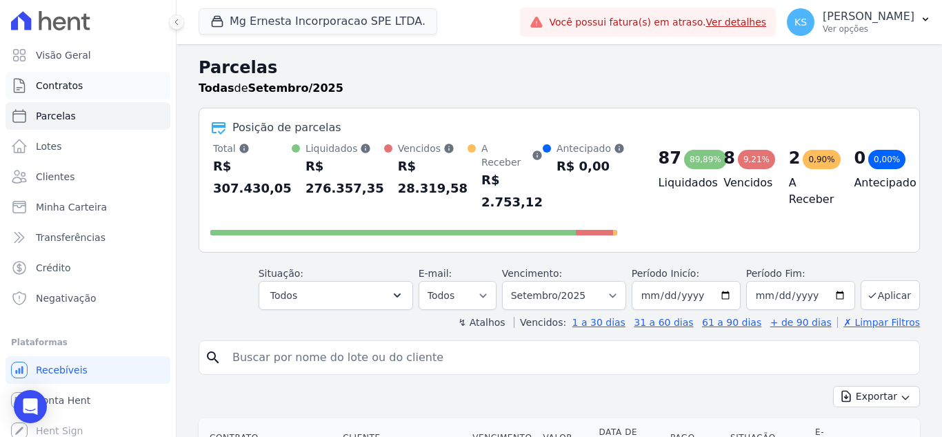
click at [67, 88] on span "Contratos" at bounding box center [59, 86] width 47 height 14
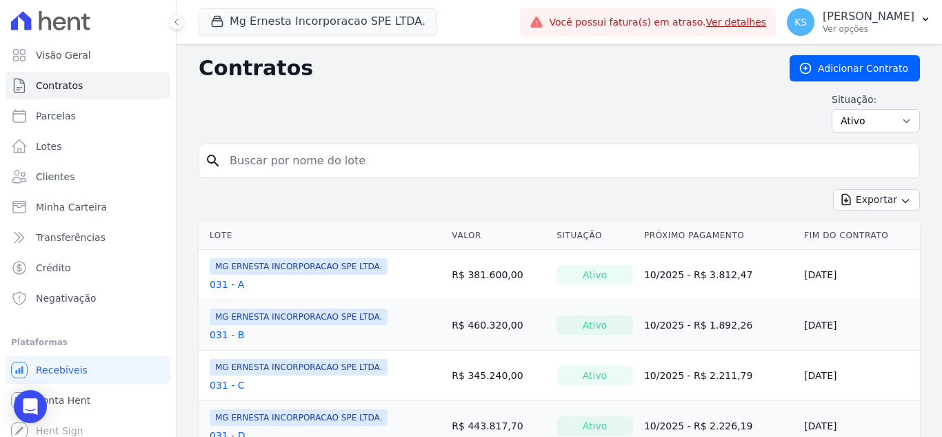
click at [266, 157] on input "search" at bounding box center [567, 161] width 693 height 28
type input "[PERSON_NAME]"
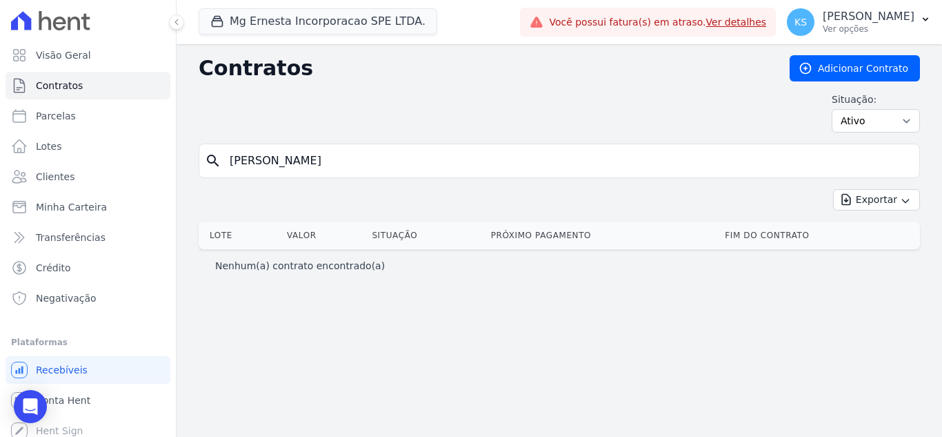
drag, startPoint x: 451, startPoint y: 158, endPoint x: 186, endPoint y: 139, distance: 265.6
click at [171, 148] on div "Visão Geral Contratos [GEOGRAPHIC_DATA] Lotes Clientes Minha Carteira Transferê…" at bounding box center [471, 218] width 942 height 437
type input "54"
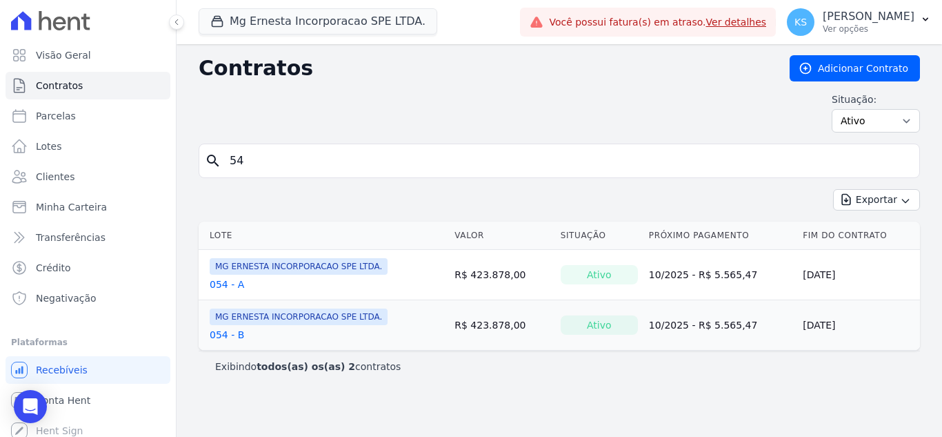
click at [222, 282] on link "054 - A" at bounding box center [227, 284] width 34 height 14
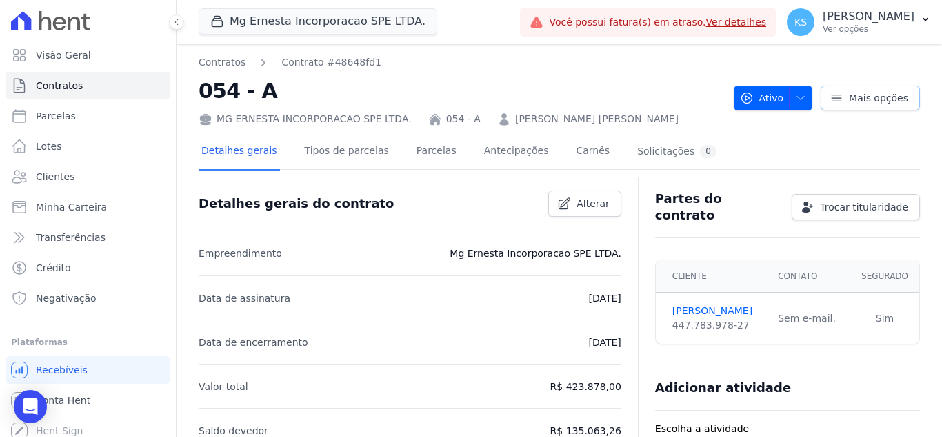
click at [855, 99] on span "Mais opções" at bounding box center [878, 98] width 59 height 14
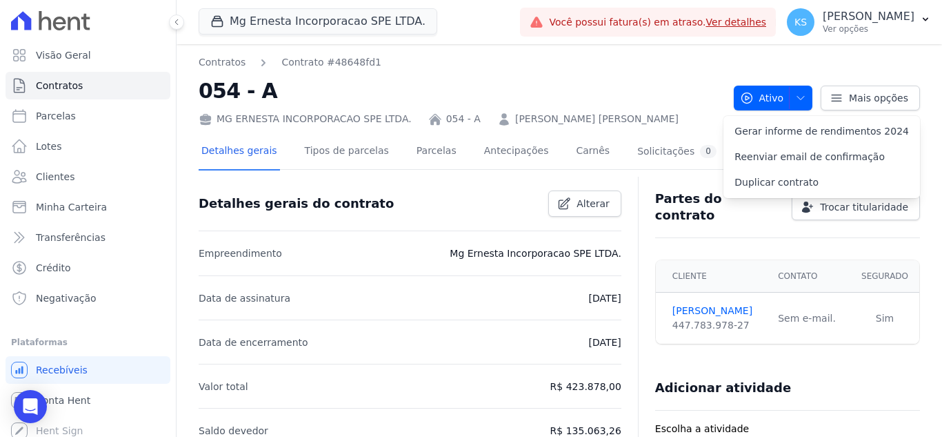
click at [696, 135] on div "Detalhes gerais Tipos de parcelas [GEOGRAPHIC_DATA] Antecipações [PERSON_NAME] …" at bounding box center [560, 152] width 722 height 34
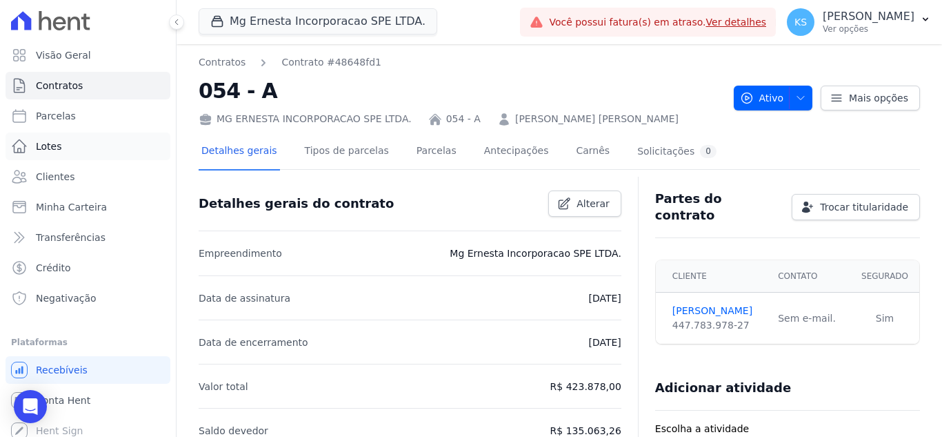
click at [50, 146] on span "Lotes" at bounding box center [49, 146] width 26 height 14
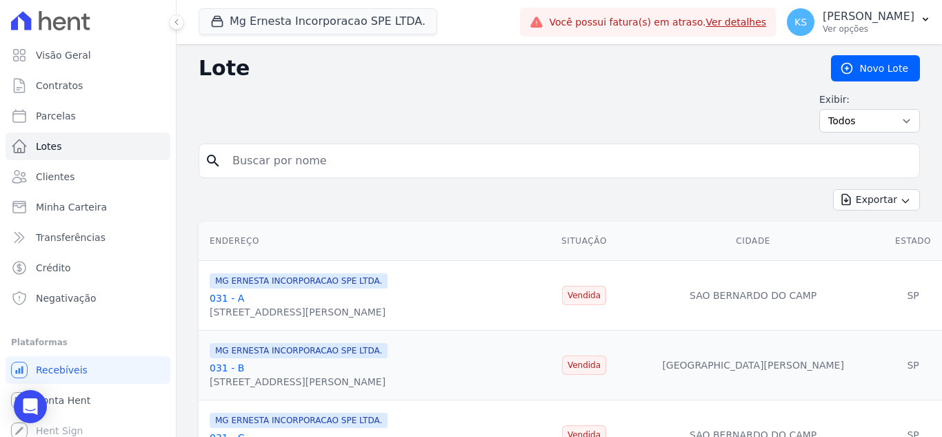
click at [279, 156] on input "search" at bounding box center [569, 161] width 690 height 28
type input "54"
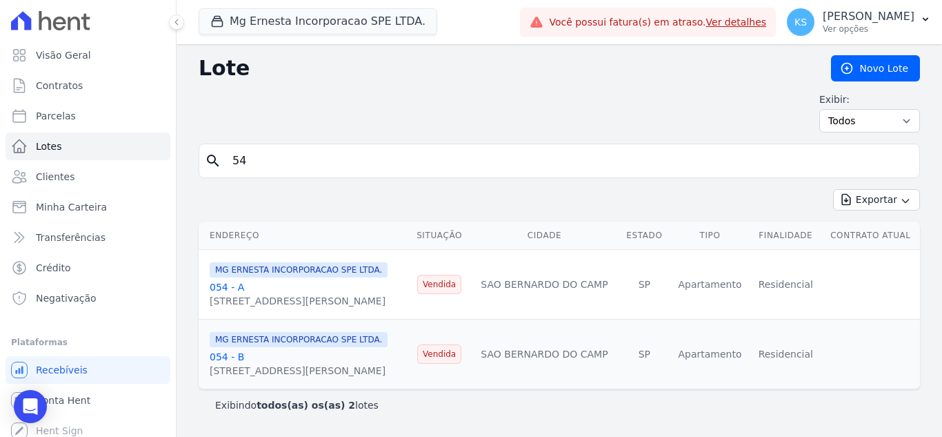
click at [219, 286] on link "054 - A" at bounding box center [227, 286] width 34 height 11
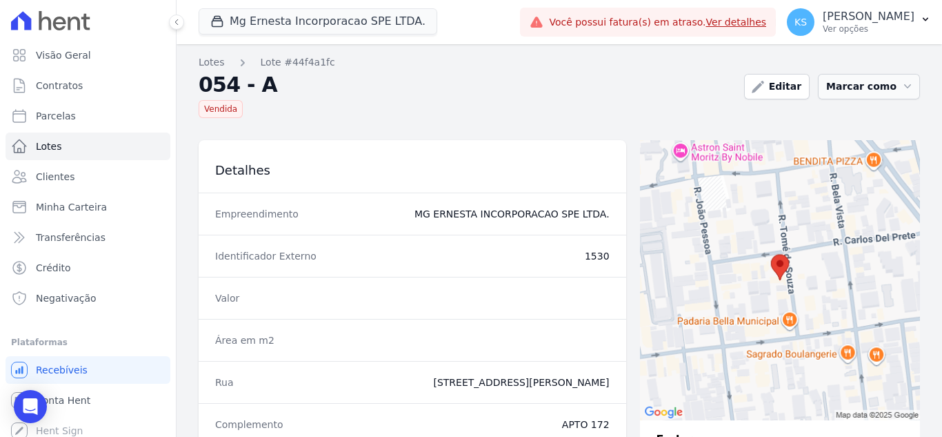
click at [867, 92] on button "Marcar como" at bounding box center [869, 87] width 102 height 26
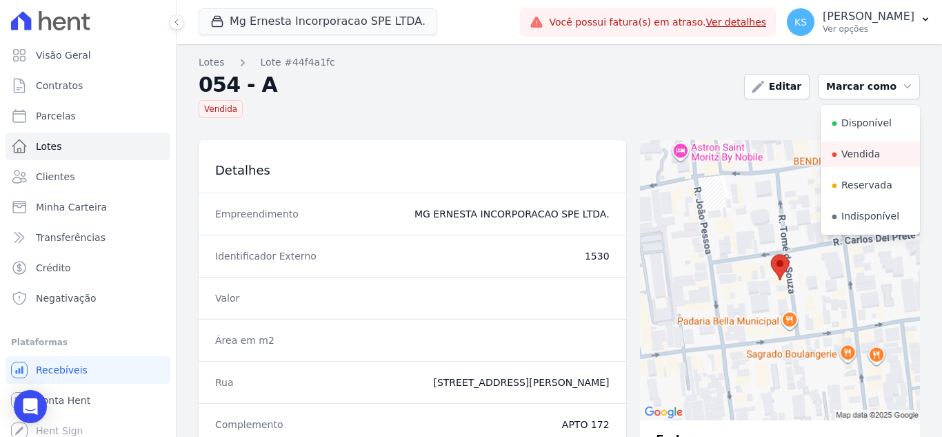
click at [552, 83] on h2 "054 - A" at bounding box center [466, 84] width 535 height 19
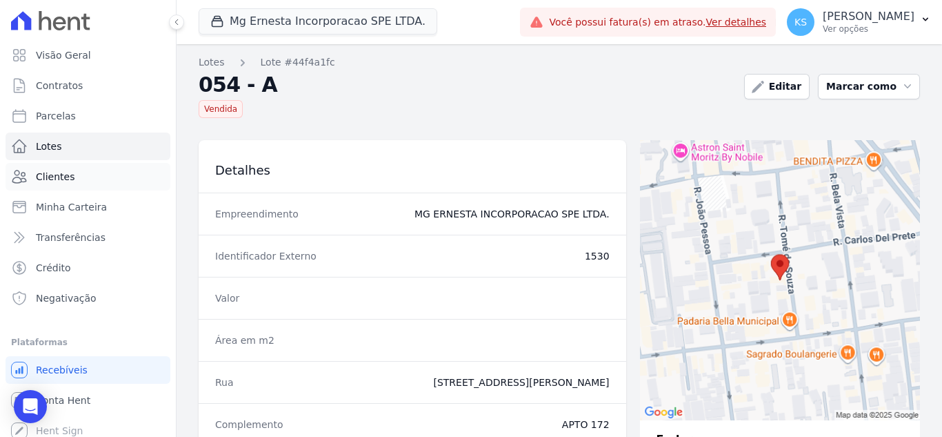
click at [51, 179] on span "Clientes" at bounding box center [55, 177] width 39 height 14
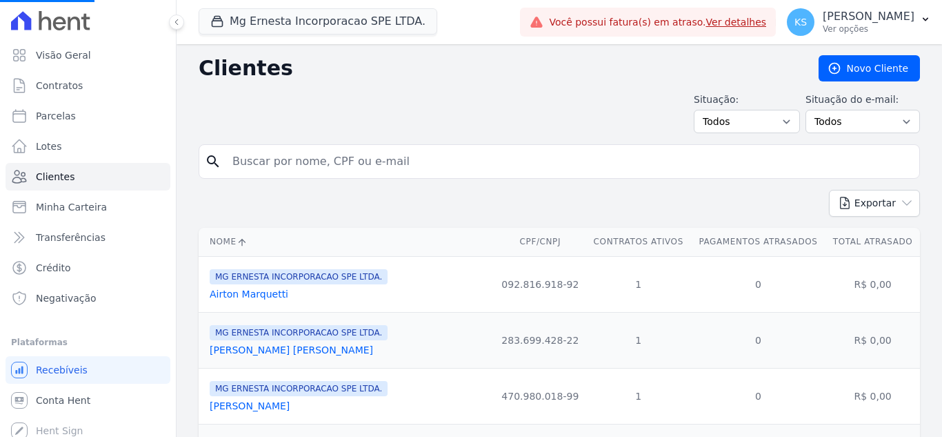
click at [256, 163] on input "search" at bounding box center [569, 162] width 690 height 28
click at [256, 162] on input "search" at bounding box center [569, 162] width 690 height 28
type input "54"
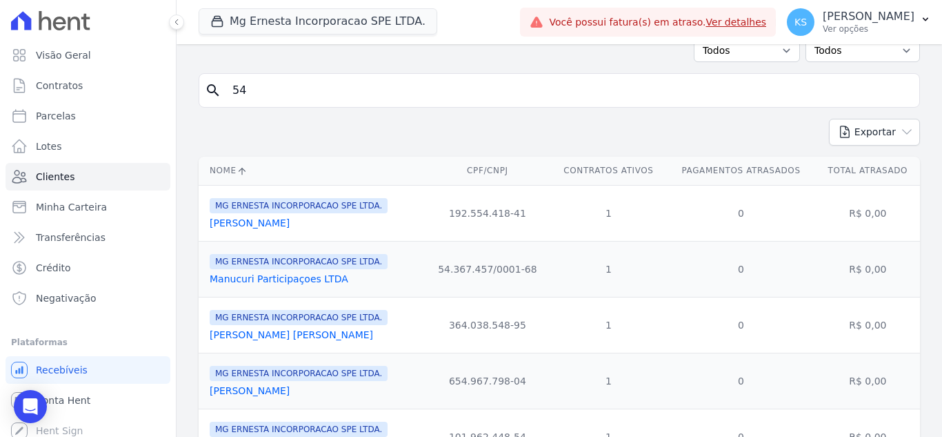
scroll to position [69, 0]
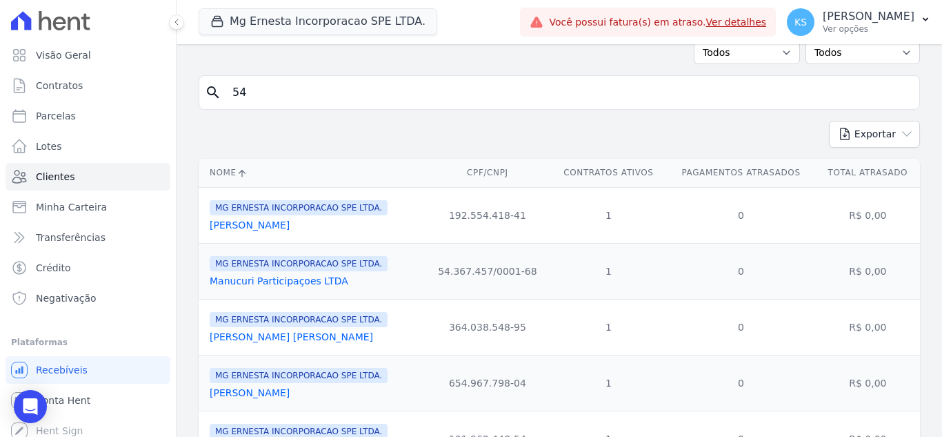
drag, startPoint x: 259, startPoint y: 92, endPoint x: 200, endPoint y: 78, distance: 60.2
click at [200, 78] on div "search 54" at bounding box center [560, 92] width 722 height 34
type input "[PERSON_NAME]"
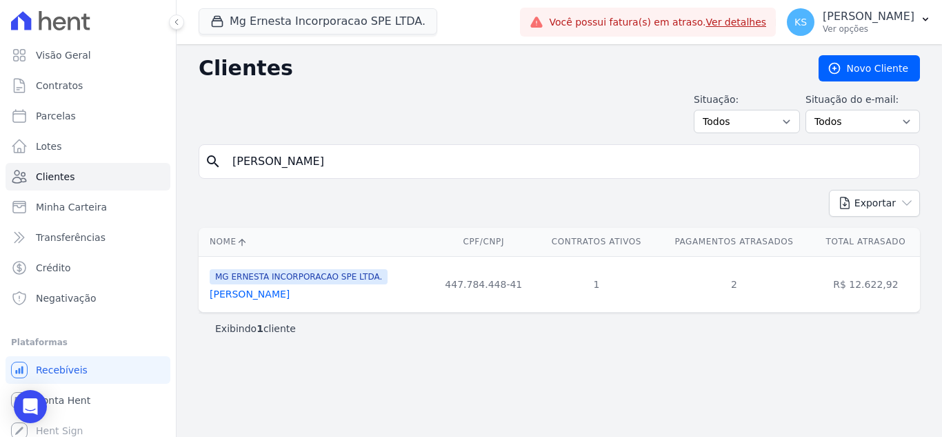
click at [234, 292] on link "[PERSON_NAME]" at bounding box center [250, 293] width 80 height 11
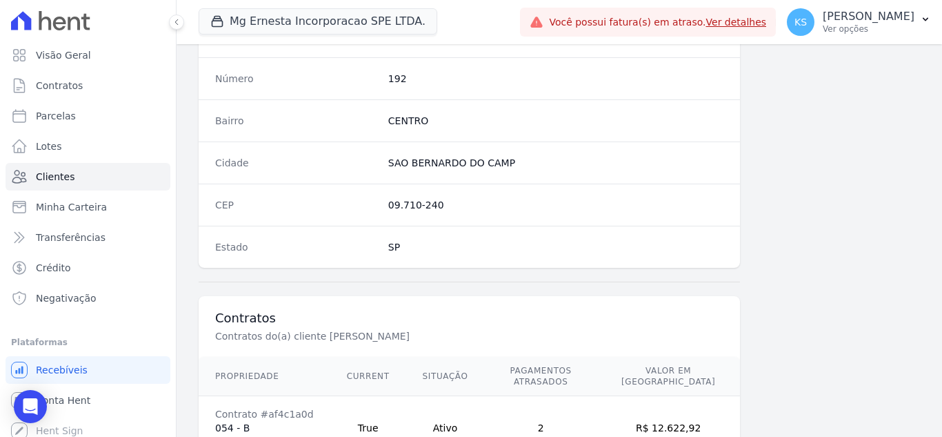
scroll to position [854, 0]
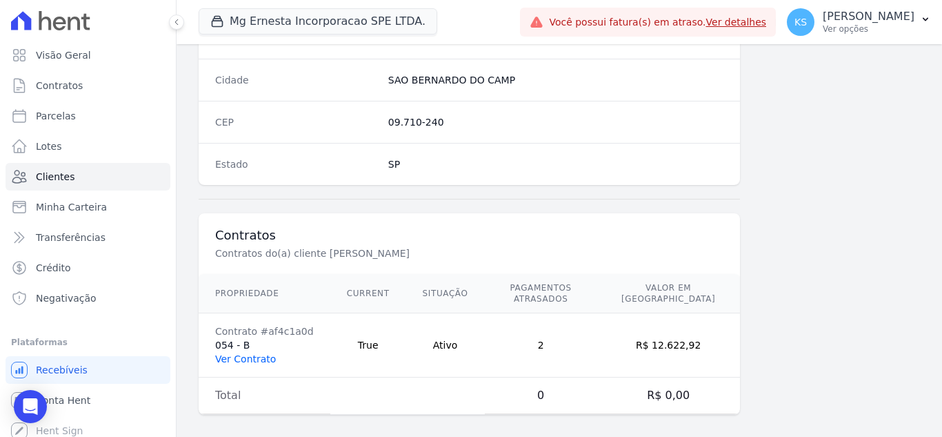
click at [226, 353] on link "Ver Contrato" at bounding box center [245, 358] width 61 height 11
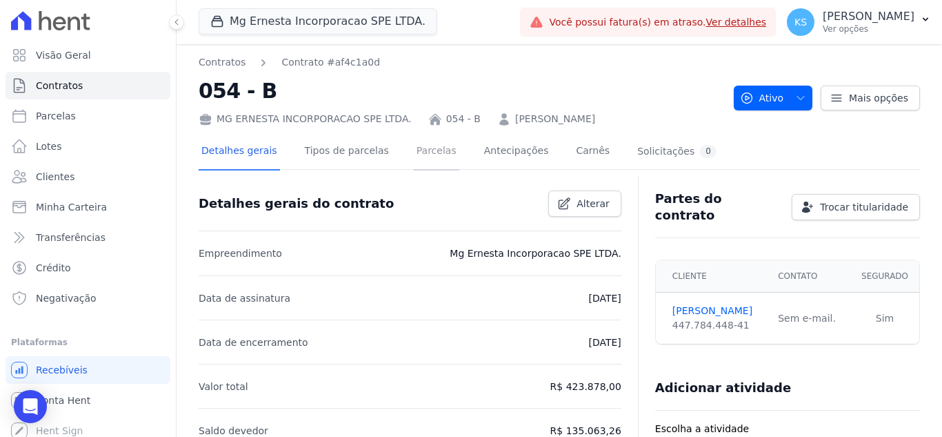
click at [426, 157] on link "Parcelas" at bounding box center [437, 152] width 46 height 37
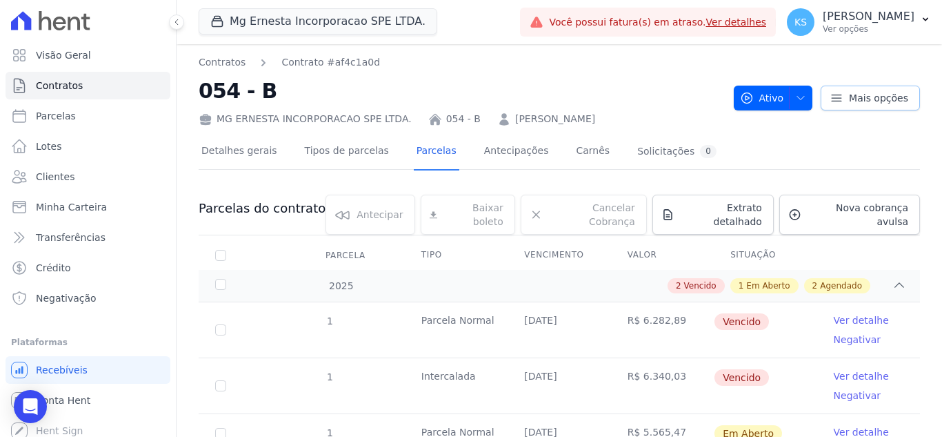
click at [860, 103] on span "Mais opções" at bounding box center [878, 98] width 59 height 14
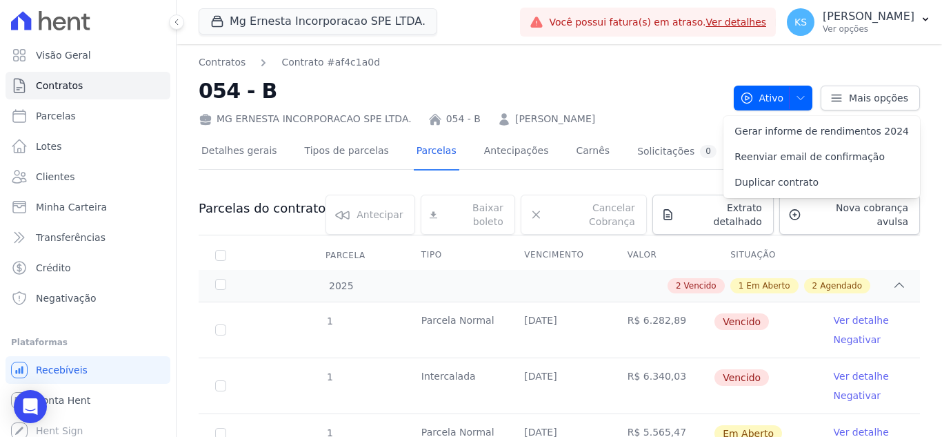
click at [711, 132] on div "Detalhes gerais Tipos de parcelas [GEOGRAPHIC_DATA] Antecipações [PERSON_NAME] …" at bounding box center [560, 376] width 722 height 500
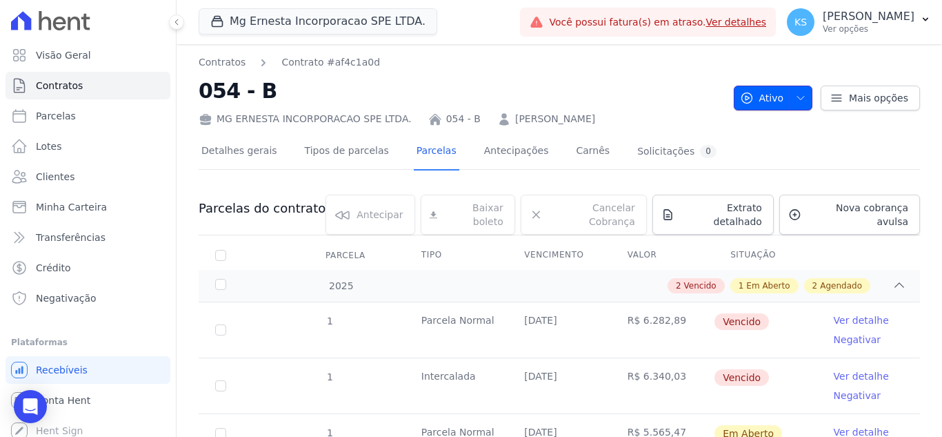
click at [796, 105] on span "button" at bounding box center [797, 98] width 17 height 22
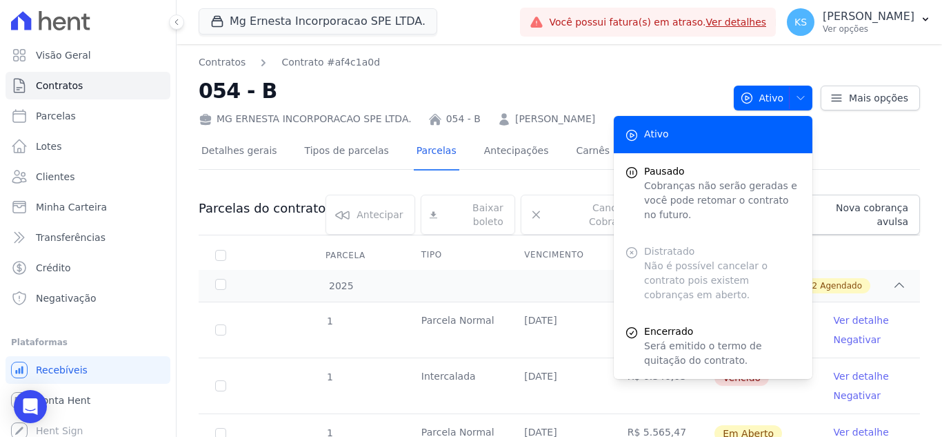
click at [634, 74] on div "Contratos Contrato #af4c1a0d 054 - B MG [PERSON_NAME] INCORPORACAO SPE LTDA. 05…" at bounding box center [461, 90] width 524 height 71
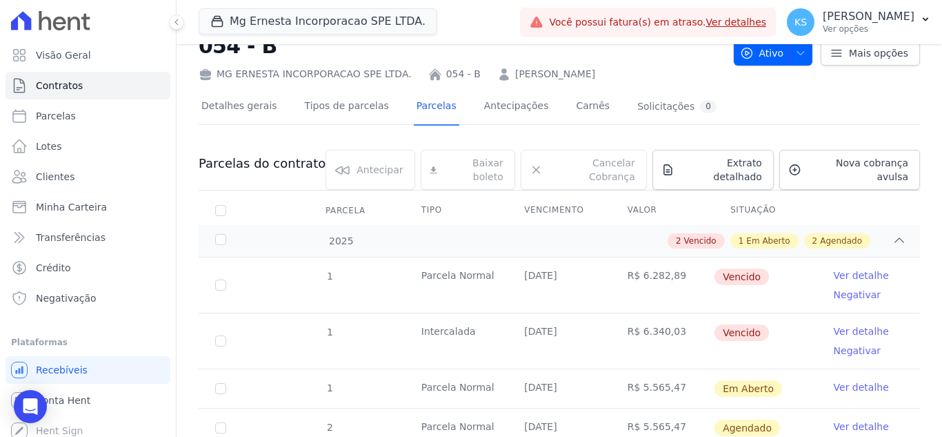
scroll to position [69, 0]
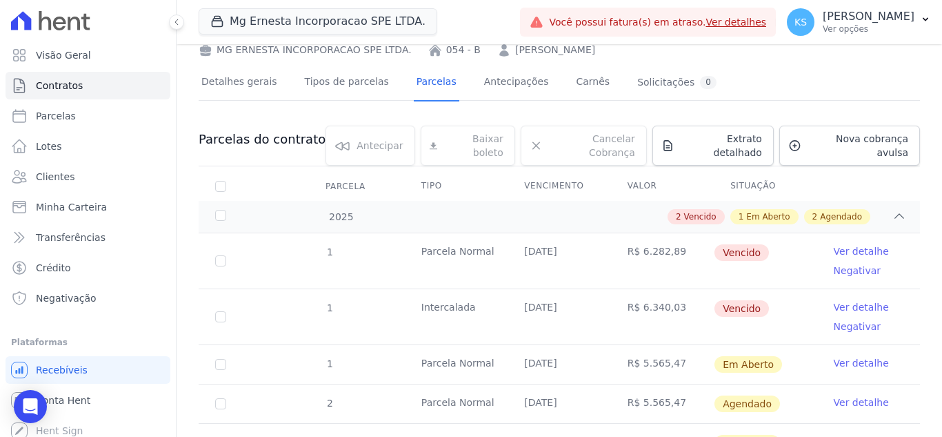
click at [842, 244] on link "Ver detalhe" at bounding box center [861, 251] width 55 height 14
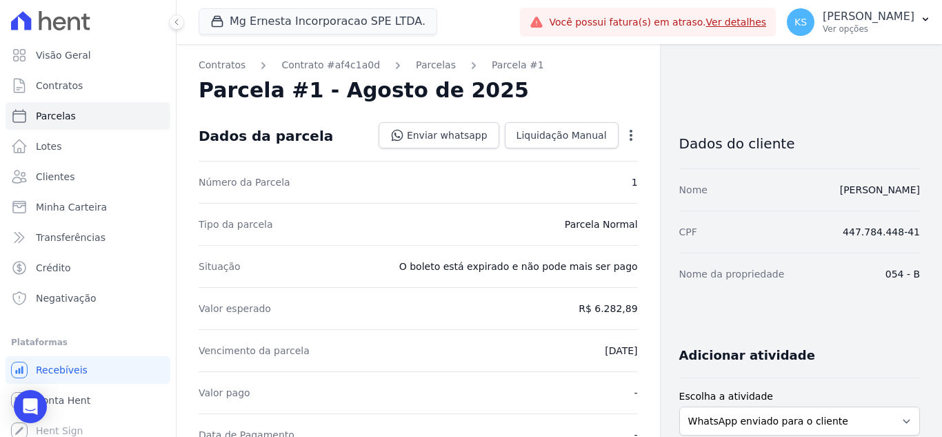
click at [624, 137] on icon "button" at bounding box center [631, 135] width 14 height 14
click at [589, 79] on div "Parcela #1 - Agosto de 2025" at bounding box center [418, 90] width 439 height 25
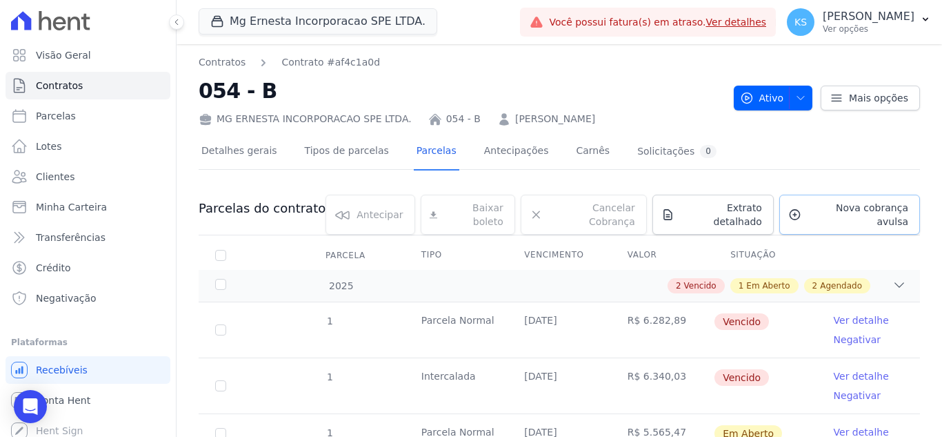
click at [815, 208] on span "Nova cobrança avulsa" at bounding box center [857, 215] width 101 height 28
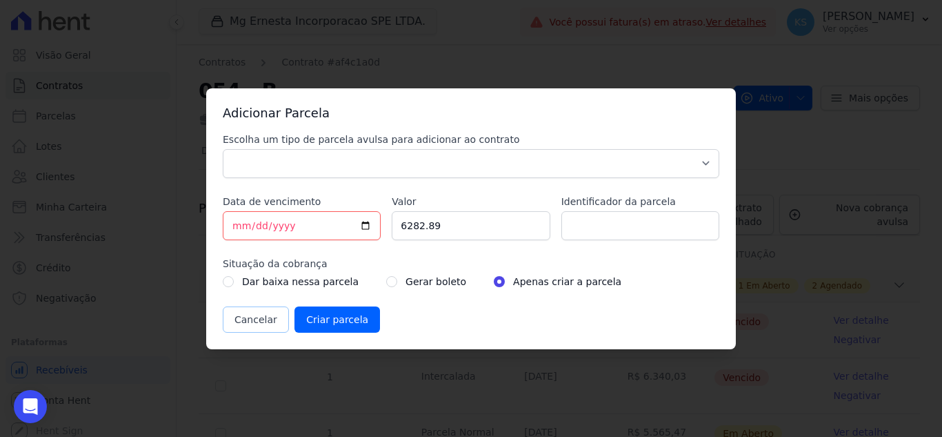
click at [259, 319] on button "Cancelar" at bounding box center [256, 319] width 66 height 26
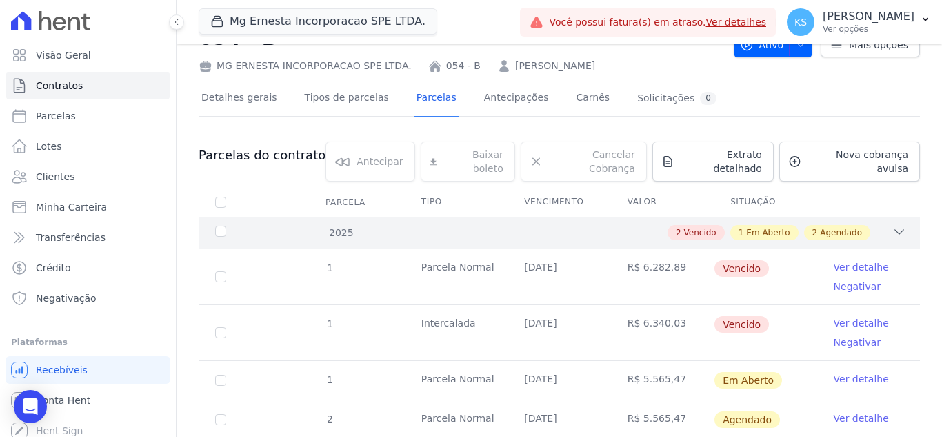
scroll to position [52, 0]
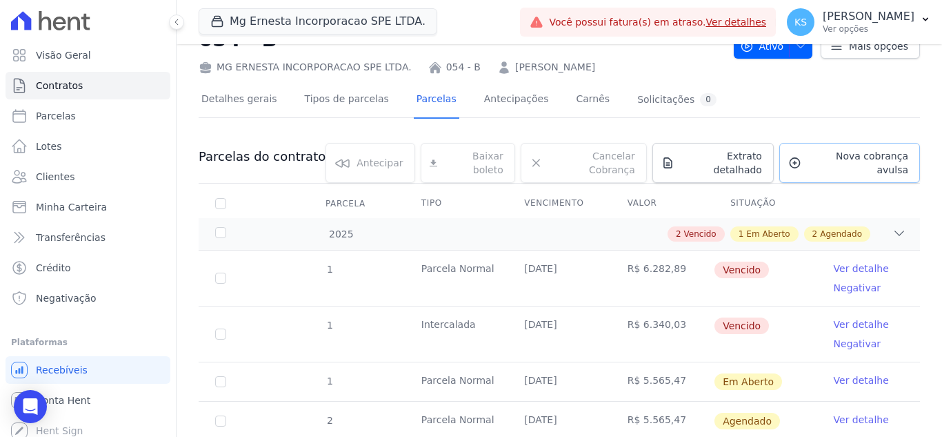
click at [828, 161] on span "Nova cobrança avulsa" at bounding box center [857, 163] width 101 height 28
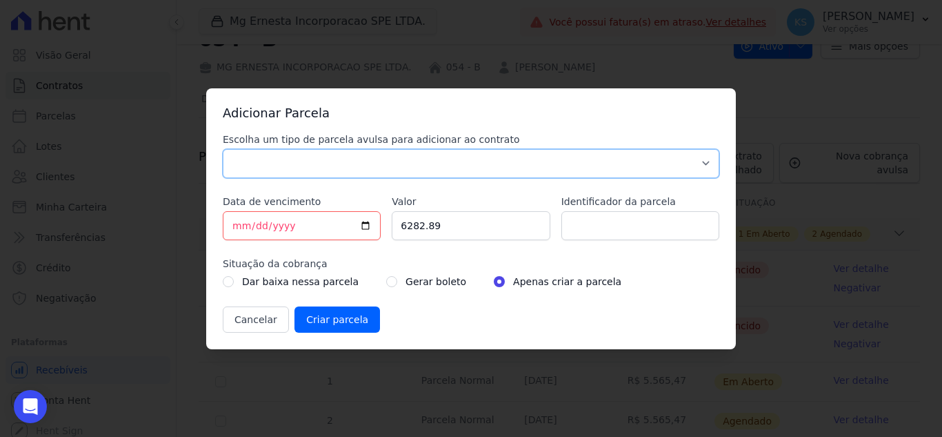
click at [397, 168] on select "Parcela Normal Sinal Caução Intercalada Chaves Pré Chaves Pós Chaves Taxas Quit…" at bounding box center [471, 163] width 497 height 29
click at [533, 108] on h3 "Adicionar Parcela" at bounding box center [471, 113] width 497 height 17
click at [260, 315] on button "Cancelar" at bounding box center [256, 319] width 66 height 26
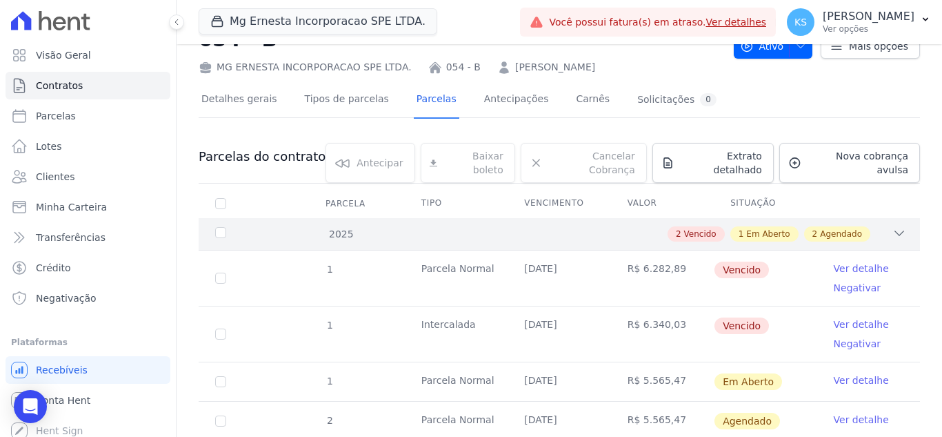
scroll to position [121, 0]
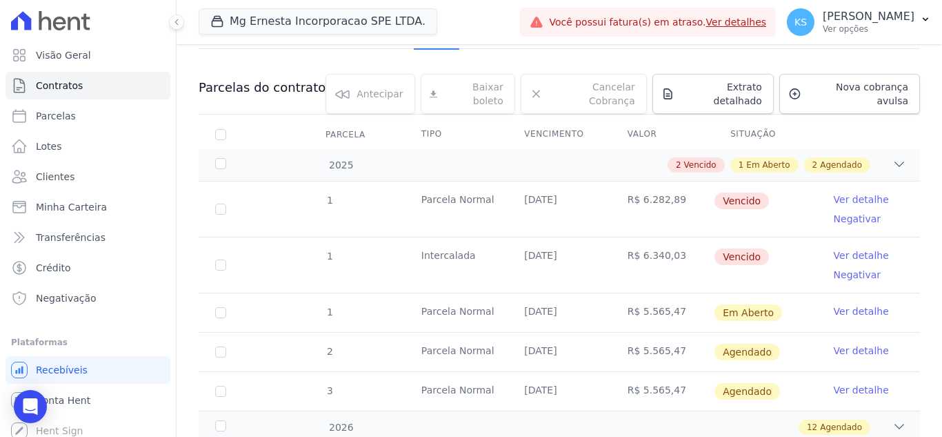
click at [849, 248] on link "Ver detalhe" at bounding box center [861, 255] width 55 height 14
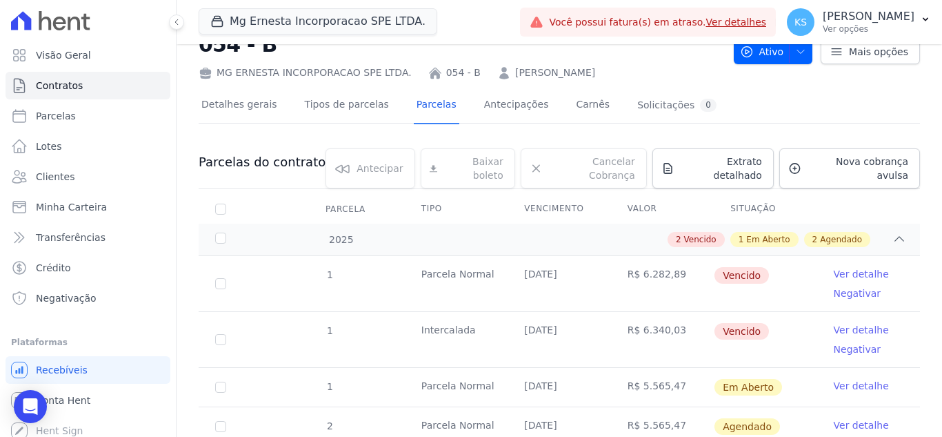
scroll to position [138, 0]
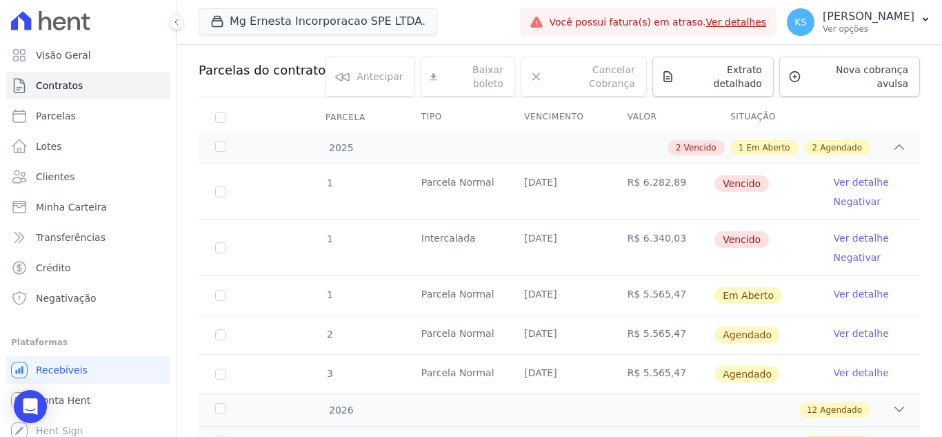
click at [855, 287] on link "Ver detalhe" at bounding box center [861, 294] width 55 height 14
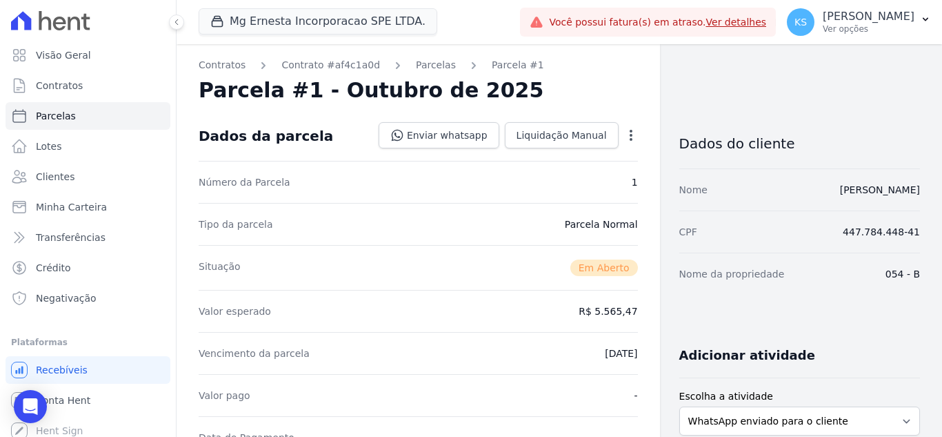
click at [624, 130] on icon "button" at bounding box center [631, 135] width 14 height 14
click at [542, 155] on link "Alterar" at bounding box center [571, 153] width 121 height 25
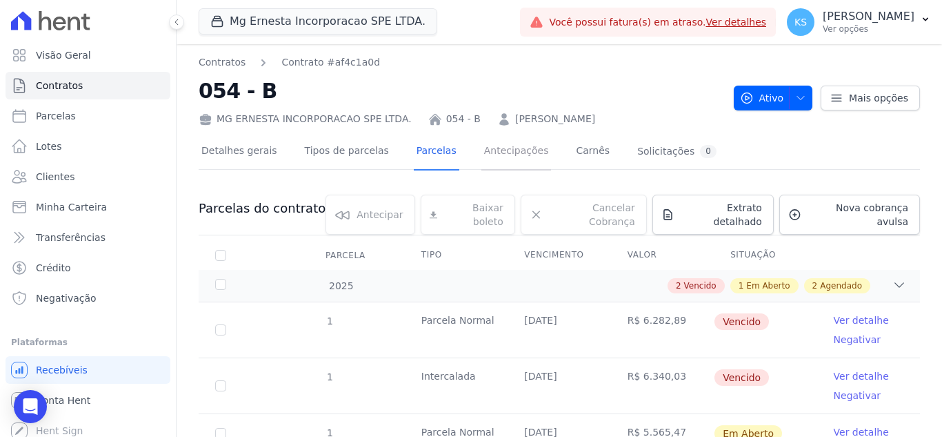
click at [499, 159] on link "Antecipações" at bounding box center [517, 152] width 70 height 37
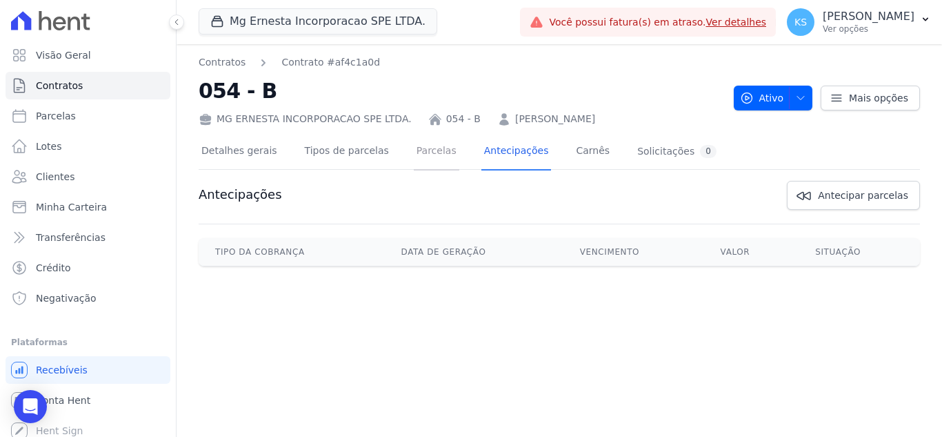
click at [424, 157] on link "Parcelas" at bounding box center [437, 152] width 46 height 37
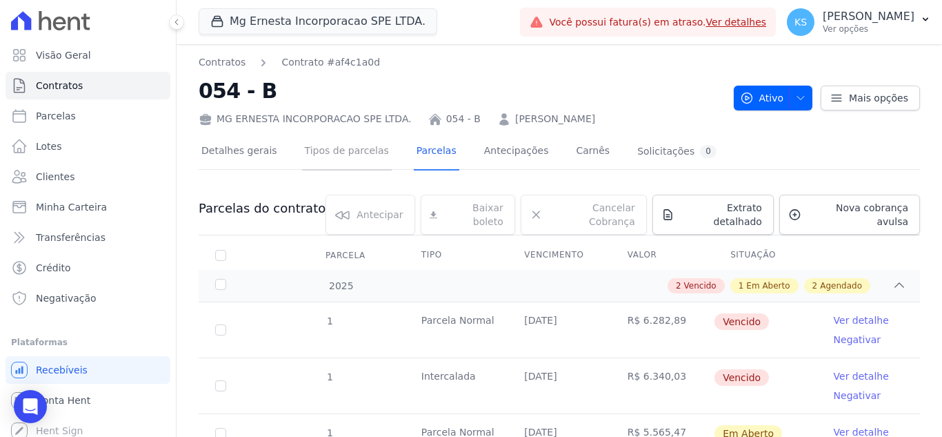
click at [324, 155] on link "Tipos de parcelas" at bounding box center [347, 152] width 90 height 37
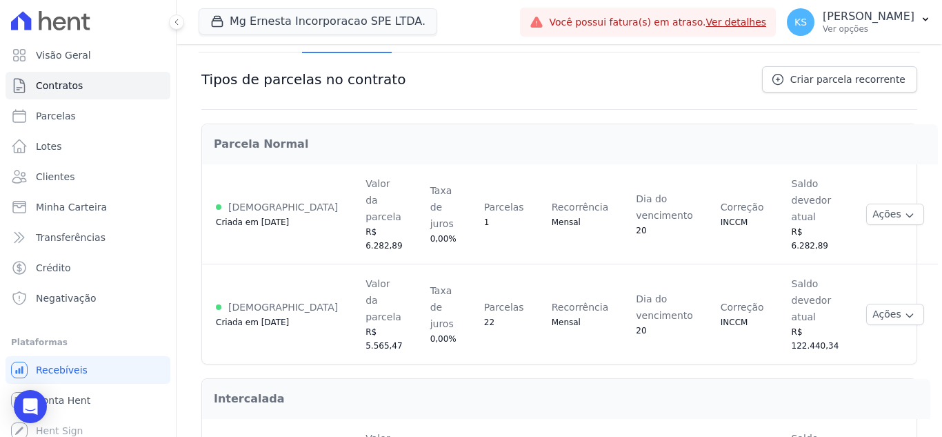
scroll to position [130, 0]
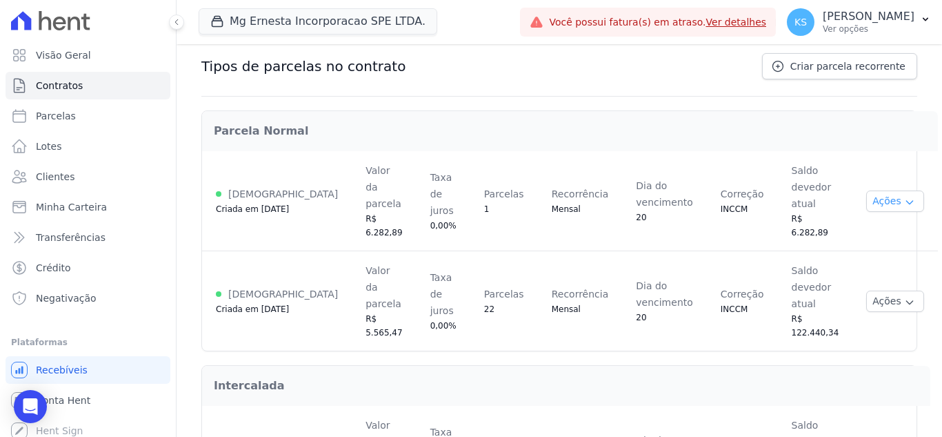
click at [868, 190] on button "Ações" at bounding box center [895, 200] width 58 height 21
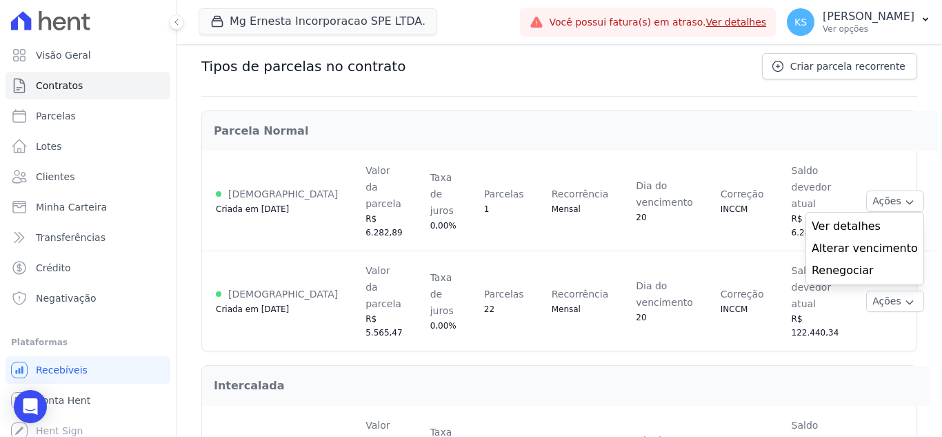
click at [738, 130] on h2 "Parcela Normal" at bounding box center [570, 131] width 713 height 17
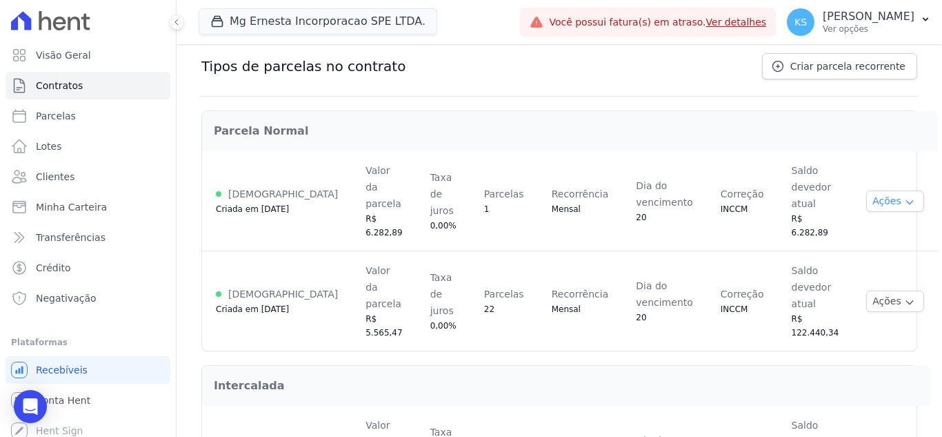
click at [866, 190] on button "Ações" at bounding box center [895, 200] width 58 height 21
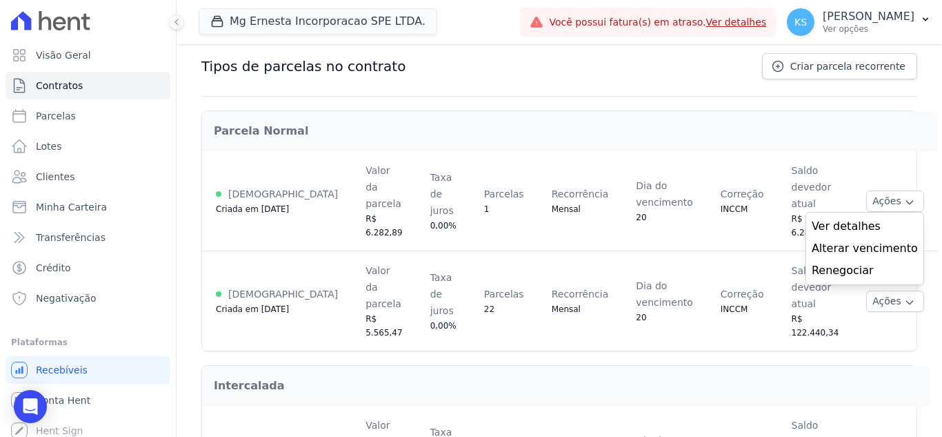
click at [776, 131] on h2 "Parcela Normal" at bounding box center [570, 131] width 713 height 17
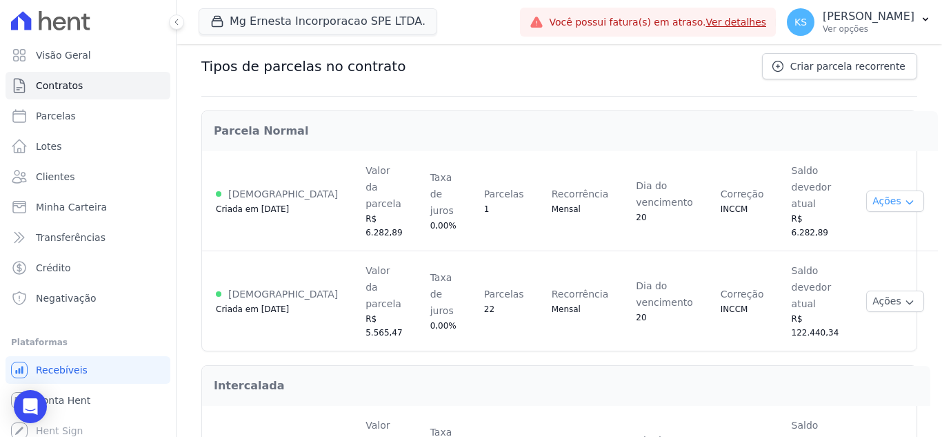
click at [866, 190] on button "Ações" at bounding box center [895, 200] width 58 height 21
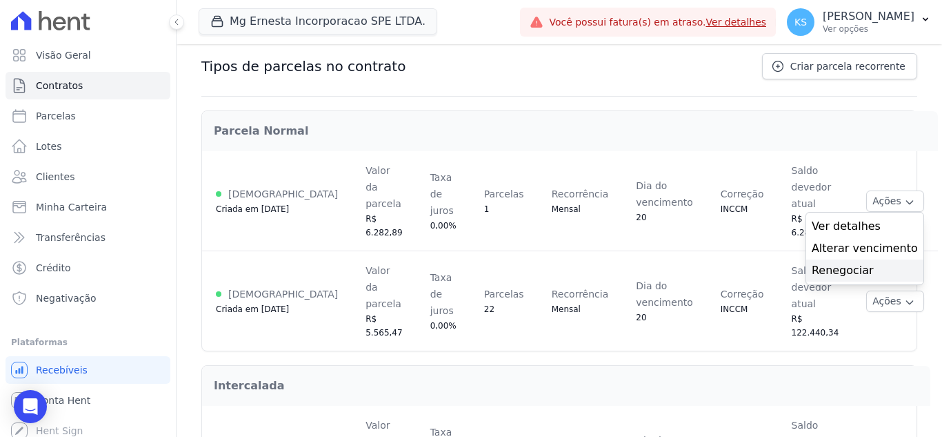
click at [820, 262] on link "Renegociar" at bounding box center [865, 270] width 106 height 17
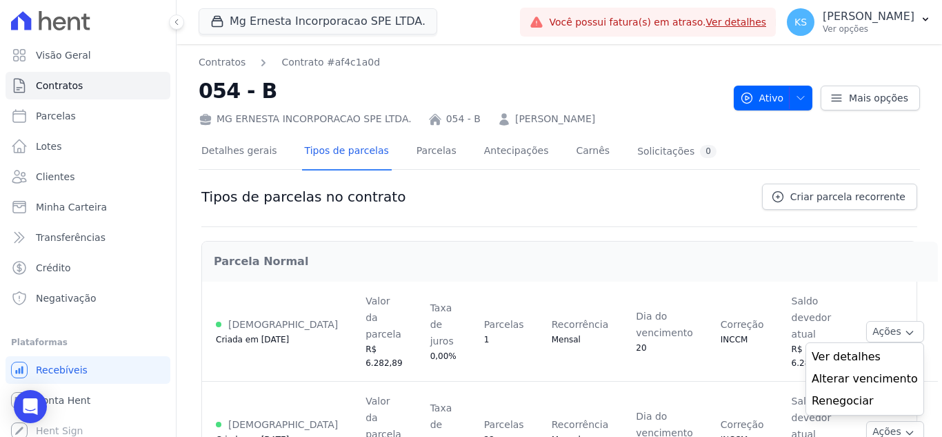
click at [484, 193] on div "Tipos de parcelas no contrato Criar parcela recorrente" at bounding box center [559, 205] width 716 height 43
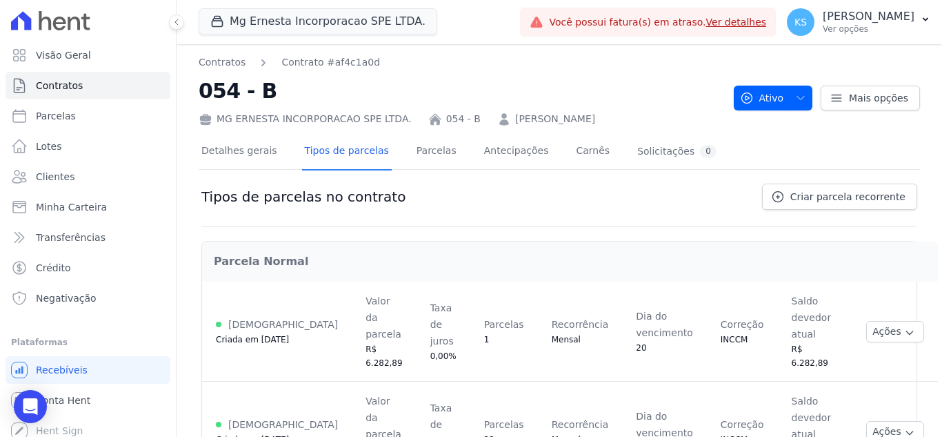
scroll to position [130, 0]
